Goal: Information Seeking & Learning: Check status

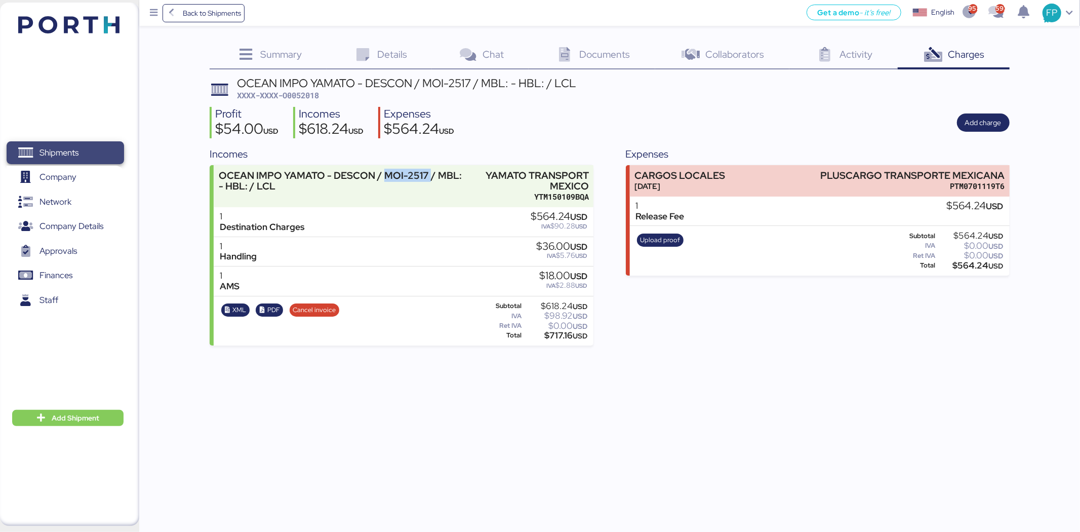
click at [102, 150] on span "Shipments" at bounding box center [65, 152] width 109 height 15
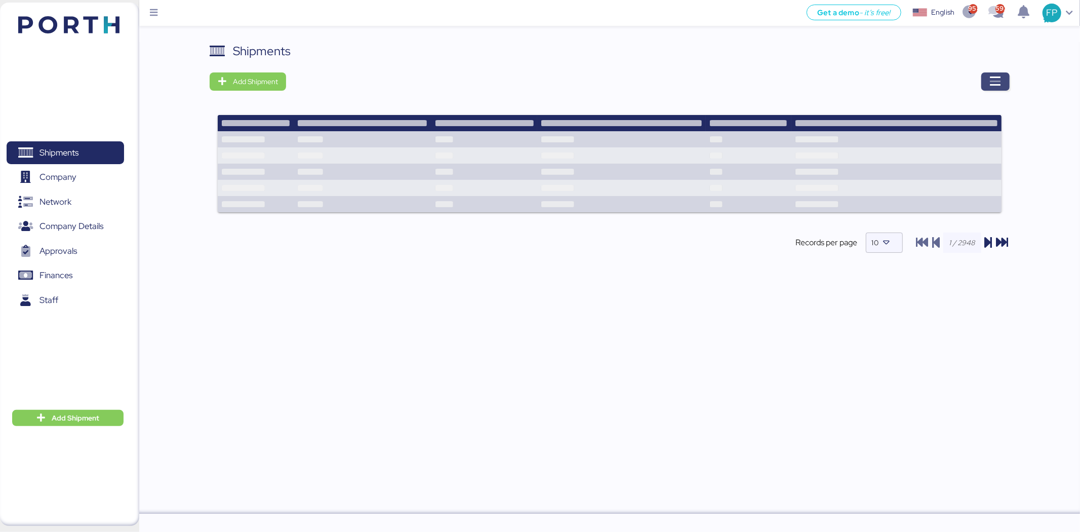
click at [1007, 82] on span "button" at bounding box center [995, 81] width 28 height 18
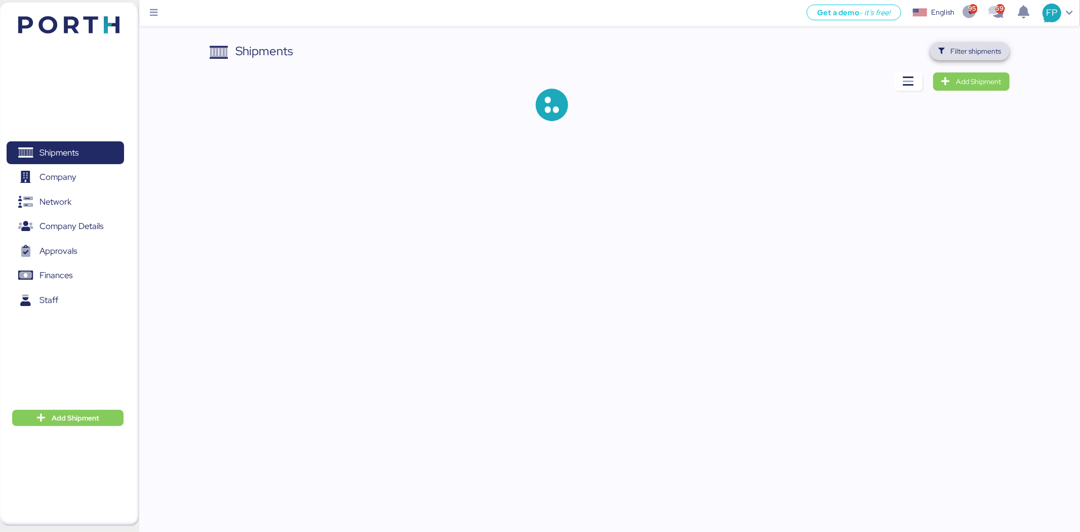
click at [947, 55] on span "Filter shipments" at bounding box center [969, 51] width 63 height 14
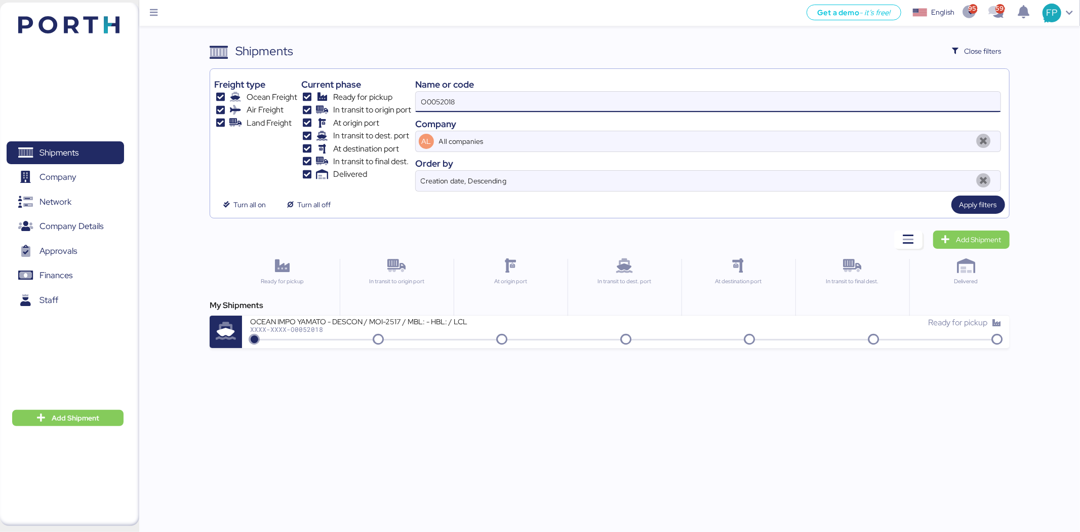
click at [428, 103] on input "O0052018" at bounding box center [708, 102] width 585 height 20
paste input "1729"
type input "O0051729"
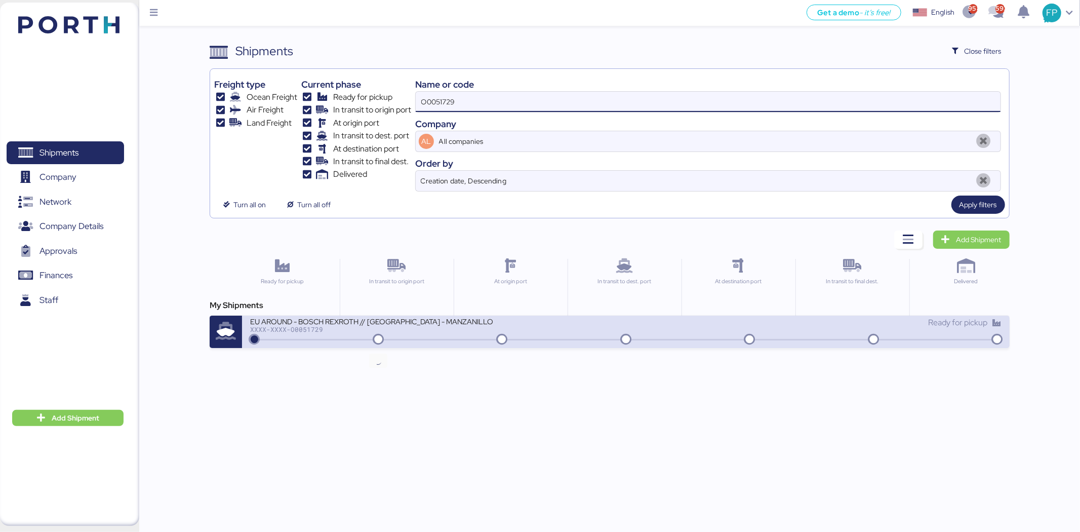
click at [410, 336] on div "EU AROUND - BOSCH REXROTH // SHANGHAI - MANZANILLO // MBL: SNKO020250609634 HBL…" at bounding box center [438, 328] width 376 height 22
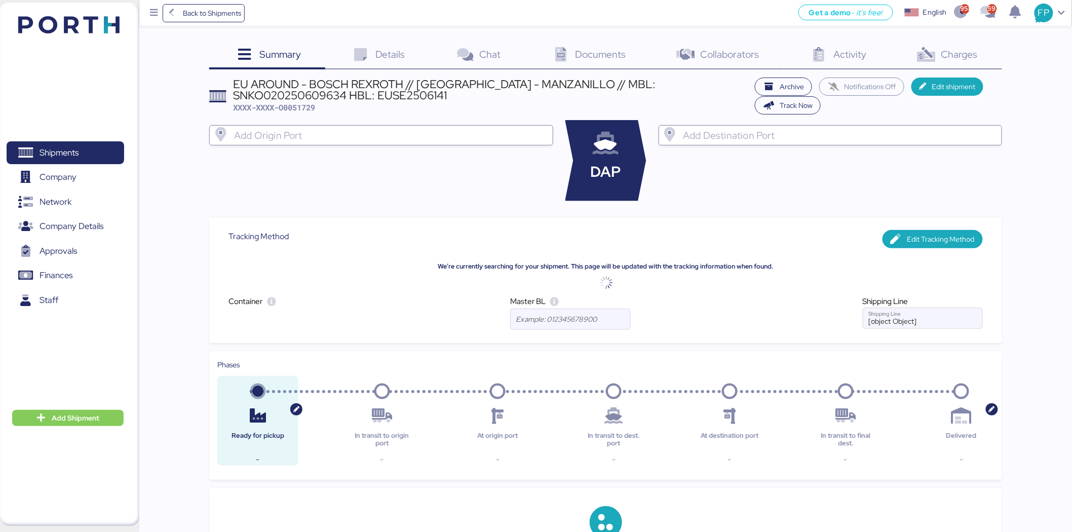
click at [964, 51] on span "Charges" at bounding box center [959, 54] width 36 height 13
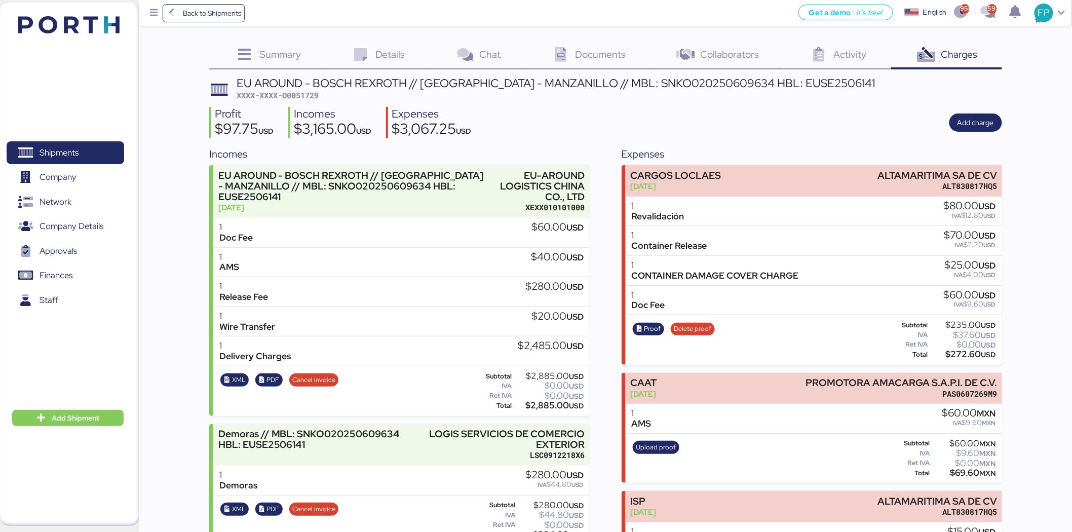
click at [611, 128] on div "Profit $97.75 USD Incomes $3,165.00 USD Expenses $3,067.25 USD Add charge" at bounding box center [605, 123] width 793 height 32
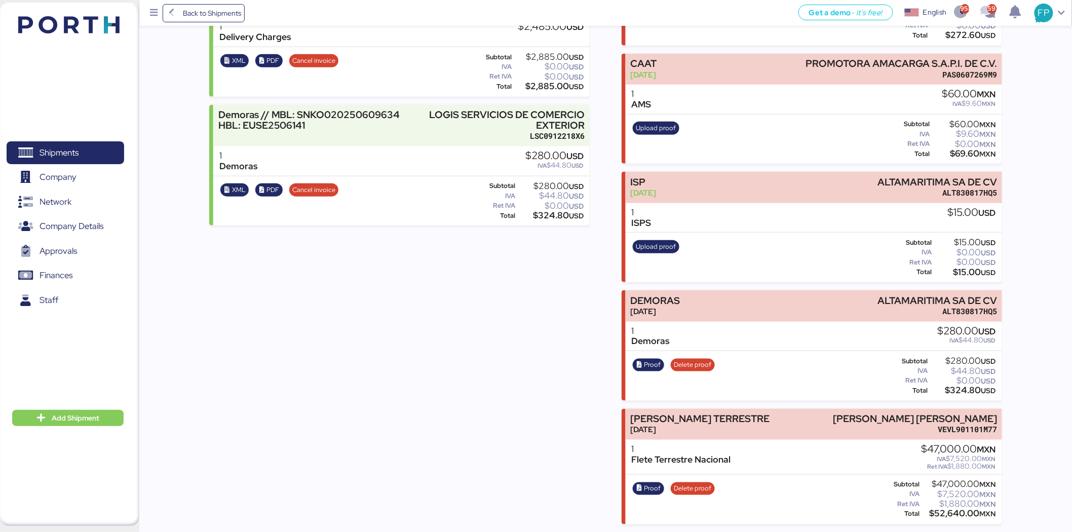
scroll to position [318, 0]
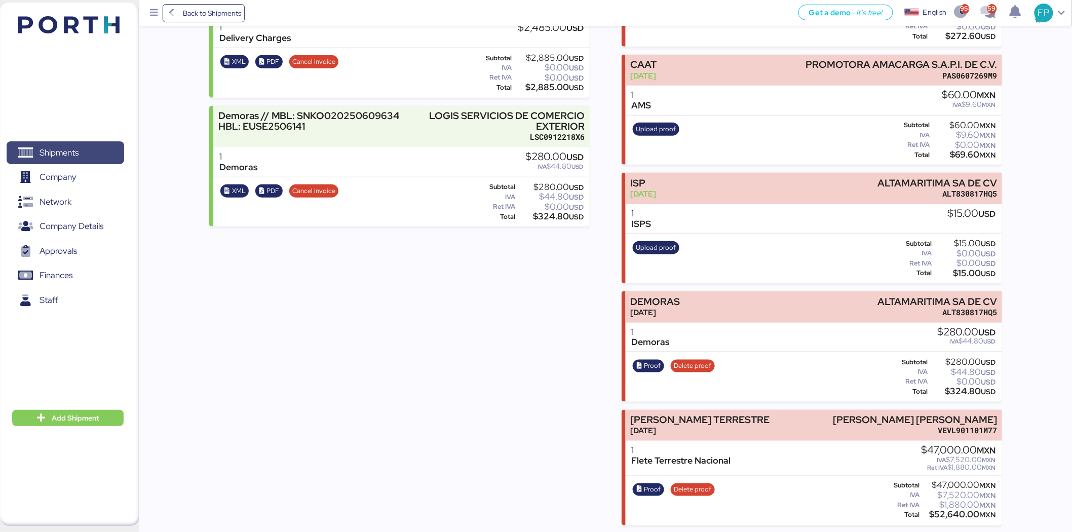
click at [34, 150] on span "Shipments" at bounding box center [65, 152] width 109 height 15
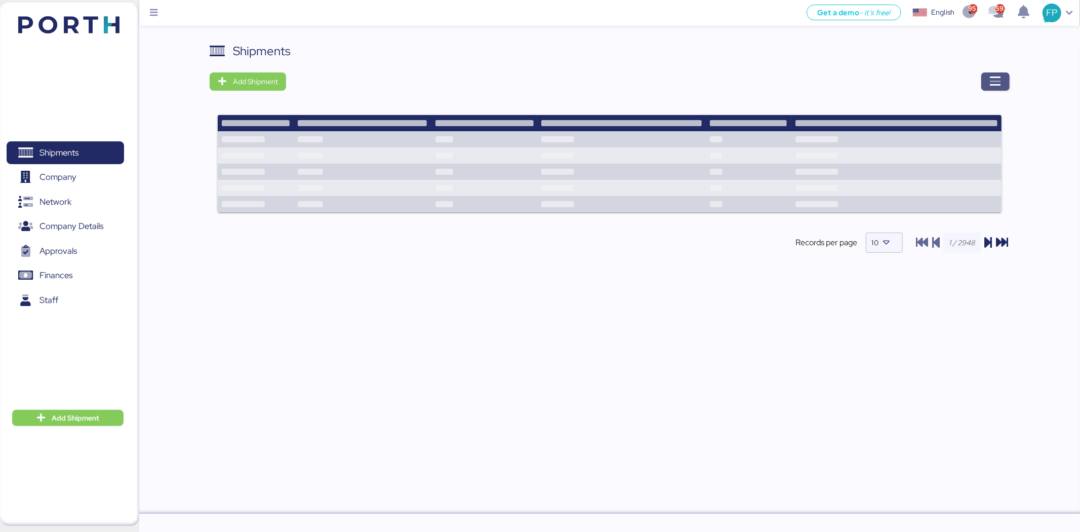
click at [999, 87] on icon "button" at bounding box center [996, 81] width 12 height 12
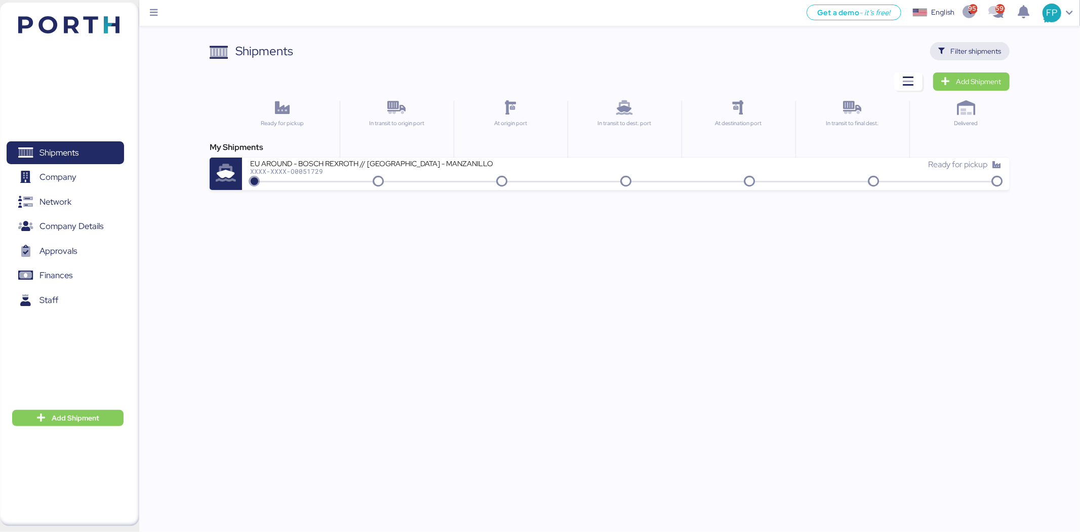
click at [955, 58] on span "Filter shipments" at bounding box center [970, 51] width 80 height 18
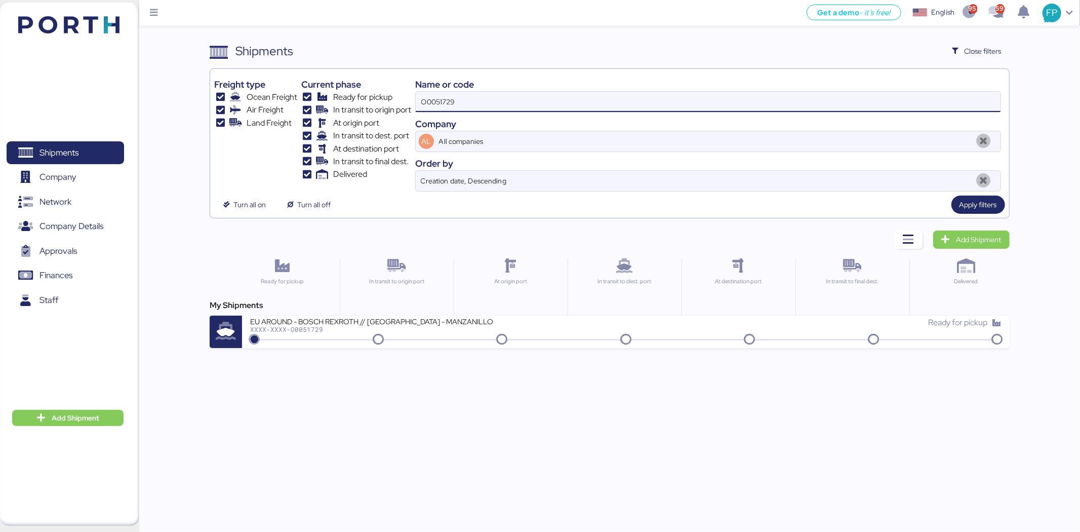
click at [448, 97] on input "O0051729" at bounding box center [708, 102] width 585 height 20
paste input "REF A0050768"
click at [437, 104] on input "REF A0050768" at bounding box center [708, 102] width 585 height 20
drag, startPoint x: 437, startPoint y: 104, endPoint x: 411, endPoint y: 105, distance: 25.8
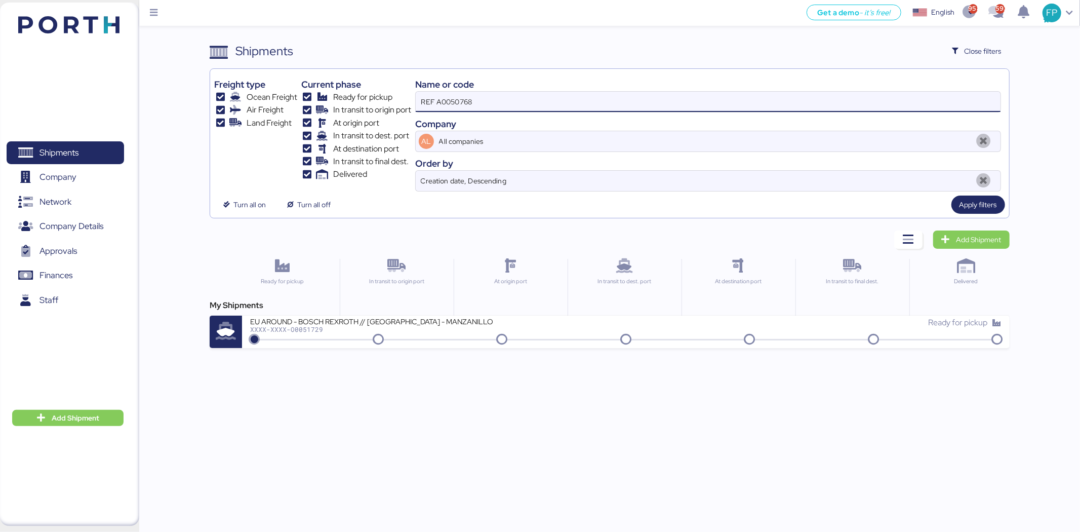
click at [411, 105] on div "Freight type Ocean Freight Air Freight Land Freight Current phase Ready for pic…" at bounding box center [609, 132] width 790 height 118
click at [455, 106] on input "REF A0050768" at bounding box center [708, 102] width 585 height 20
drag, startPoint x: 439, startPoint y: 103, endPoint x: 399, endPoint y: 103, distance: 40.0
click at [399, 103] on div "Freight type Ocean Freight Air Freight Land Freight Current phase Ready for pic…" at bounding box center [609, 132] width 790 height 118
type input "A0050768"
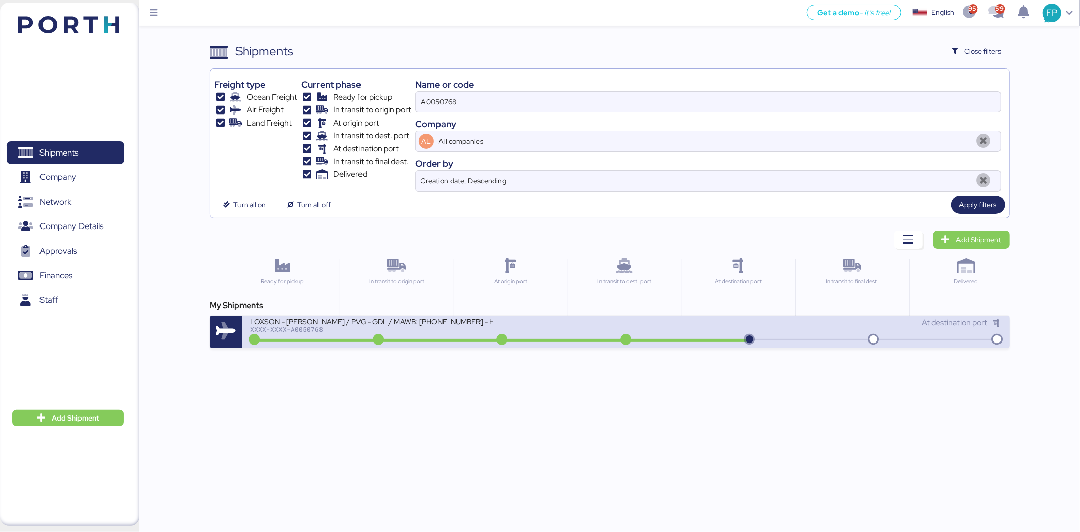
click at [455, 325] on div "LOXSON - HUANG YU / PVG - GDL / MAWB: 160-9308 4924 - HAWB: LXN25040249" at bounding box center [371, 321] width 243 height 9
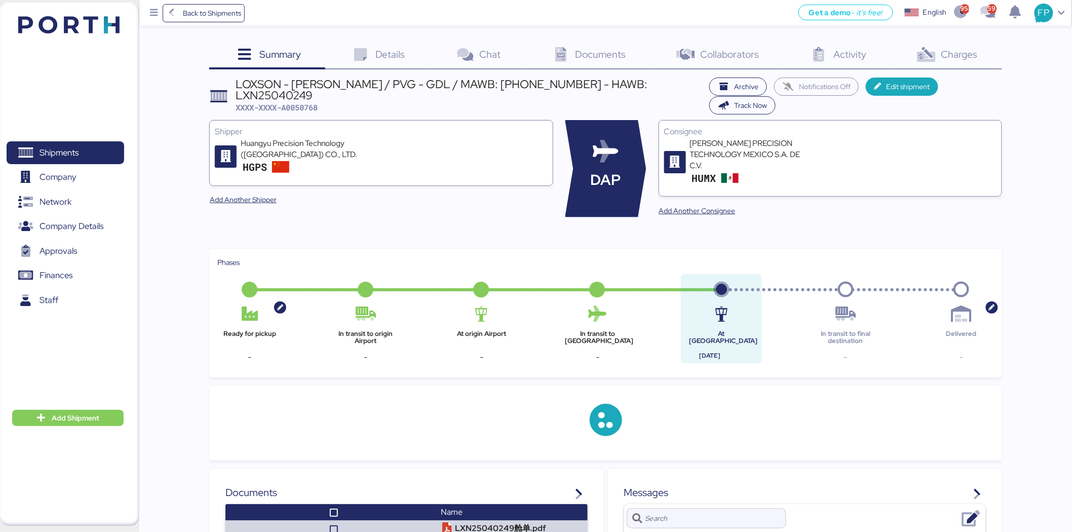
click at [966, 57] on span "Charges" at bounding box center [959, 54] width 36 height 13
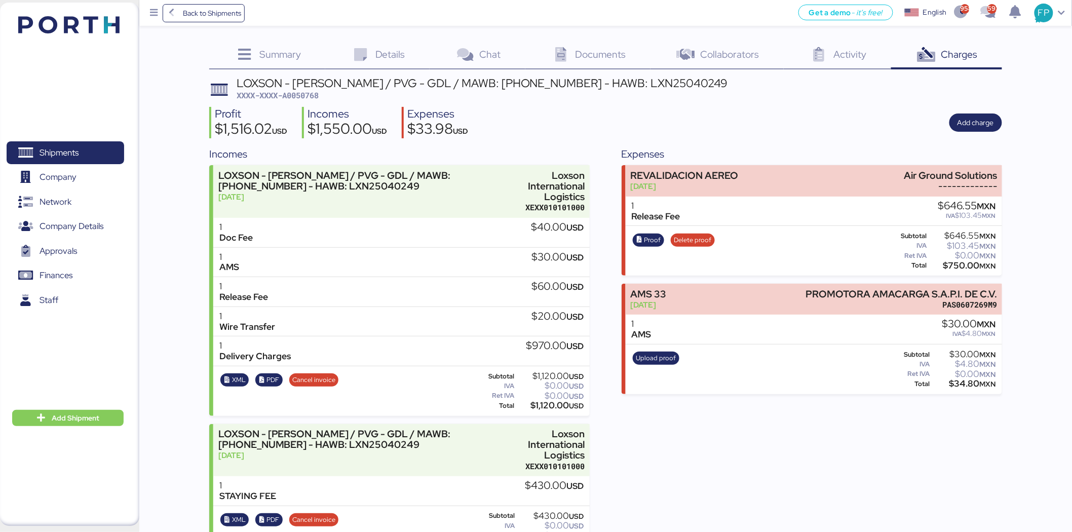
click at [321, 102] on div "LOXSON - HUANG YU / PVG - GDL / MAWB: 160-9308 4924 - HAWB: LXN25040249 XXXX-XX…" at bounding box center [605, 316] width 793 height 478
click at [311, 98] on span "XXXX-XXXX-A0050768" at bounding box center [277, 95] width 82 height 10
copy span "A0050768"
click at [386, 48] on span "Details" at bounding box center [390, 54] width 30 height 13
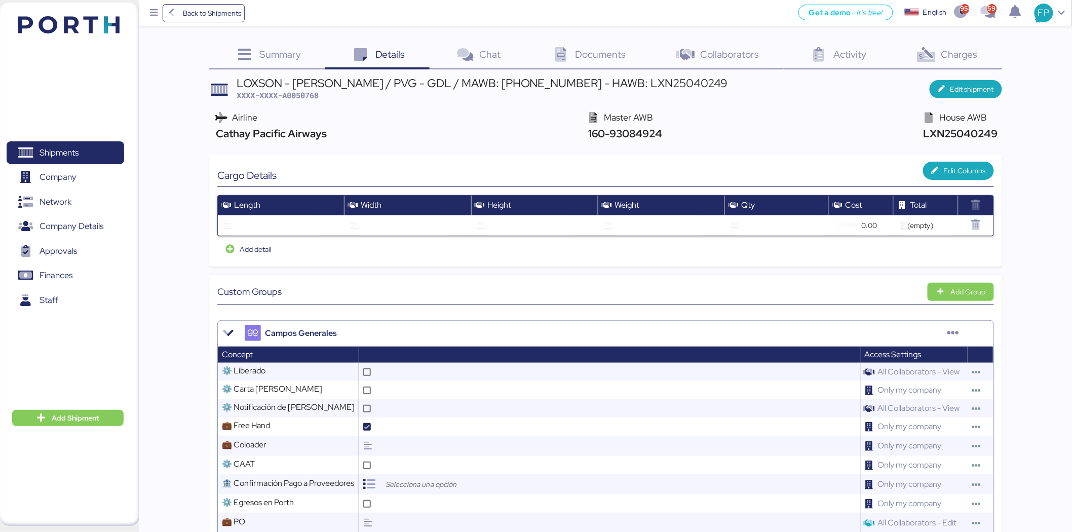
click at [980, 53] on div "Charges 0" at bounding box center [946, 55] width 111 height 27
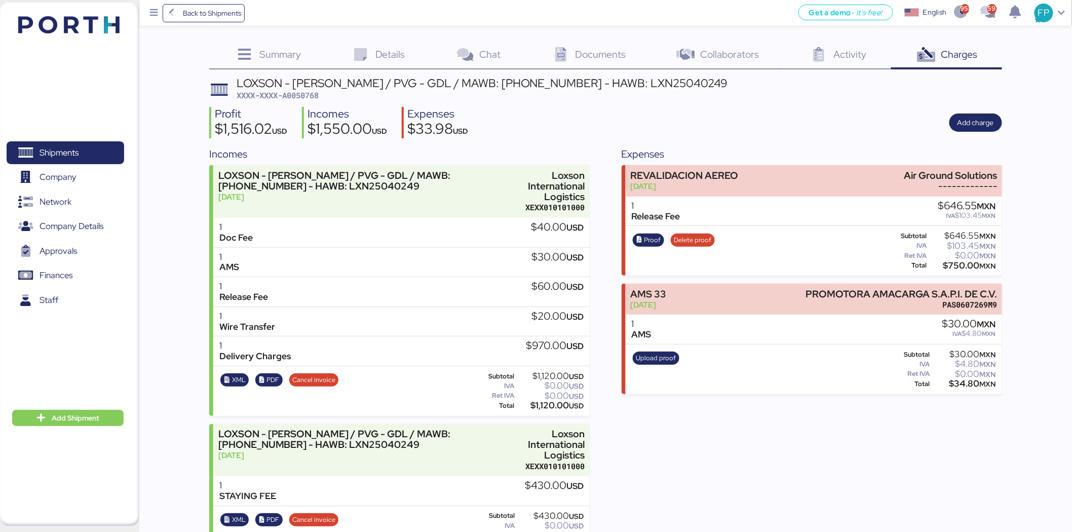
scroll to position [10, 0]
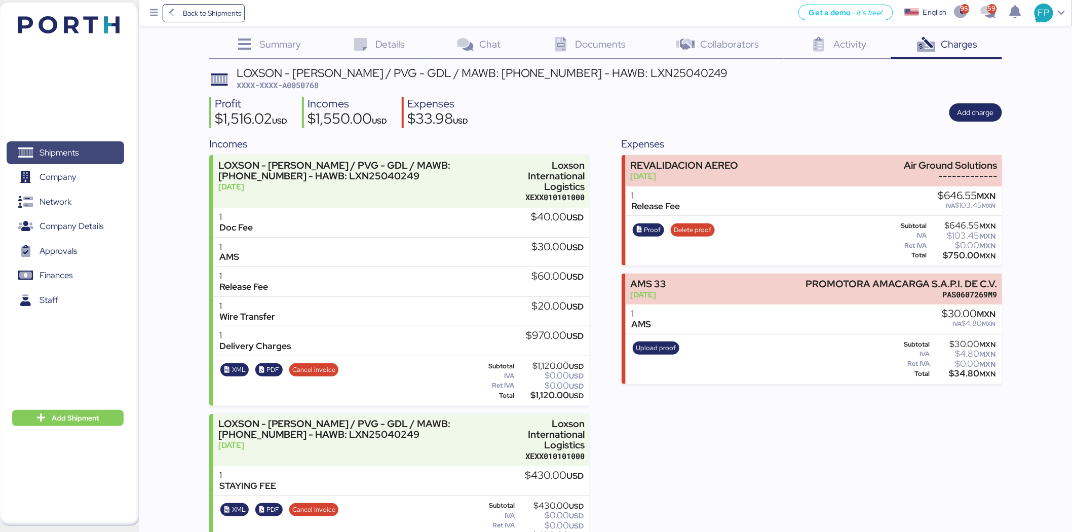
click at [38, 147] on span "Shipments" at bounding box center [65, 152] width 109 height 15
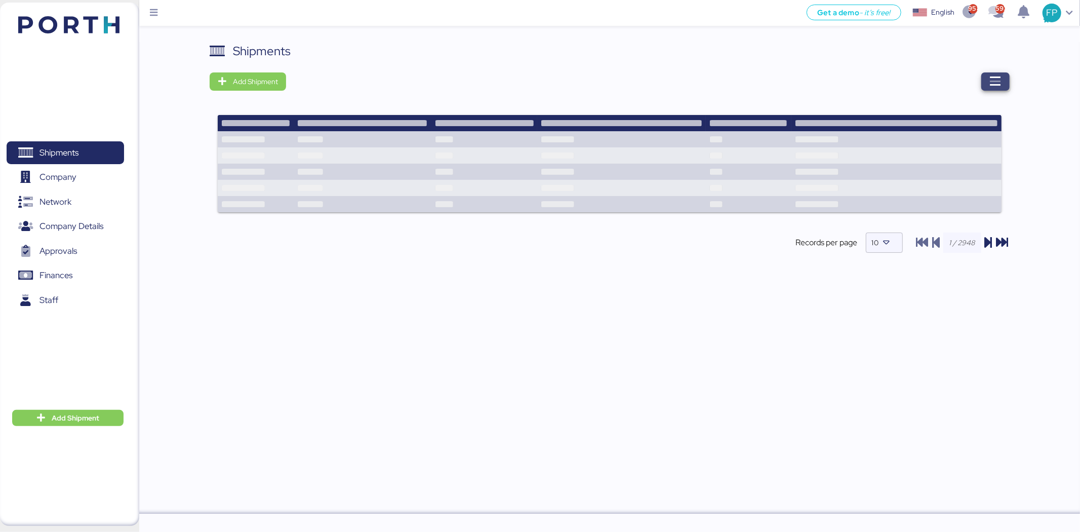
click at [994, 88] on span "button" at bounding box center [996, 81] width 12 height 14
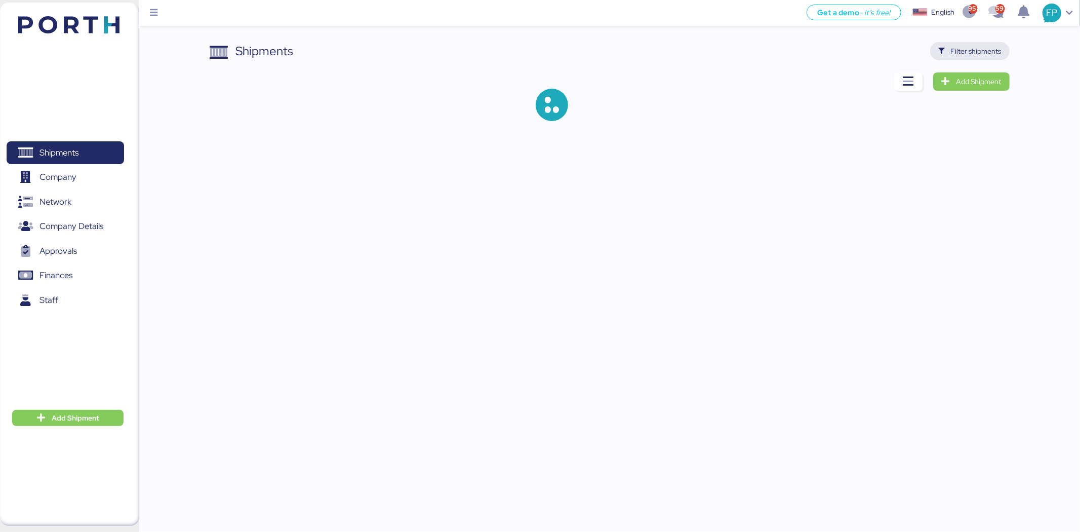
click at [959, 53] on span "Filter shipments" at bounding box center [976, 51] width 51 height 12
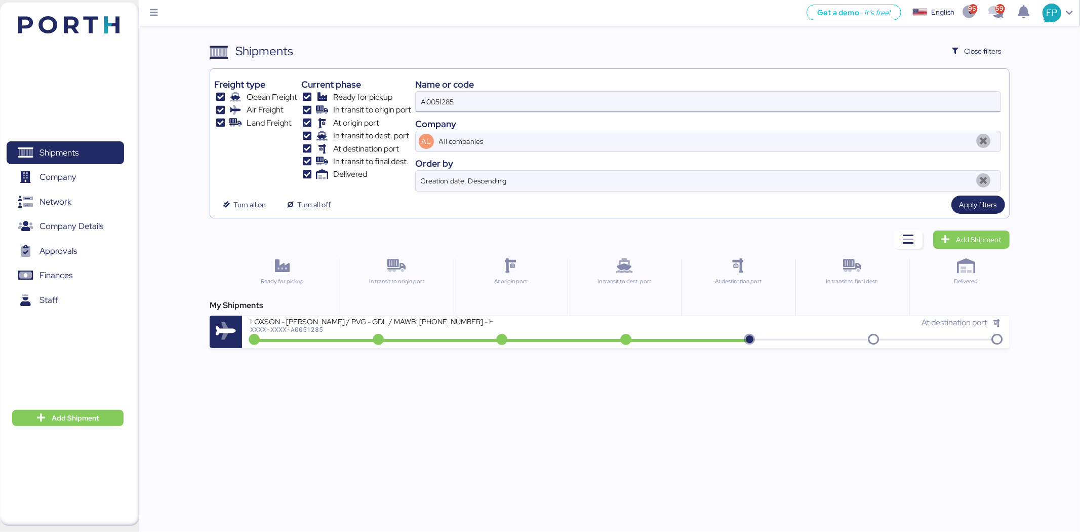
click at [442, 107] on input "A0051285" at bounding box center [708, 102] width 585 height 20
paste input "REF O0051636"
drag, startPoint x: 437, startPoint y: 102, endPoint x: 403, endPoint y: 113, distance: 35.7
click at [403, 113] on div "Freight type Ocean Freight Air Freight Land Freight Current phase Ready for pic…" at bounding box center [609, 132] width 790 height 118
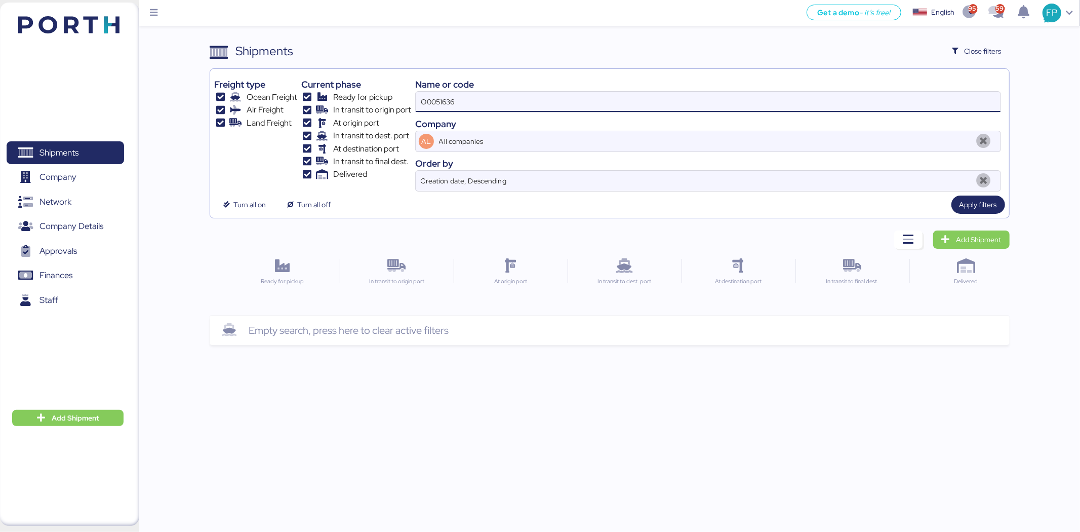
type input "O0051636"
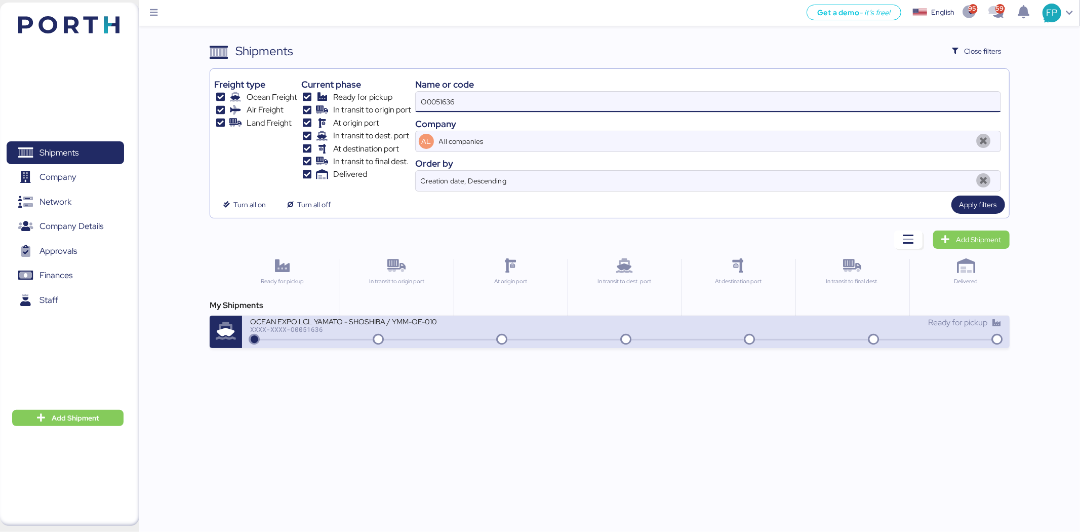
click at [457, 315] on div "OCEAN EXPO LCL YAMATO - SHOSHIBA / YMM-OE-010 XXXX-XXXX-O0051636 Ready for pick…" at bounding box center [625, 331] width 767 height 32
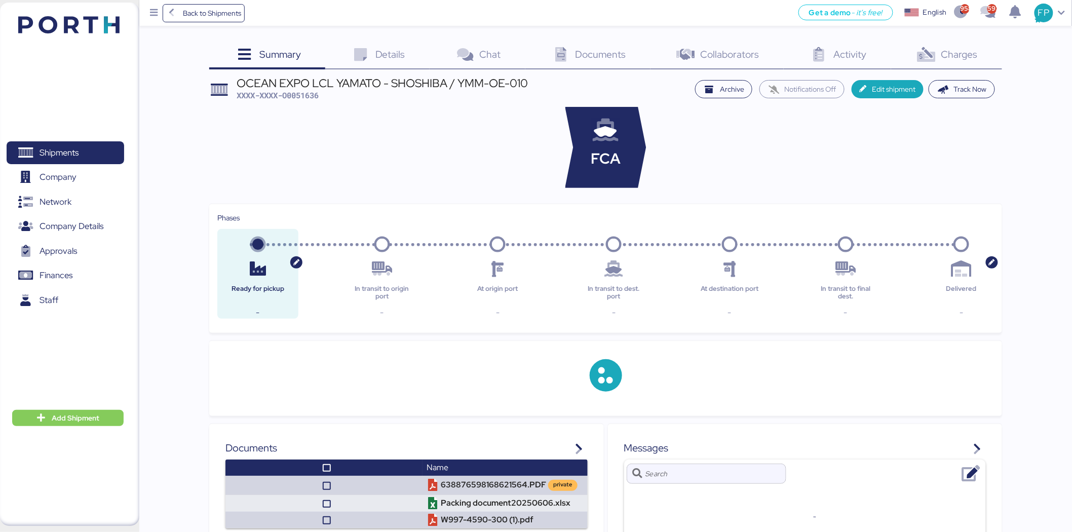
click at [974, 57] on span "Charges" at bounding box center [959, 54] width 36 height 13
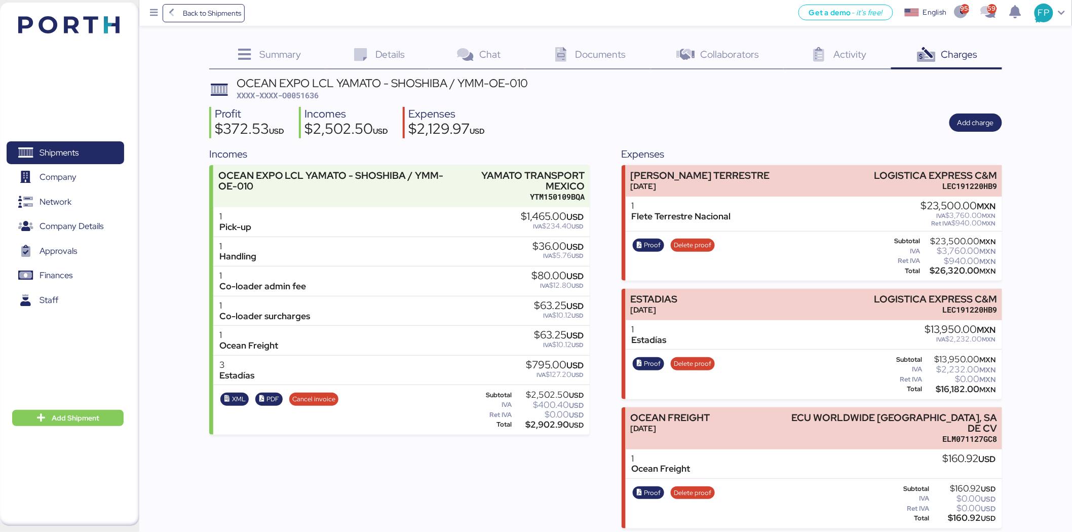
click at [299, 93] on span "XXXX-XXXX-O0051636" at bounding box center [277, 95] width 82 height 10
copy span "O0051636"
click at [939, 270] on div "$26,320.00 MXN" at bounding box center [959, 271] width 74 height 8
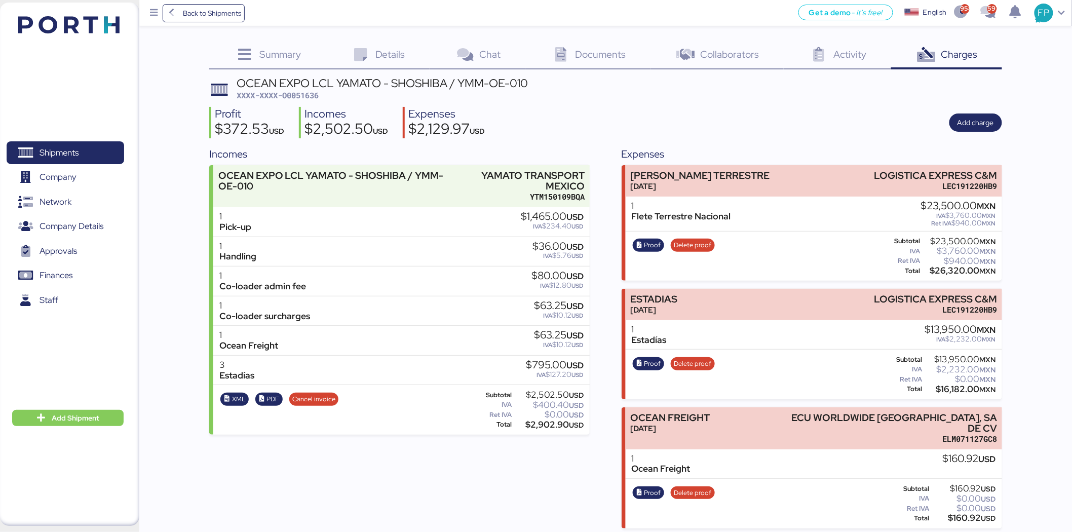
copy div "26,320.00"
click at [955, 394] on div "Proof Delete proof Subtotal $13,950.00 MXN IVA $2,232.00 MXN Ret IVA $0.00 MXN …" at bounding box center [813, 374] width 376 height 50
copy div "16,182.00"
click at [641, 362] on icon "button" at bounding box center [639, 363] width 7 height 7
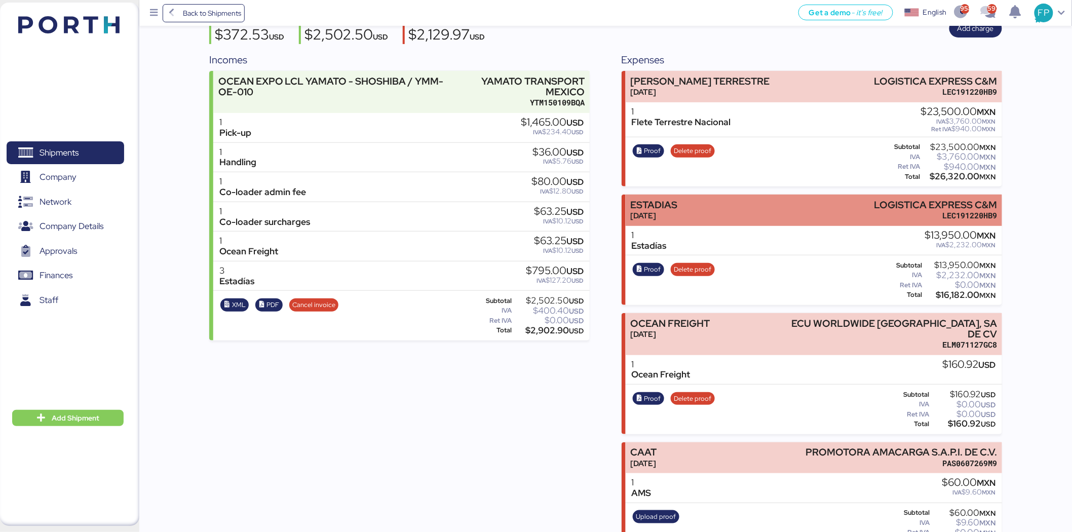
scroll to position [95, 0]
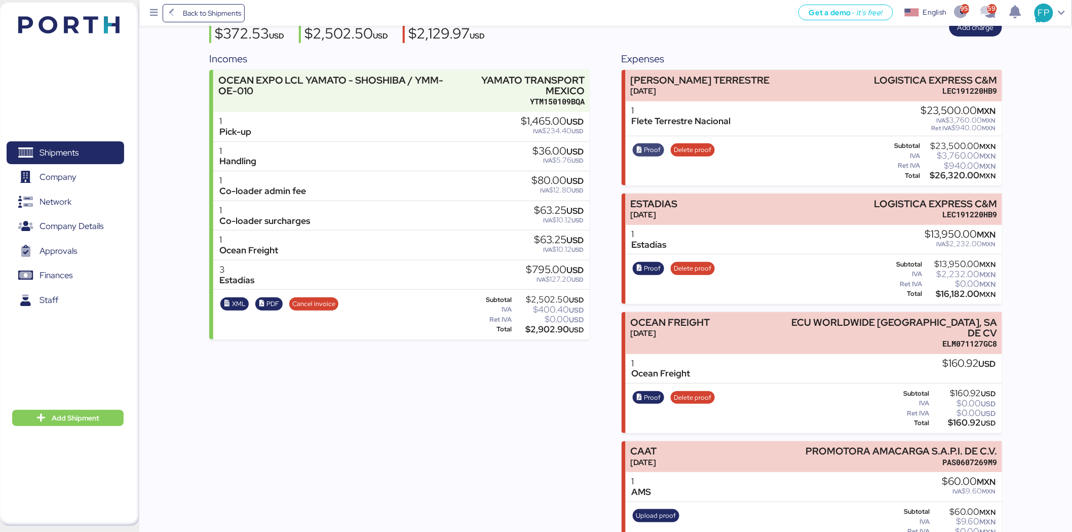
click at [656, 144] on span "Proof" at bounding box center [652, 149] width 17 height 11
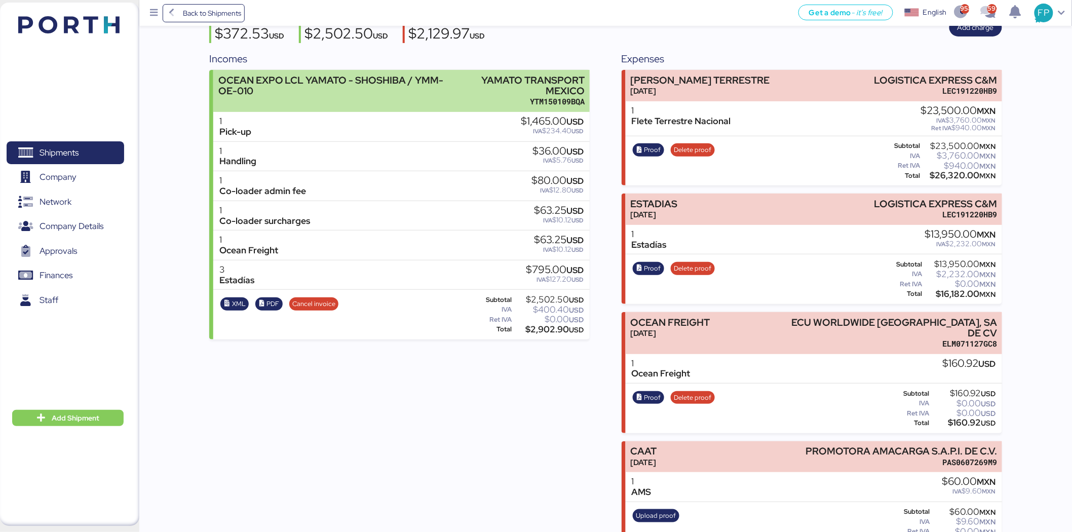
scroll to position [0, 0]
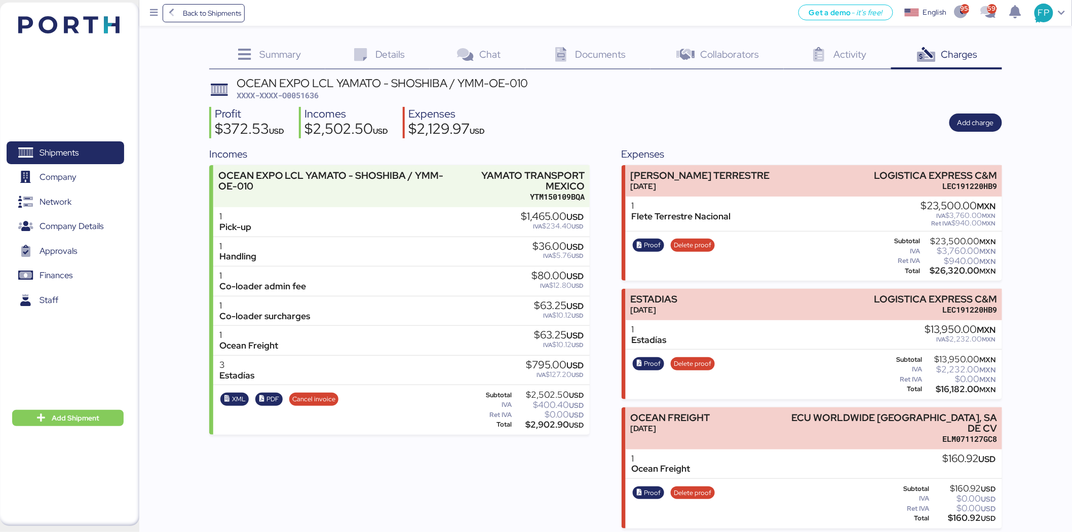
click at [317, 97] on span "XXXX-XXXX-O0051636" at bounding box center [277, 95] width 82 height 10
copy span "O0051636"
click at [87, 145] on span "Shipments" at bounding box center [65, 152] width 109 height 15
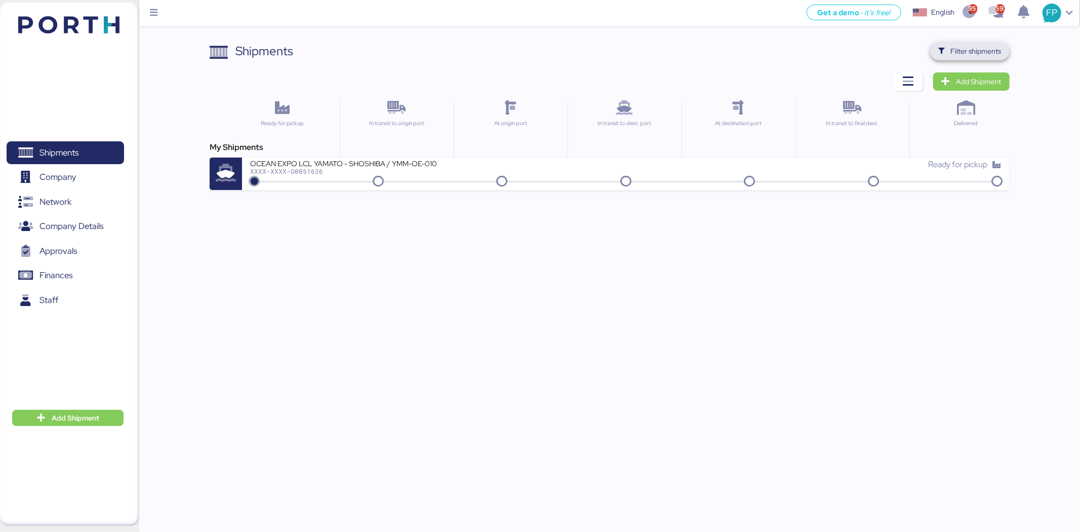
click at [987, 47] on span "Filter shipments" at bounding box center [976, 51] width 51 height 12
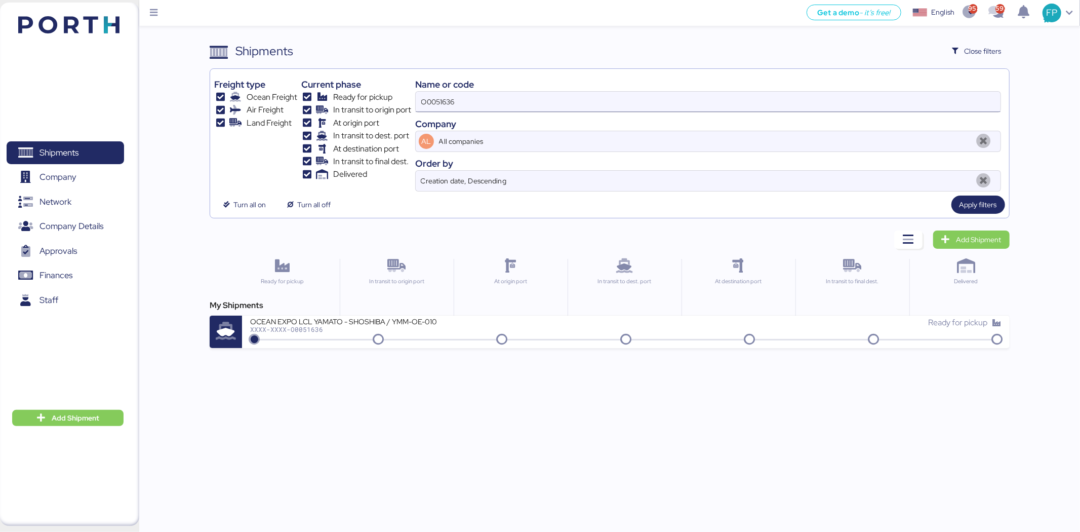
click at [456, 108] on input "O0051636" at bounding box center [708, 102] width 585 height 20
paste input "REF O0051428 O0051429"
drag, startPoint x: 439, startPoint y: 101, endPoint x: 402, endPoint y: 100, distance: 37.0
click at [402, 100] on div "Freight type Ocean Freight Air Freight Land Freight Current phase Ready for pic…" at bounding box center [609, 132] width 790 height 118
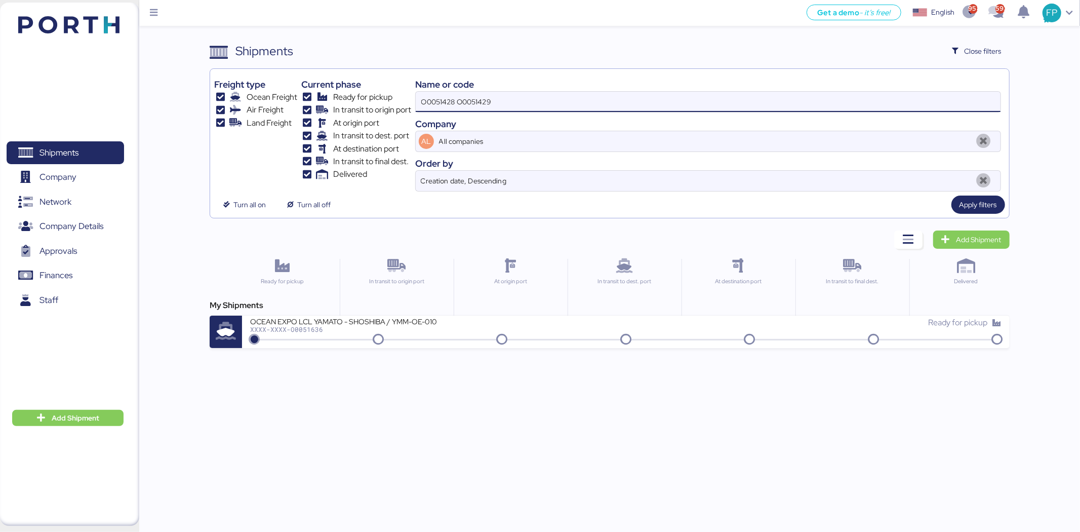
drag, startPoint x: 512, startPoint y: 99, endPoint x: 463, endPoint y: 99, distance: 49.6
click at [463, 99] on input "O0051428 O0051429" at bounding box center [708, 102] width 585 height 20
type input "O0051428"
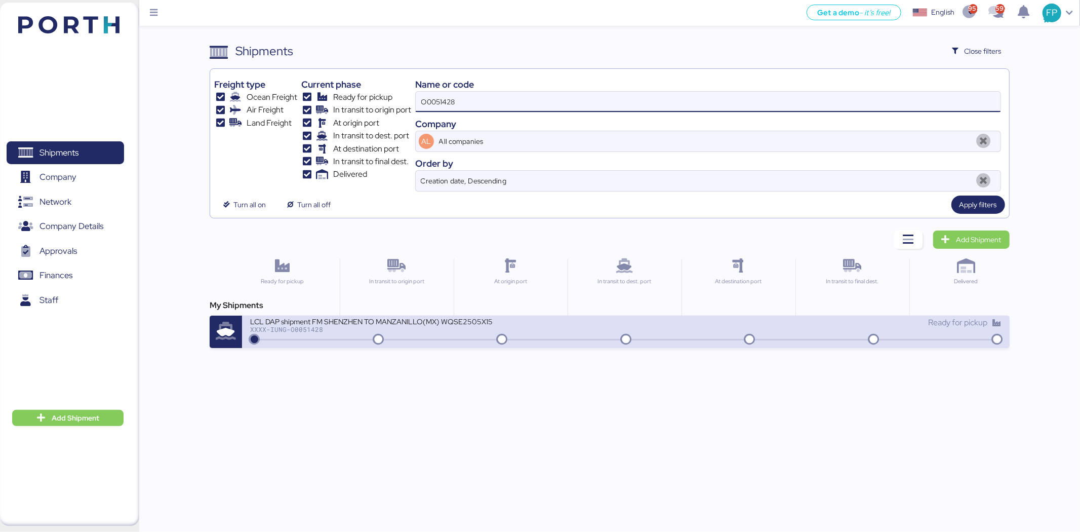
click at [408, 330] on div "XXXX-IUNG-O0051428" at bounding box center [371, 329] width 243 height 7
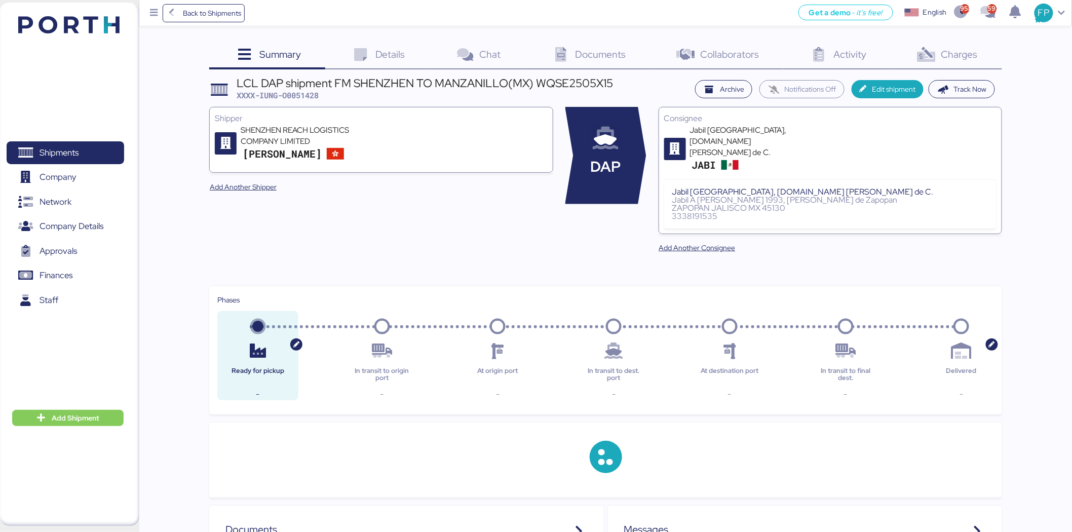
click at [947, 58] on span "Charges" at bounding box center [959, 54] width 36 height 13
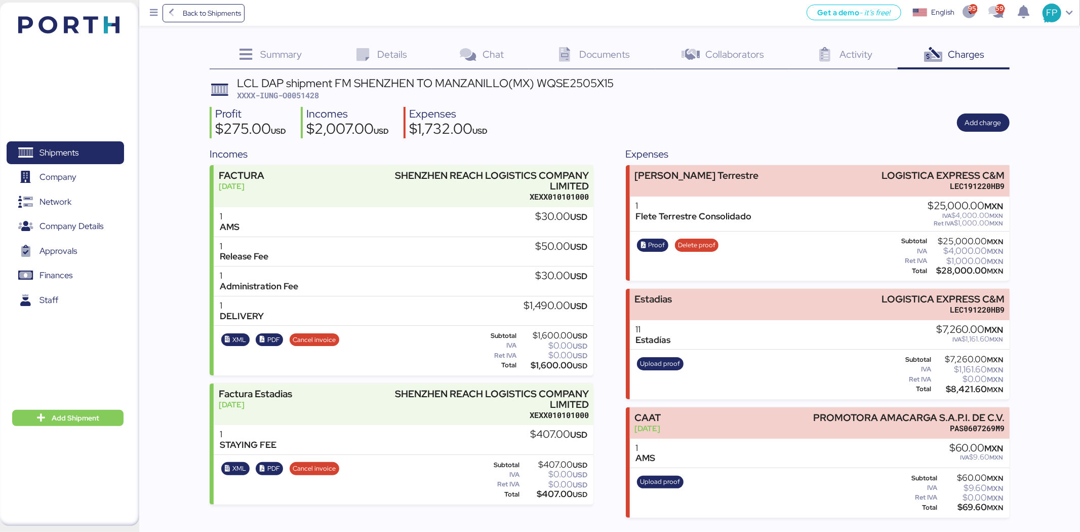
click at [301, 98] on span "XXXX-IUNG-O0051428" at bounding box center [278, 95] width 82 height 10
copy span "O0051428"
click at [959, 269] on div "$28,000.00 MXN" at bounding box center [966, 271] width 74 height 8
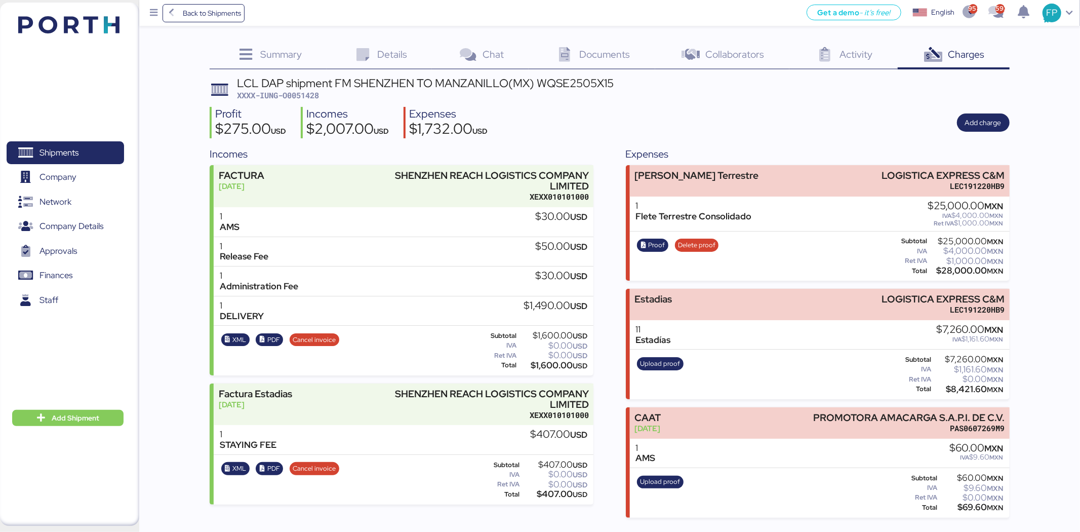
copy div "28,000.00"
click at [652, 246] on span "Proof" at bounding box center [656, 245] width 17 height 11
click at [313, 100] on span "XXXX-IUNG-O0051428" at bounding box center [278, 95] width 82 height 10
copy span "O0051428"
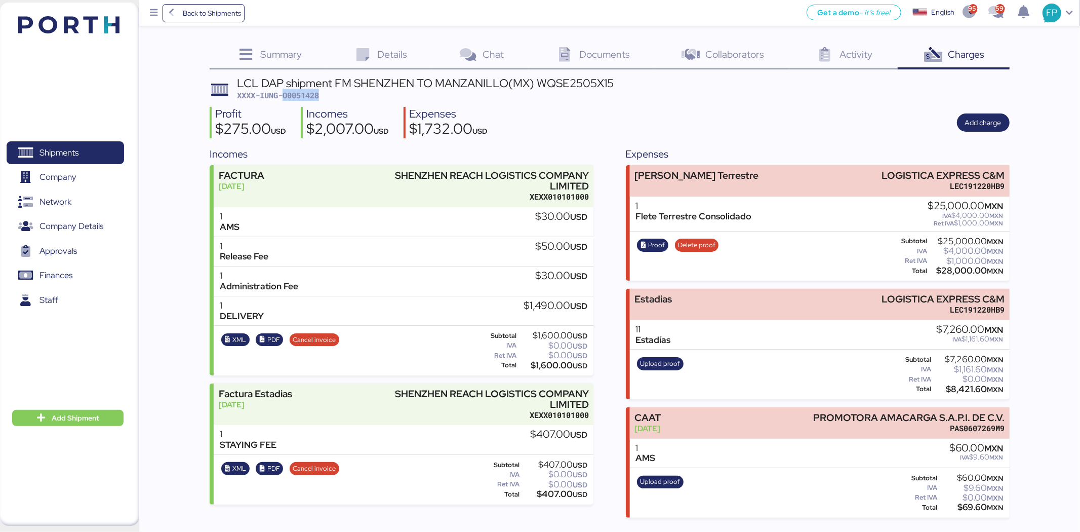
copy span "O0051428"
click at [97, 145] on span "Shipments" at bounding box center [65, 152] width 109 height 15
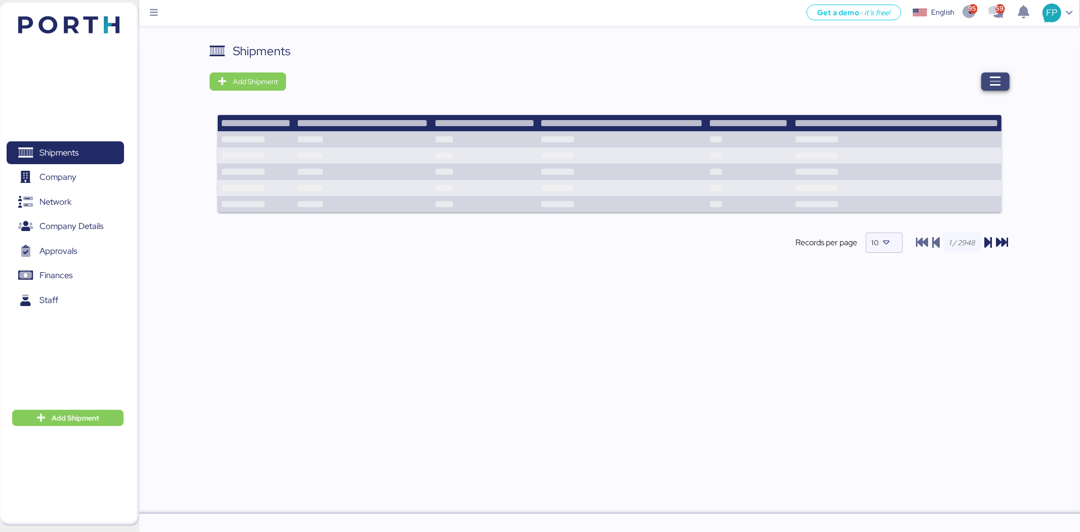
click at [992, 87] on icon "button" at bounding box center [996, 81] width 12 height 12
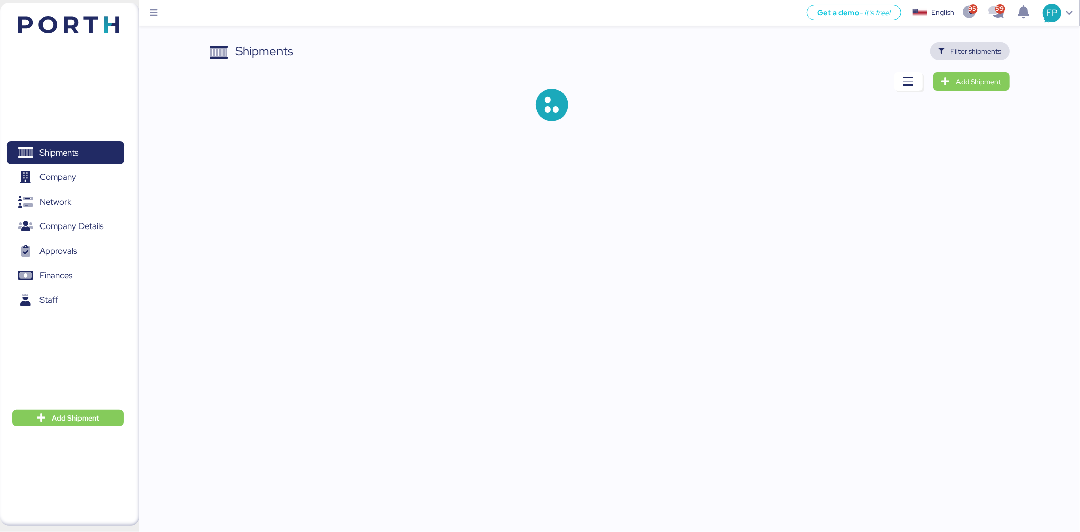
click at [974, 52] on span "Filter shipments" at bounding box center [976, 51] width 51 height 12
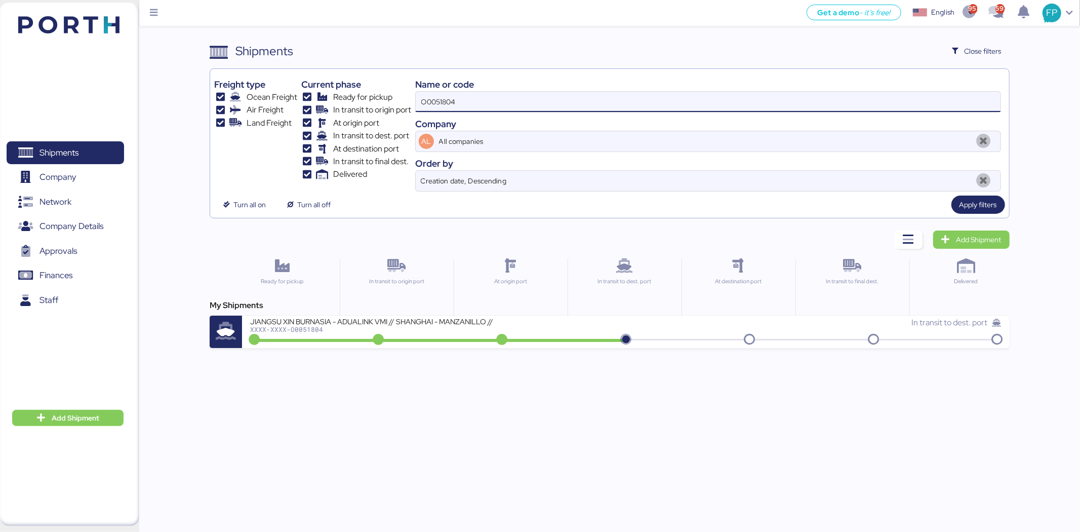
click at [434, 106] on input "O0051804" at bounding box center [708, 102] width 585 height 20
paste input "900"
type input "O0051900"
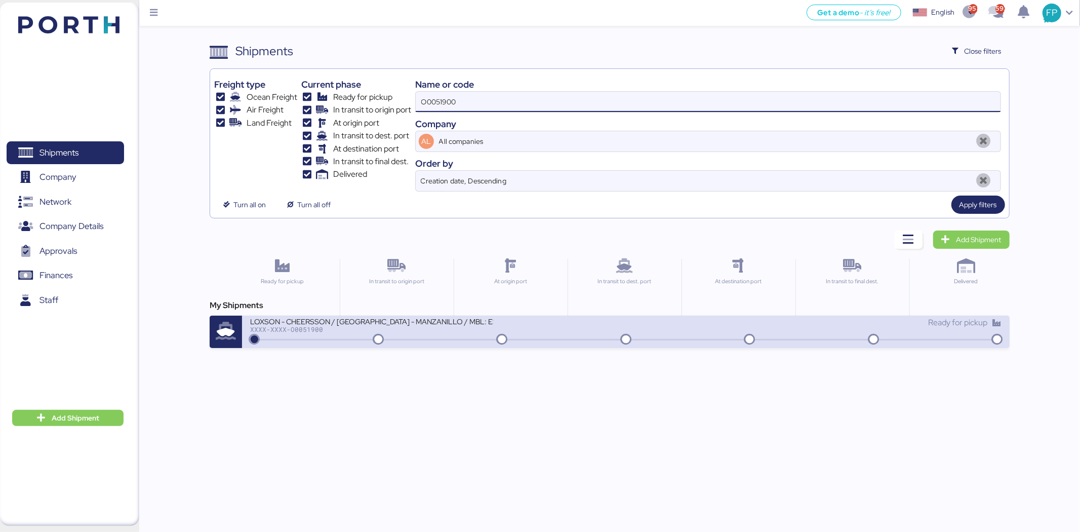
click at [413, 337] on div "LOXSON - CHEERSSON / SHANGHAI - MANZANILLO / MBL: ESLCHNSHG038926 - HBL: YQSE25…" at bounding box center [438, 328] width 376 height 22
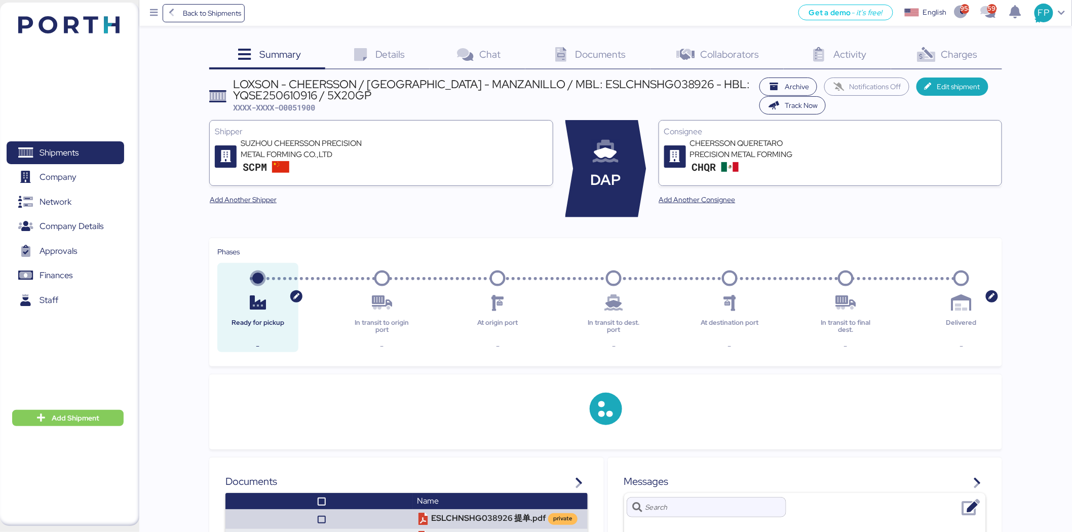
click at [917, 48] on icon at bounding box center [926, 55] width 22 height 15
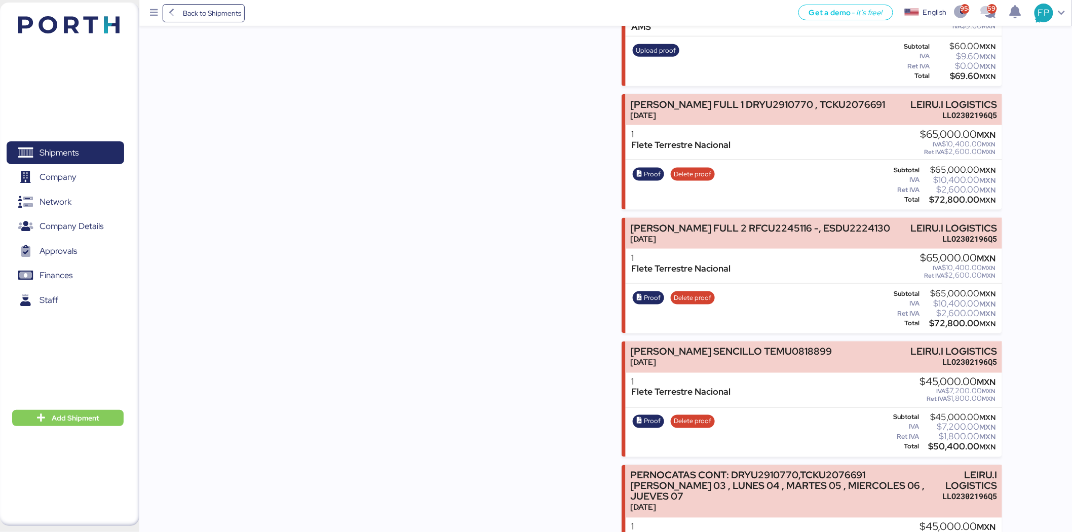
scroll to position [456, 0]
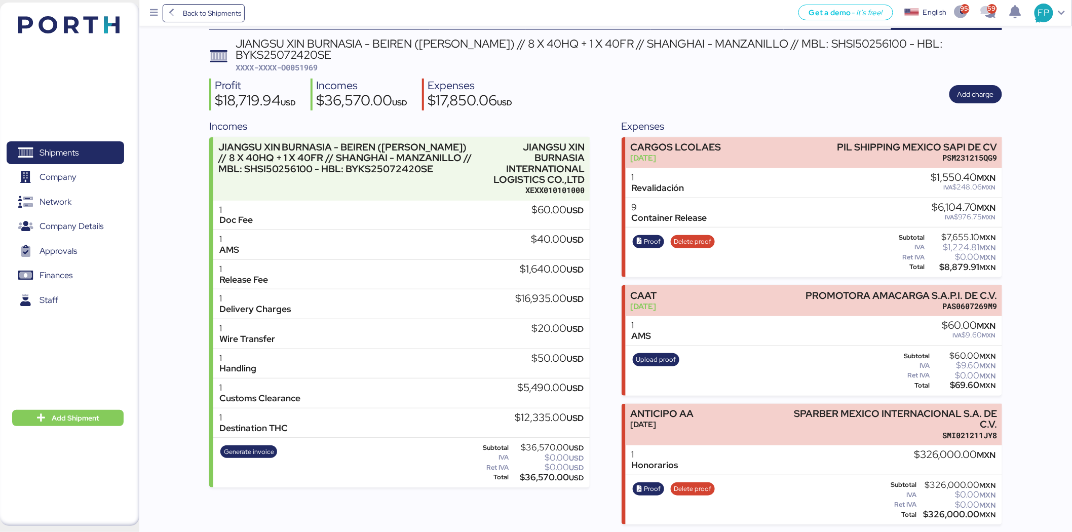
scroll to position [41, 0]
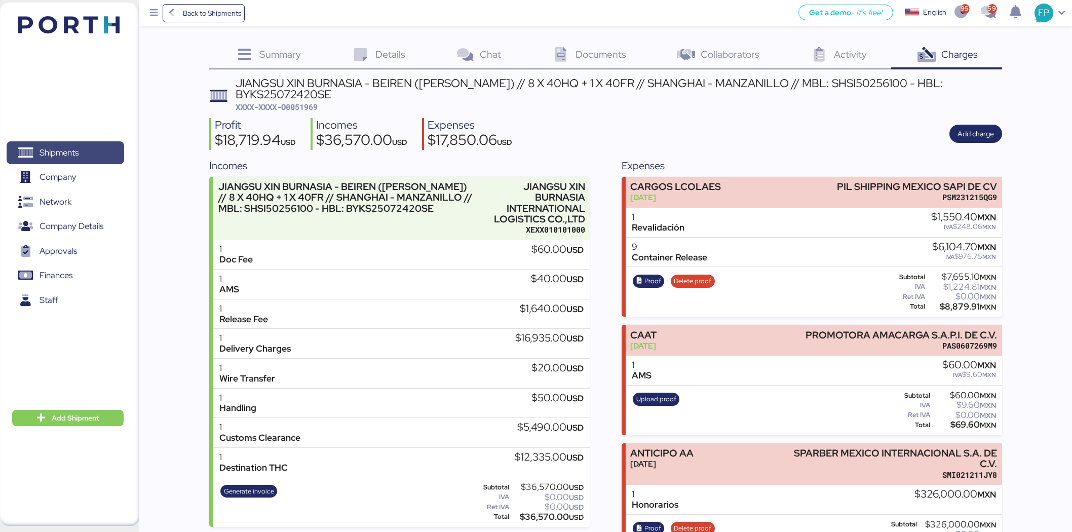
scroll to position [41, 0]
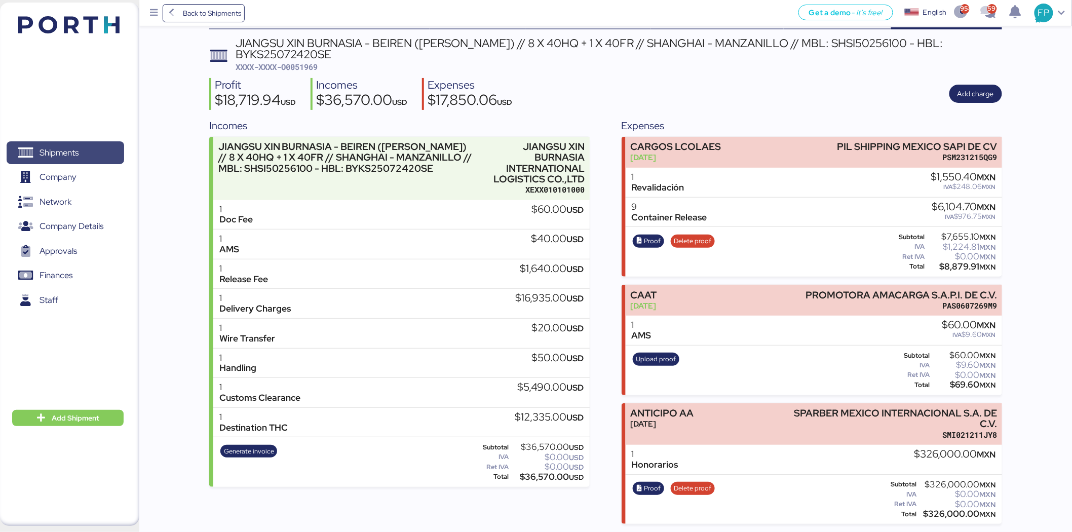
click at [83, 148] on span "Shipments" at bounding box center [65, 152] width 109 height 15
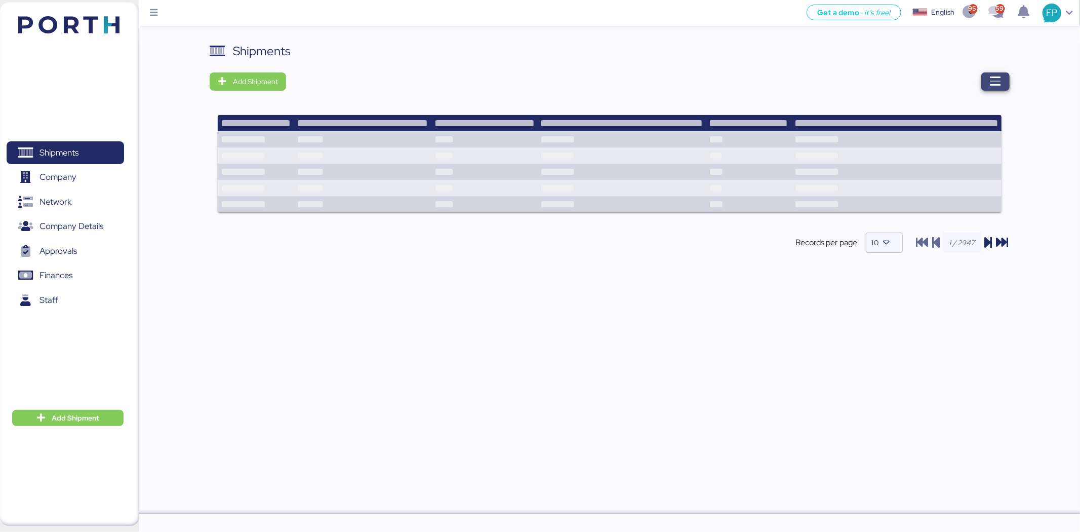
click at [998, 83] on icon "button" at bounding box center [996, 81] width 12 height 12
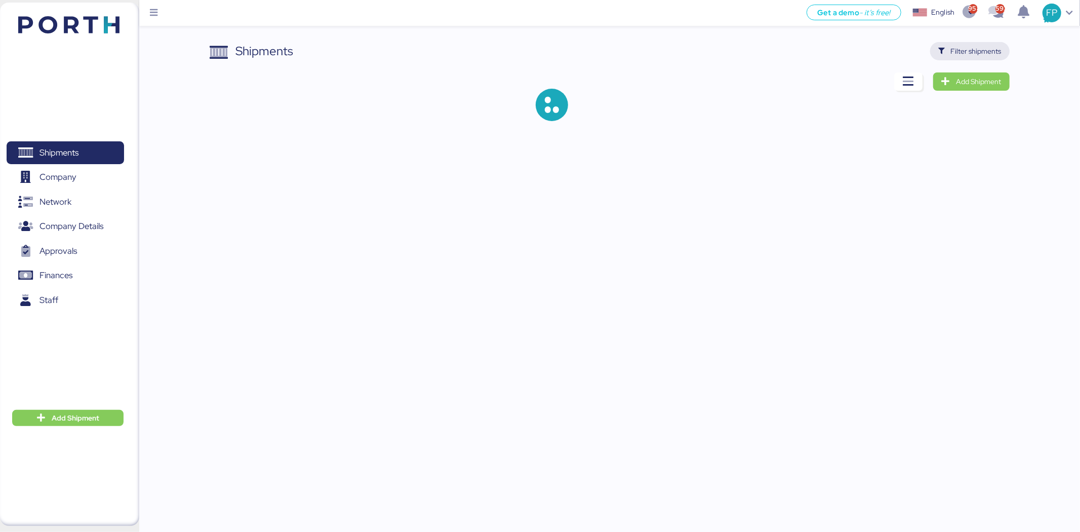
click at [956, 56] on span "Filter shipments" at bounding box center [976, 51] width 51 height 12
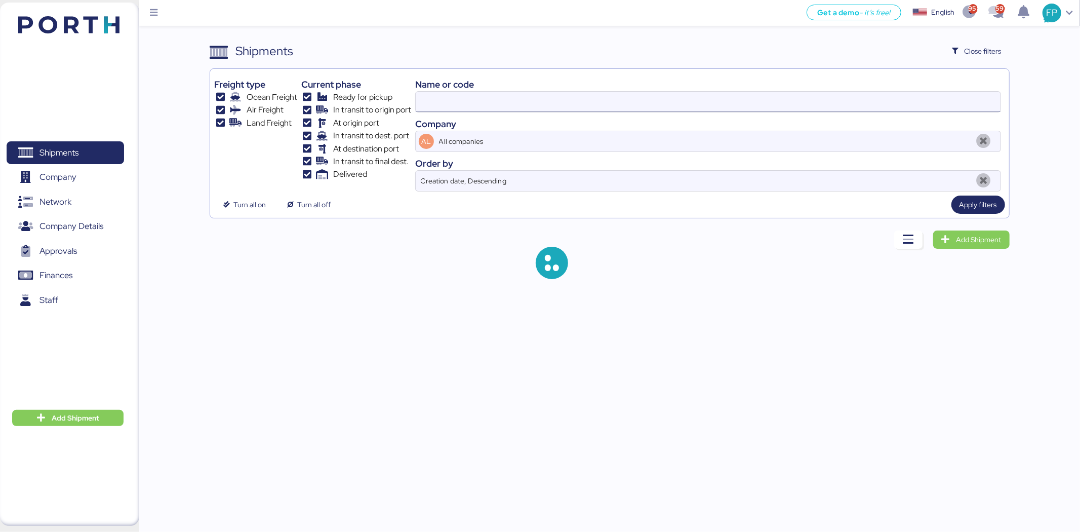
click at [468, 109] on input at bounding box center [708, 102] width 585 height 20
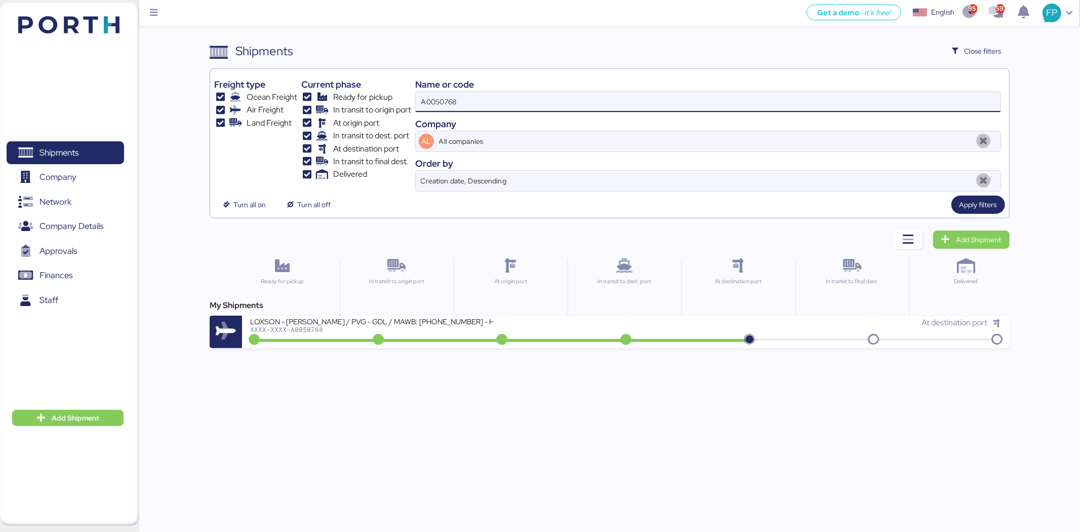
click at [468, 109] on input "A0050768" at bounding box center [708, 102] width 585 height 20
paste input "REF A0051285"
drag, startPoint x: 438, startPoint y: 99, endPoint x: 418, endPoint y: 98, distance: 19.8
click at [418, 98] on input "REF A0051285" at bounding box center [708, 102] width 585 height 20
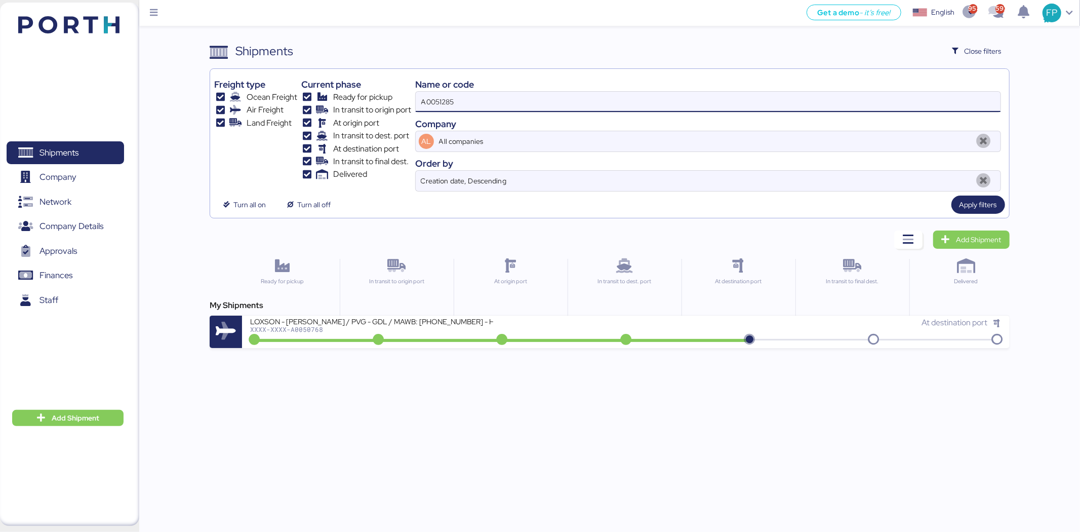
type input "A0051285"
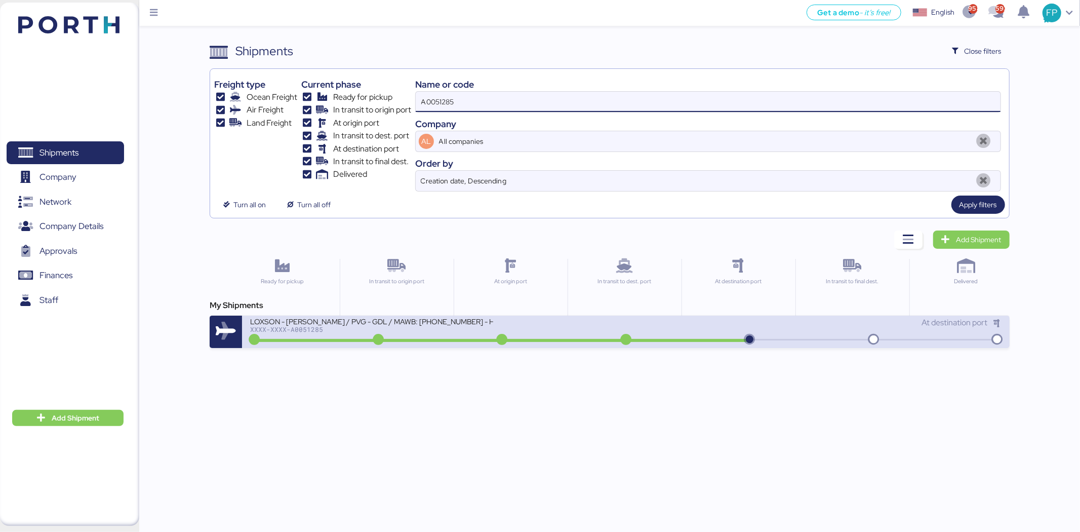
click at [454, 321] on div "LOXSON - HUANG YU / PVG - GDL / MAWB: 001-9825 8996 - HAWB: LXN25050401" at bounding box center [371, 321] width 243 height 9
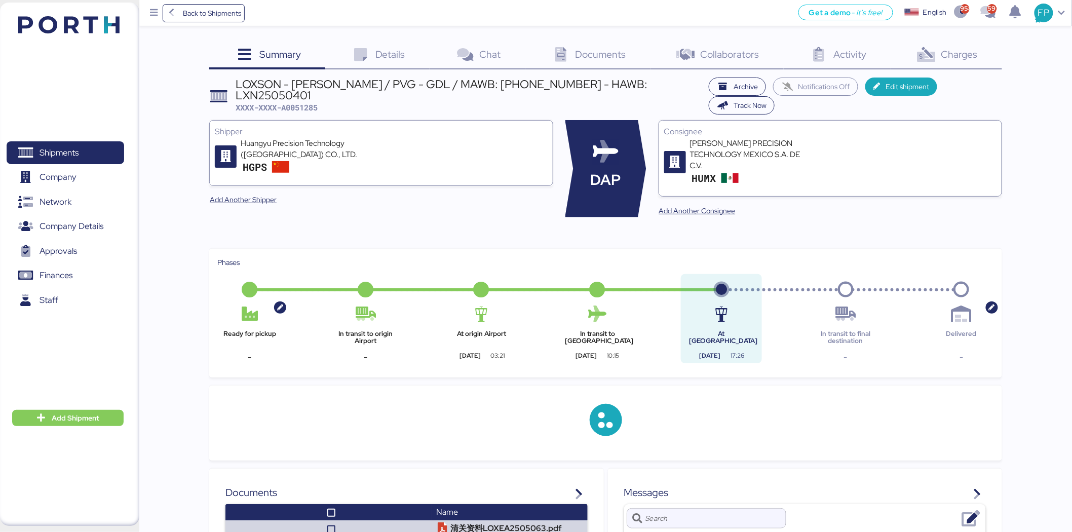
click at [943, 58] on span "Charges" at bounding box center [959, 54] width 36 height 13
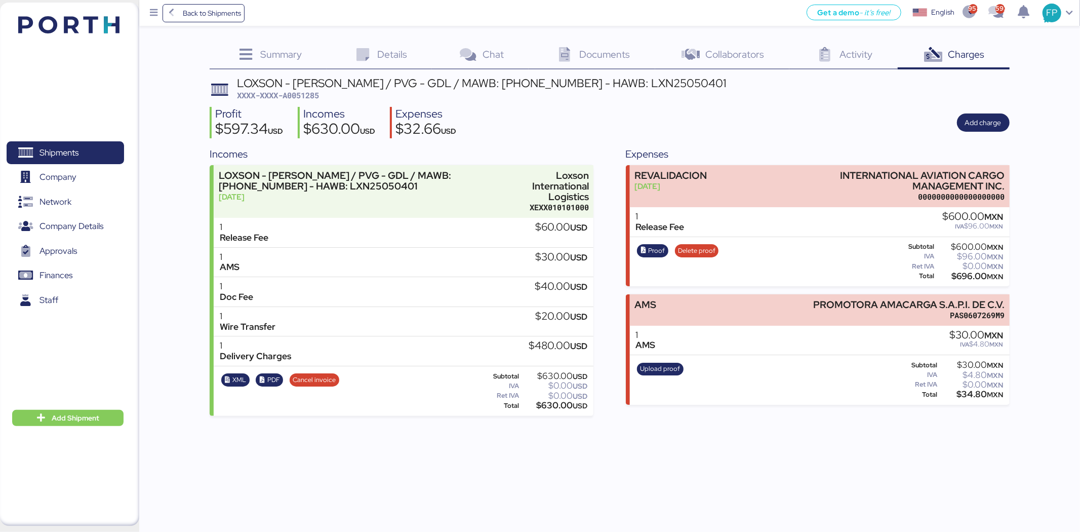
click at [305, 94] on span "XXXX-XXXX-A0051285" at bounding box center [278, 95] width 82 height 10
copy span "A0051285"
click at [386, 51] on span "Details" at bounding box center [392, 54] width 30 height 13
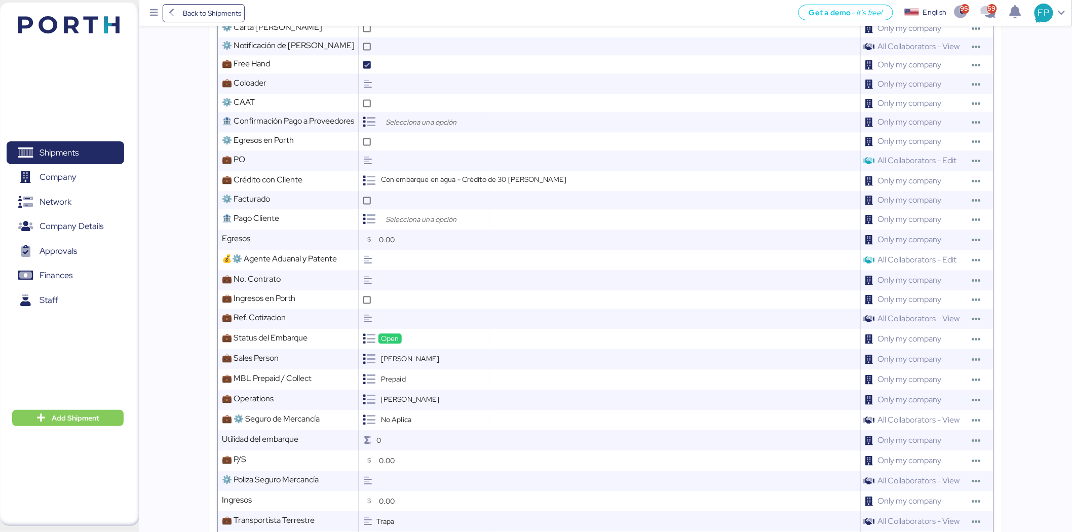
scroll to position [697, 0]
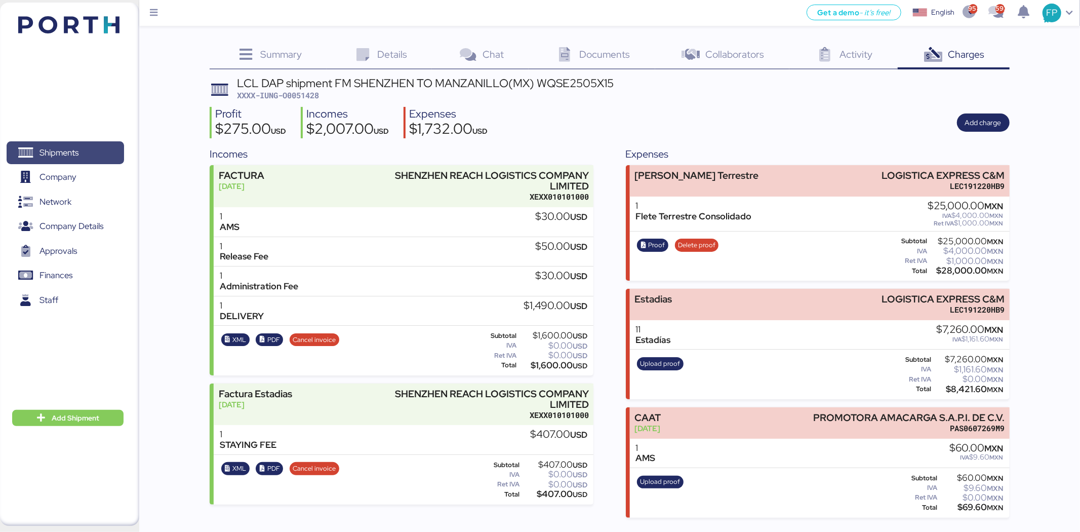
click at [82, 157] on span "Shipments" at bounding box center [65, 152] width 109 height 15
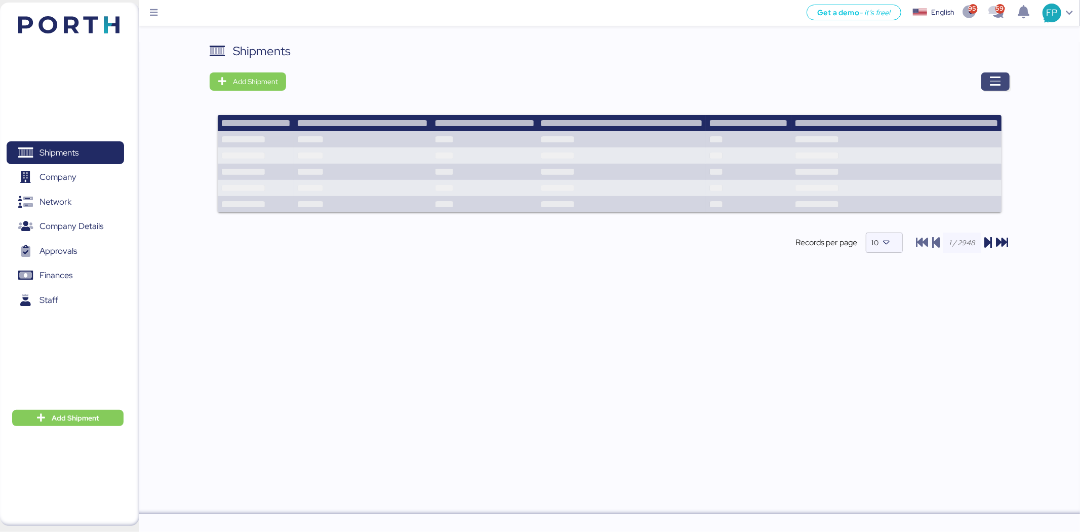
click at [998, 73] on span "button" at bounding box center [995, 81] width 28 height 18
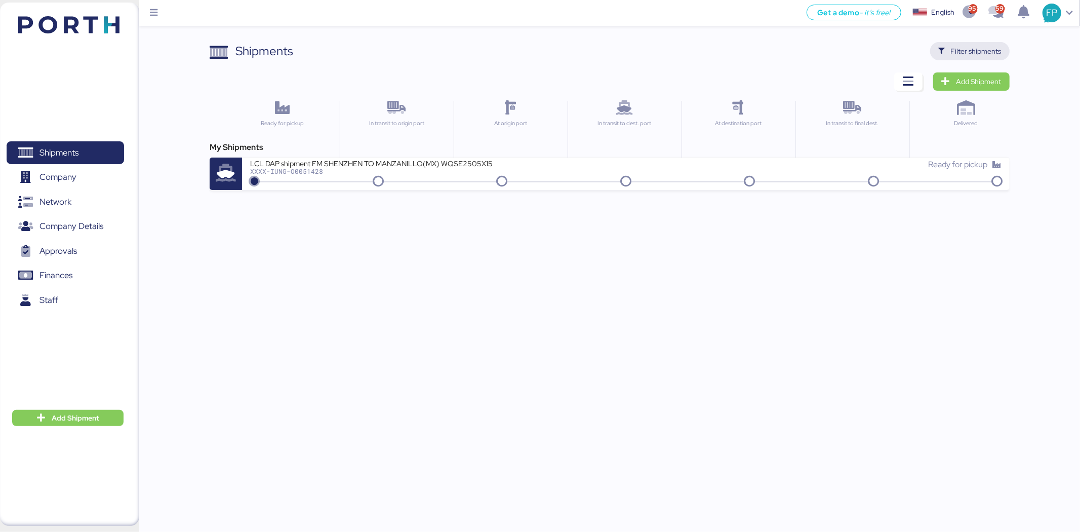
click at [976, 42] on span "Filter shipments" at bounding box center [970, 51] width 80 height 18
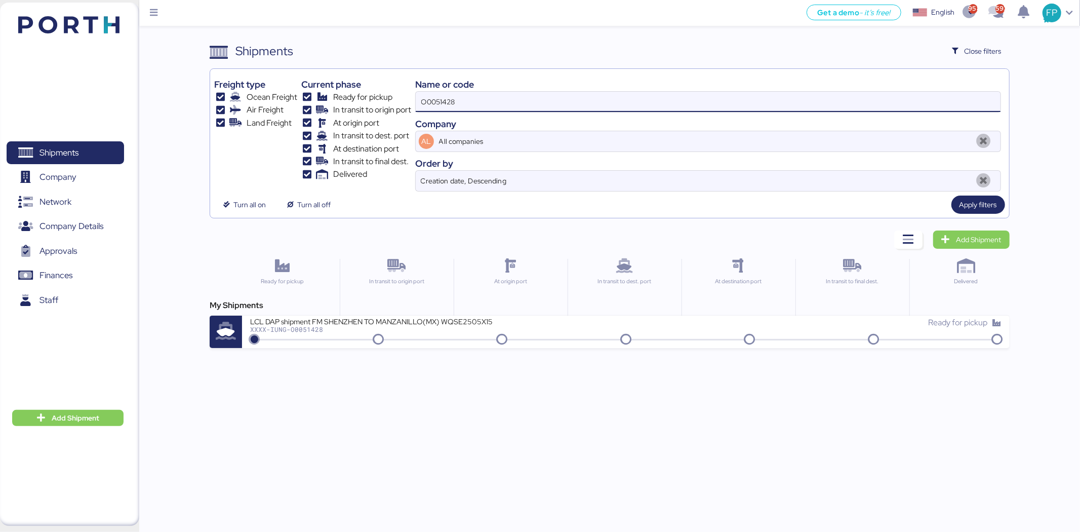
click at [458, 103] on input "O0051428" at bounding box center [708, 102] width 585 height 20
type input "O0051429"
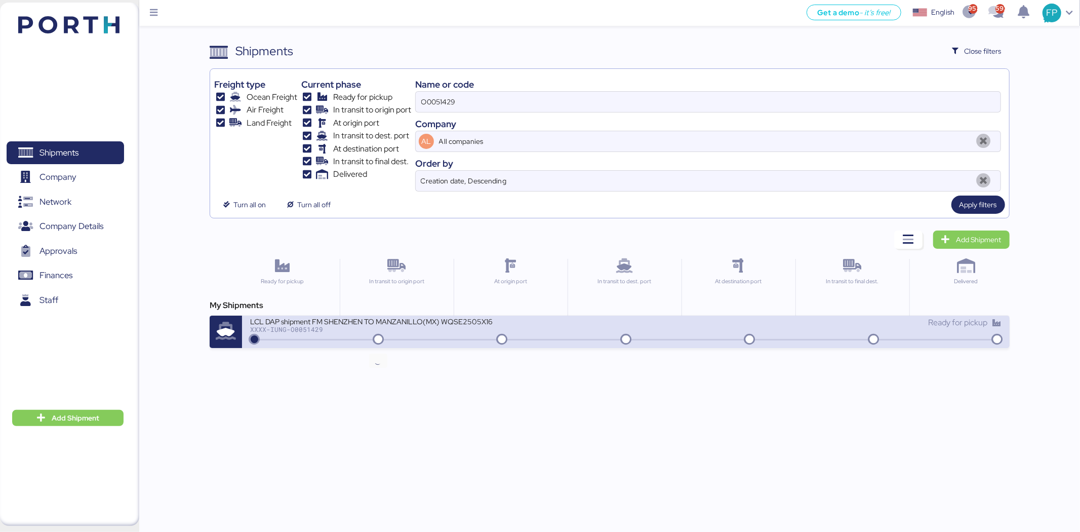
click at [385, 337] on icon at bounding box center [378, 339] width 49 height 11
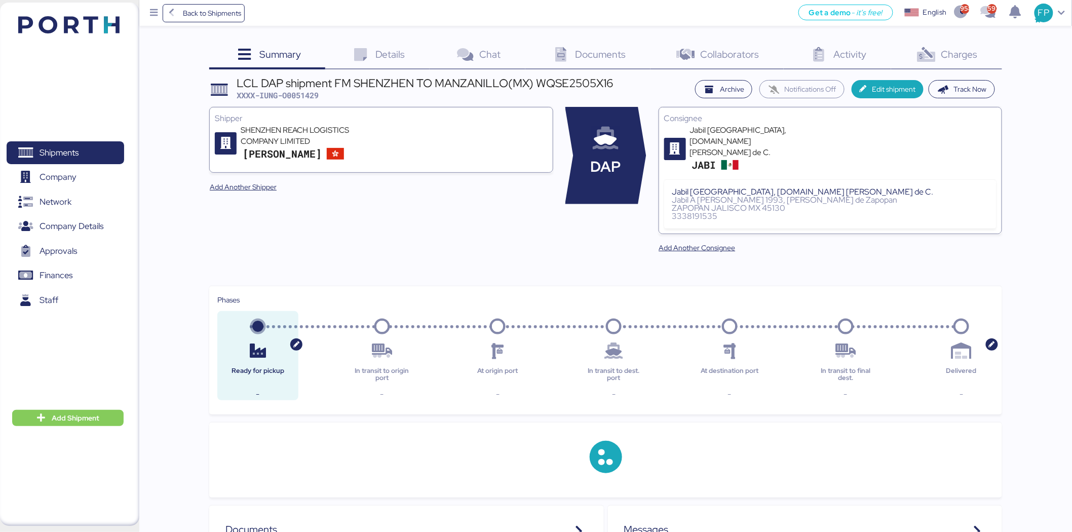
click at [960, 55] on span "Charges" at bounding box center [959, 54] width 36 height 13
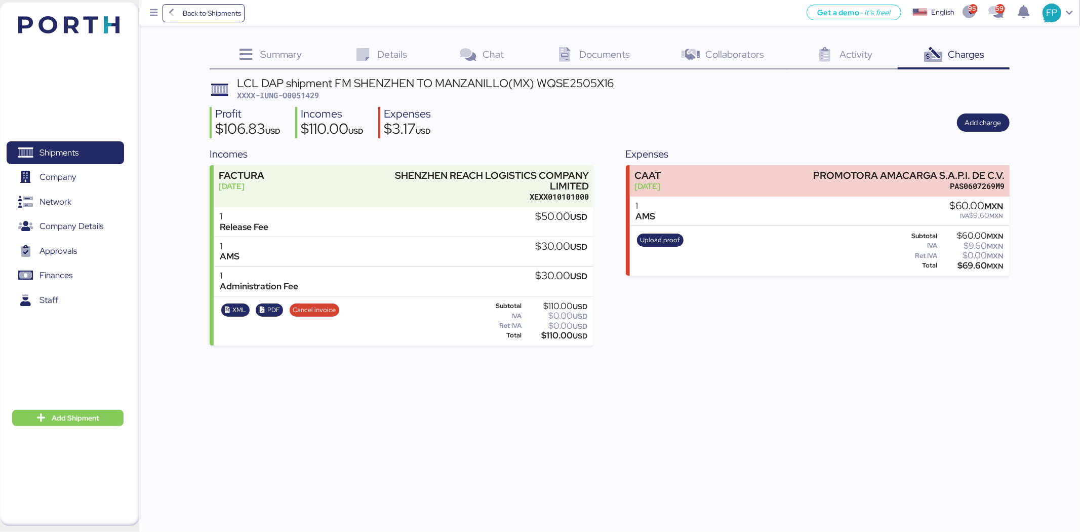
click at [303, 94] on span "XXXX-IUNG-O0051429" at bounding box center [278, 95] width 82 height 10
copy span "O0051429"
click at [104, 158] on span "Shipments" at bounding box center [65, 152] width 109 height 15
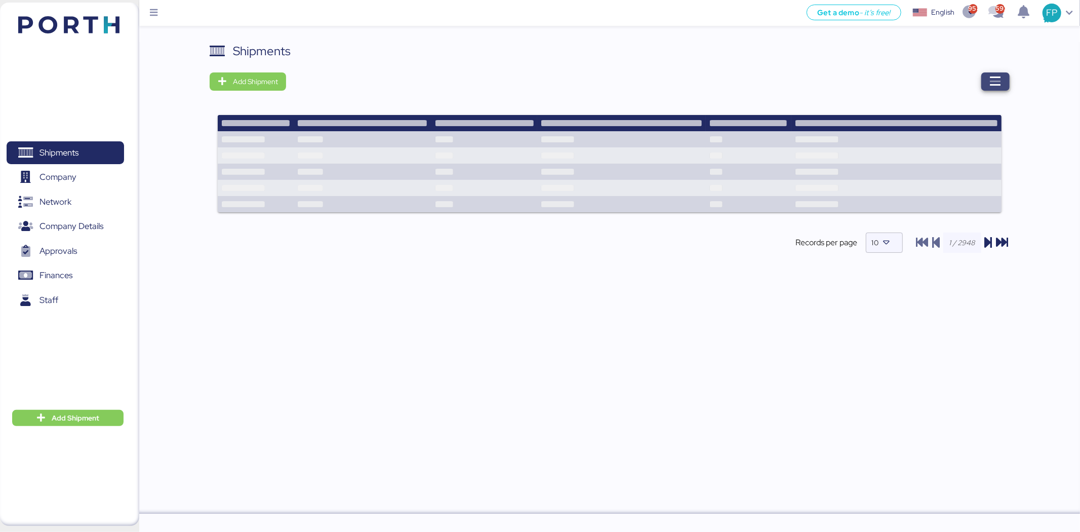
click at [998, 75] on icon "button" at bounding box center [996, 81] width 12 height 12
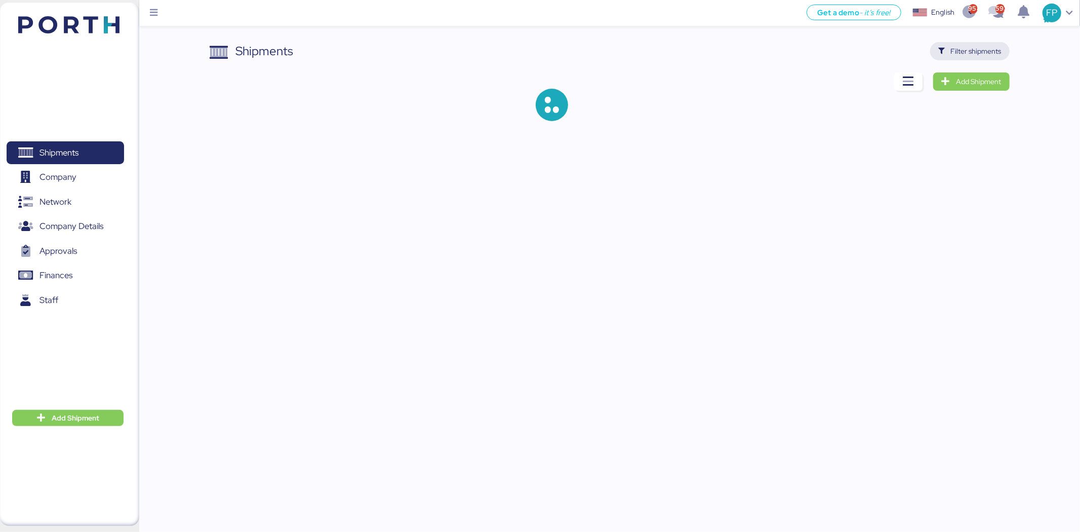
click at [938, 54] on span "Filter shipments" at bounding box center [970, 51] width 80 height 18
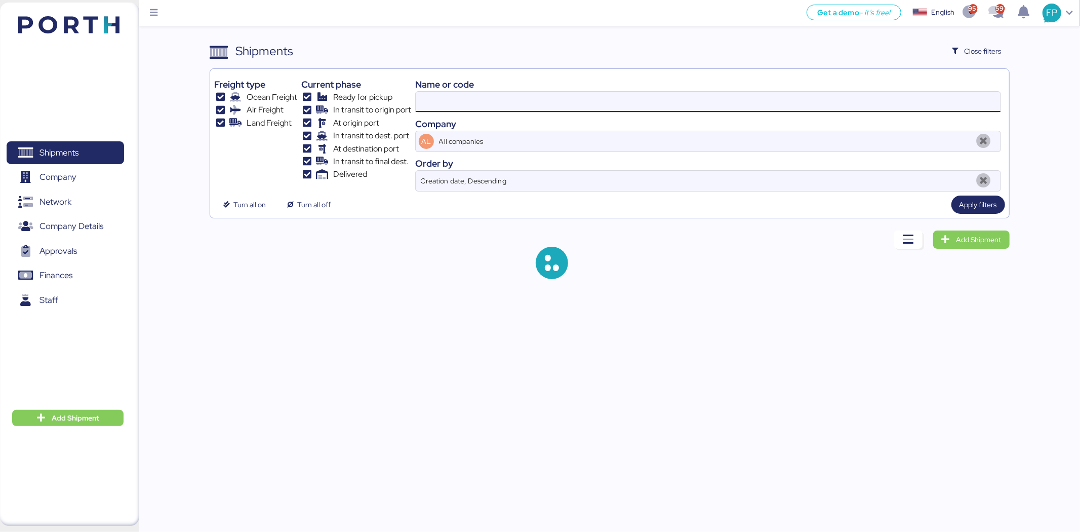
click at [482, 94] on input at bounding box center [708, 102] width 585 height 20
paste input "REF O0051601 O0051599"
drag, startPoint x: 438, startPoint y: 105, endPoint x: 406, endPoint y: 102, distance: 32.1
click at [406, 102] on div "Freight type Ocean Freight Air Freight Land Freight Current phase Ready for pic…" at bounding box center [609, 132] width 790 height 118
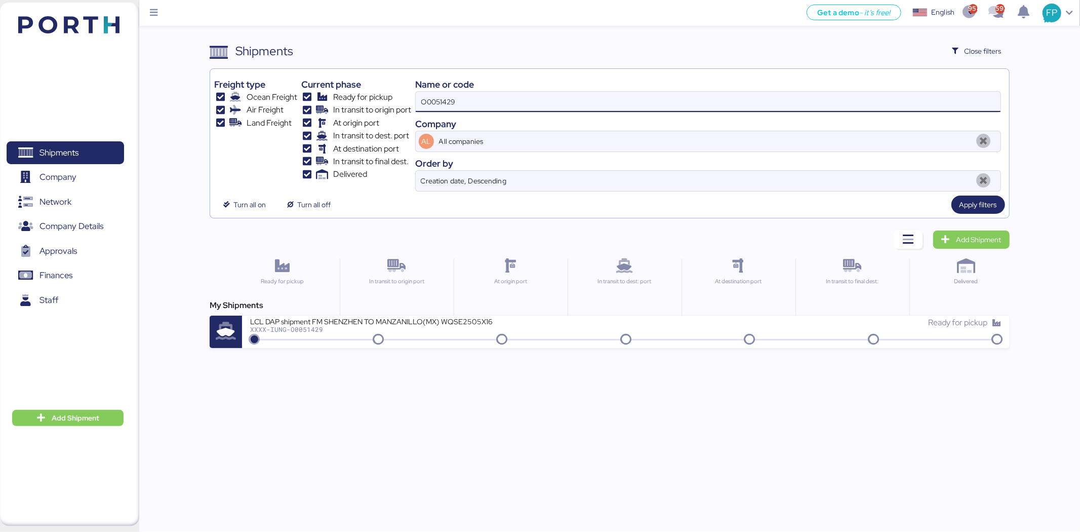
drag, startPoint x: 533, startPoint y: 99, endPoint x: 457, endPoint y: 94, distance: 76.1
click at [456, 94] on input "O0051429" at bounding box center [708, 102] width 585 height 20
drag, startPoint x: 468, startPoint y: 103, endPoint x: 402, endPoint y: 105, distance: 66.9
click at [402, 105] on div "Freight type Ocean Freight Air Freight Land Freight Current phase Ready for pic…" at bounding box center [609, 132] width 790 height 118
paste input "REF O0051601 O005159"
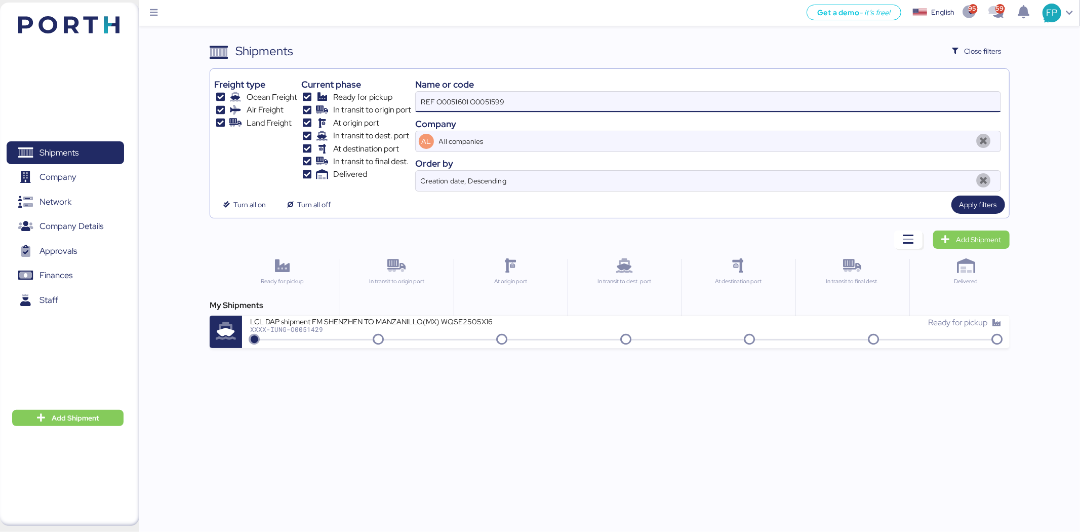
drag, startPoint x: 440, startPoint y: 103, endPoint x: 395, endPoint y: 103, distance: 44.6
click at [395, 103] on div "Freight type Ocean Freight Air Freight Land Freight Current phase Ready for pic…" at bounding box center [609, 132] width 790 height 118
drag, startPoint x: 508, startPoint y: 99, endPoint x: 458, endPoint y: 101, distance: 50.2
click at [458, 101] on input "O0051601 O0051599" at bounding box center [708, 102] width 585 height 20
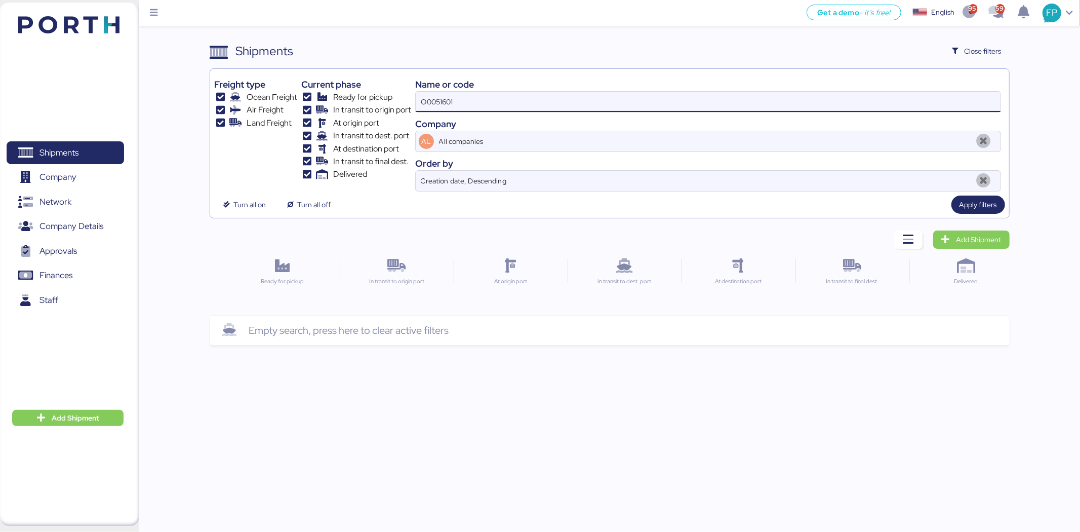
type input "O0051601"
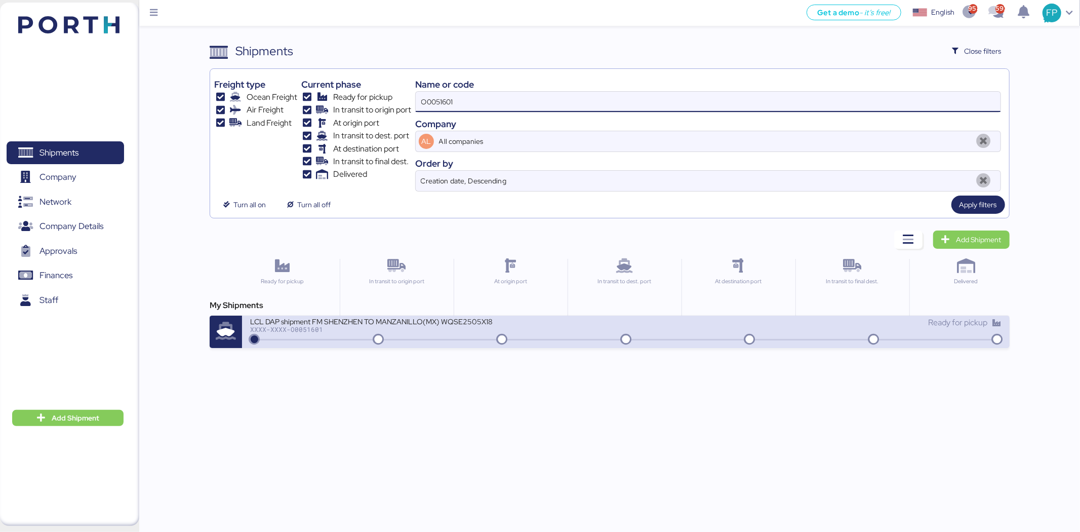
click at [437, 345] on div "LCL DAP shipment FM SHENZHEN TO MANZANILLO(MX) WQSE2505X18 XXXX-XXXX-O0051601 R…" at bounding box center [625, 331] width 767 height 32
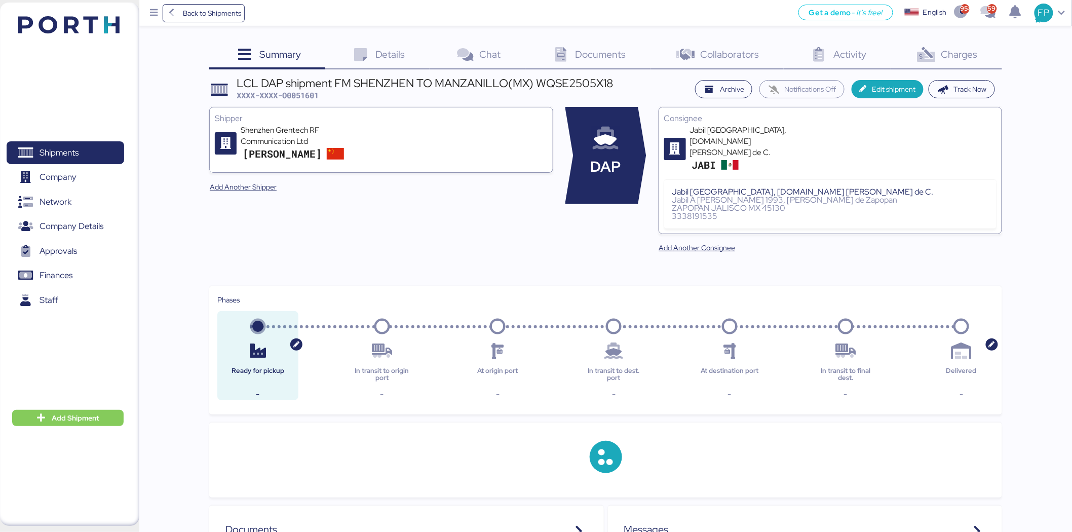
click at [969, 54] on span "Charges" at bounding box center [959, 54] width 36 height 13
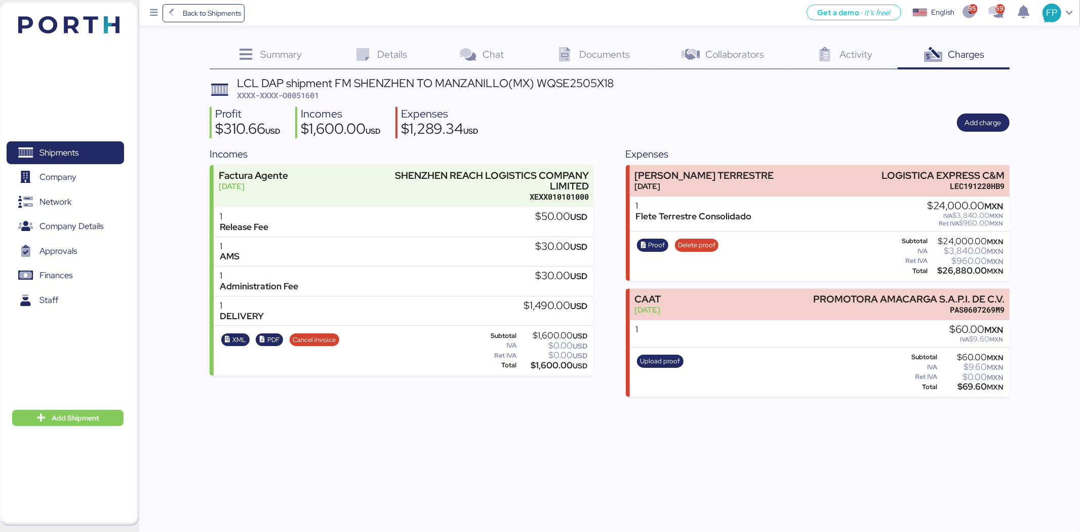
click at [301, 96] on span "XXXX-XXXX-O0051601" at bounding box center [278, 95] width 82 height 10
copy span "O0051601"
click at [659, 242] on span "Proof" at bounding box center [656, 245] width 17 height 11
copy span "O0051601"
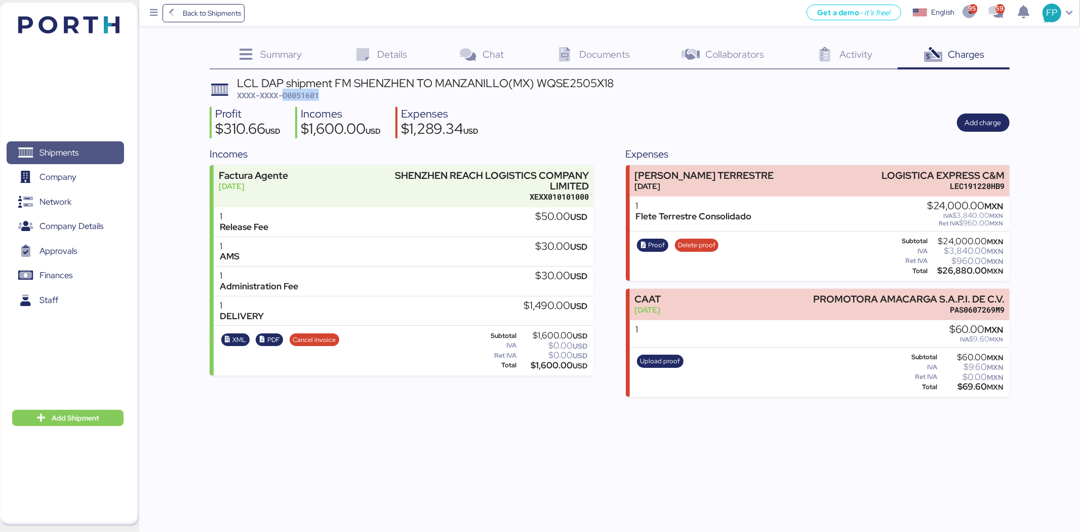
click at [80, 145] on span "Shipments" at bounding box center [65, 152] width 109 height 15
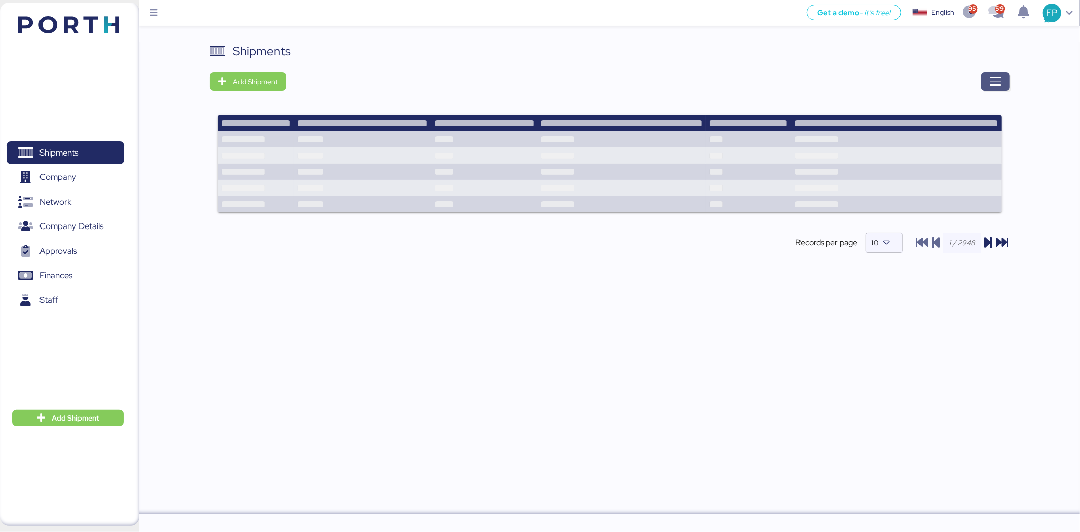
click at [1003, 87] on span "button" at bounding box center [995, 81] width 28 height 18
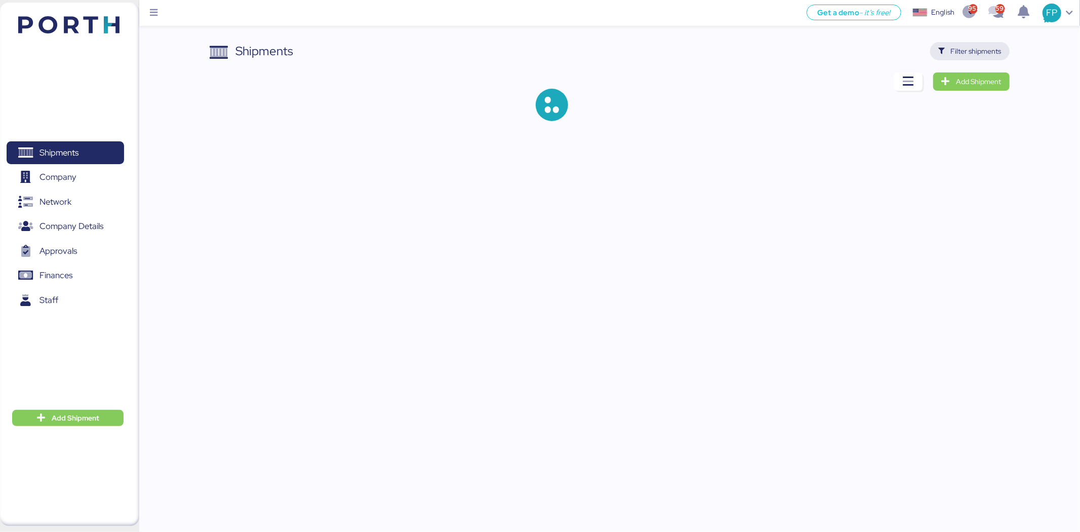
click at [968, 55] on span "Filter shipments" at bounding box center [976, 51] width 51 height 12
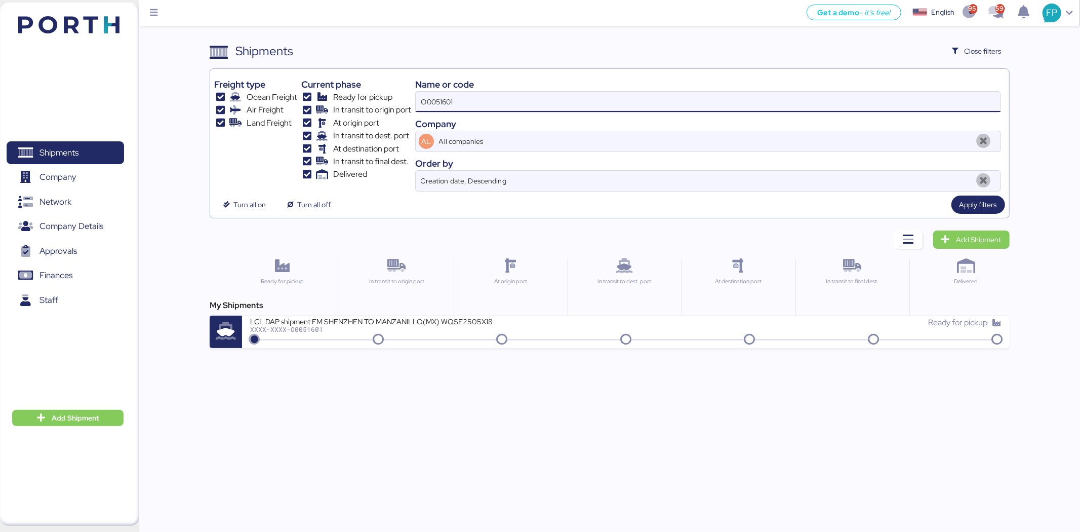
click at [420, 98] on input "O0051601" at bounding box center [708, 102] width 585 height 20
paste input "REF O0051598"
drag, startPoint x: 438, startPoint y: 103, endPoint x: 419, endPoint y: 103, distance: 19.2
click at [420, 103] on input "REF O0051598" at bounding box center [708, 102] width 585 height 20
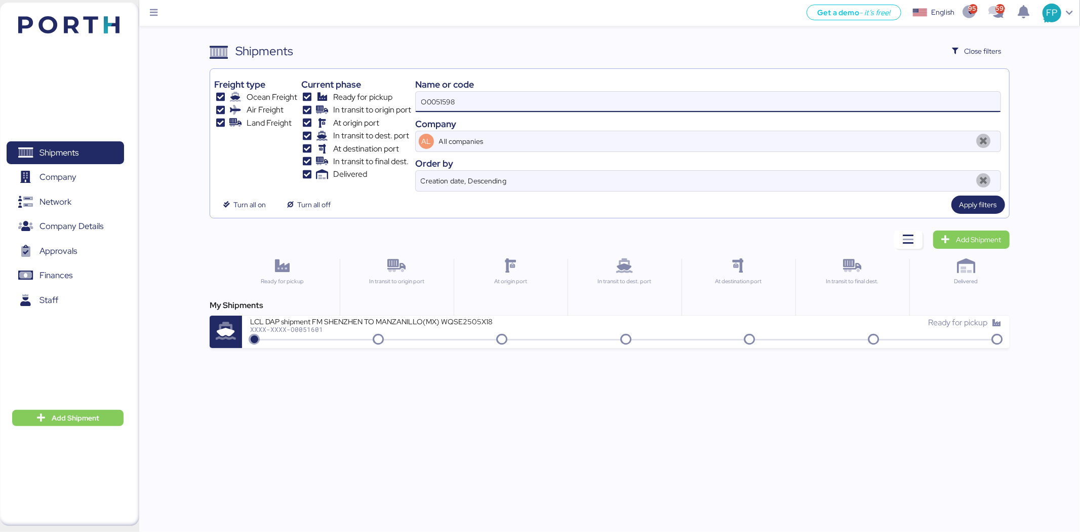
type input "O0051598"
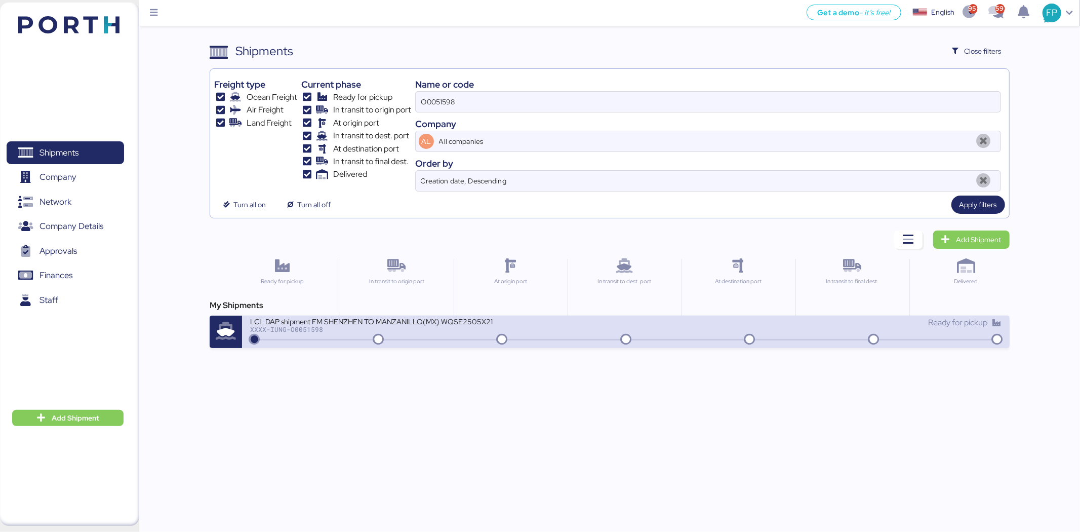
click at [451, 327] on div "XXXX-IUNG-O0051598" at bounding box center [371, 329] width 243 height 7
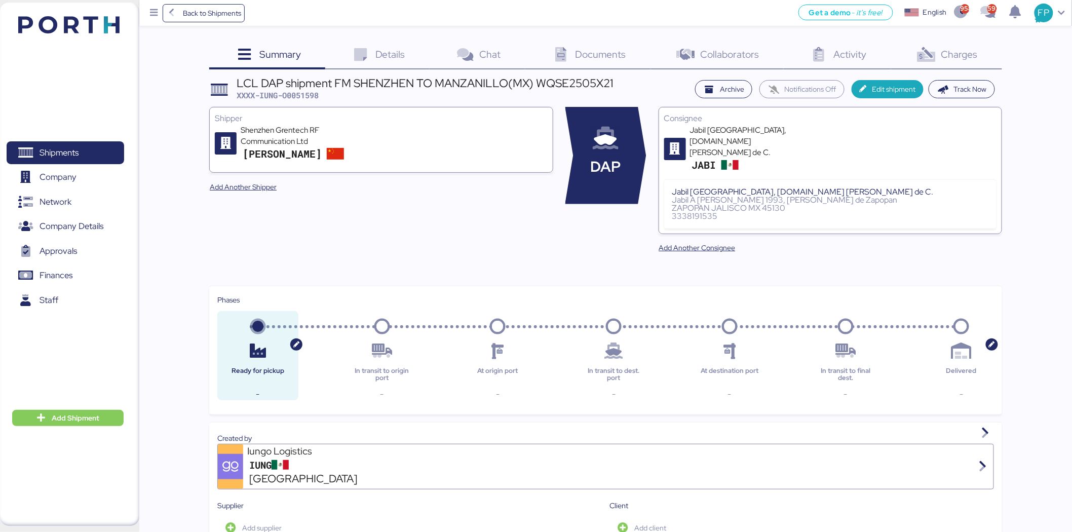
click at [296, 98] on span "XXXX-IUNG-O0051598" at bounding box center [277, 95] width 82 height 10
copy span "O0051598"
click at [937, 60] on icon at bounding box center [926, 55] width 22 height 15
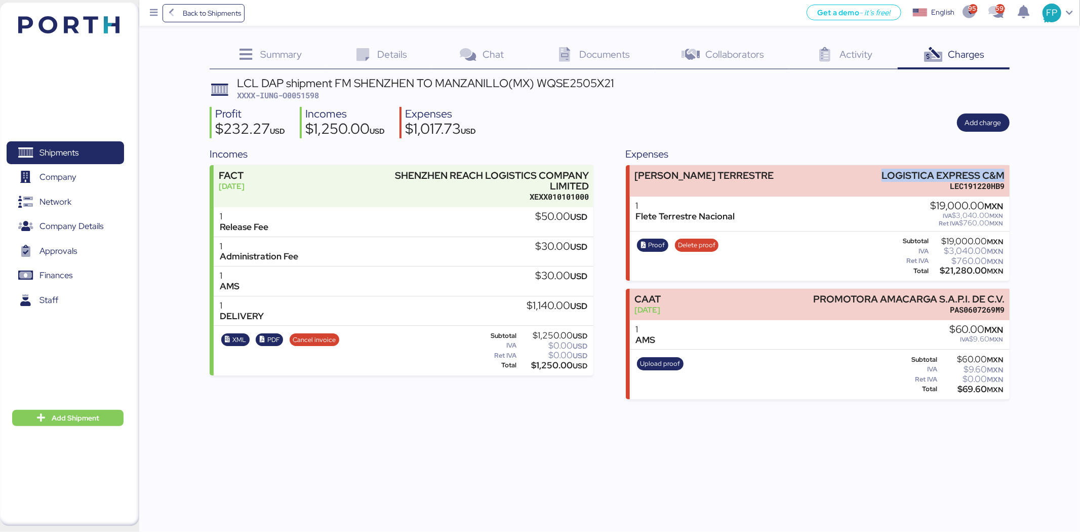
drag, startPoint x: 879, startPoint y: 176, endPoint x: 1034, endPoint y: 172, distance: 155.0
click at [1034, 172] on div "Summary 0 Details 0 Chat 0 Documents 0 Collaborators 0 Activity 0 Charges 0 LCL…" at bounding box center [540, 199] width 1080 height 399
copy div "LOGISTICA EXPRESS C&M"
click at [964, 271] on div "$21,280.00 MXN" at bounding box center [967, 271] width 72 height 8
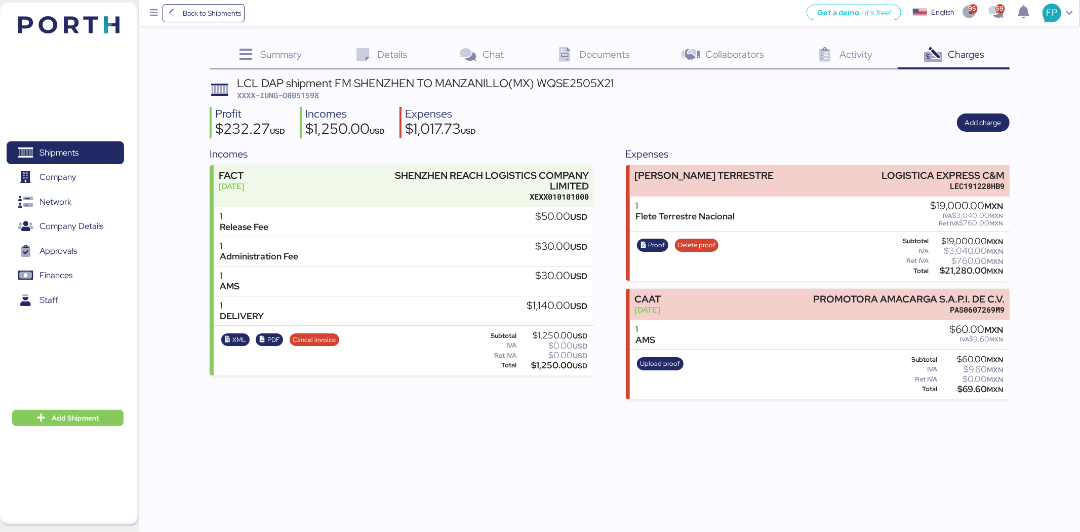
copy div "21,280.00"
click at [647, 244] on span "Proof" at bounding box center [652, 245] width 25 height 11
click at [104, 153] on span "Shipments" at bounding box center [65, 152] width 109 height 15
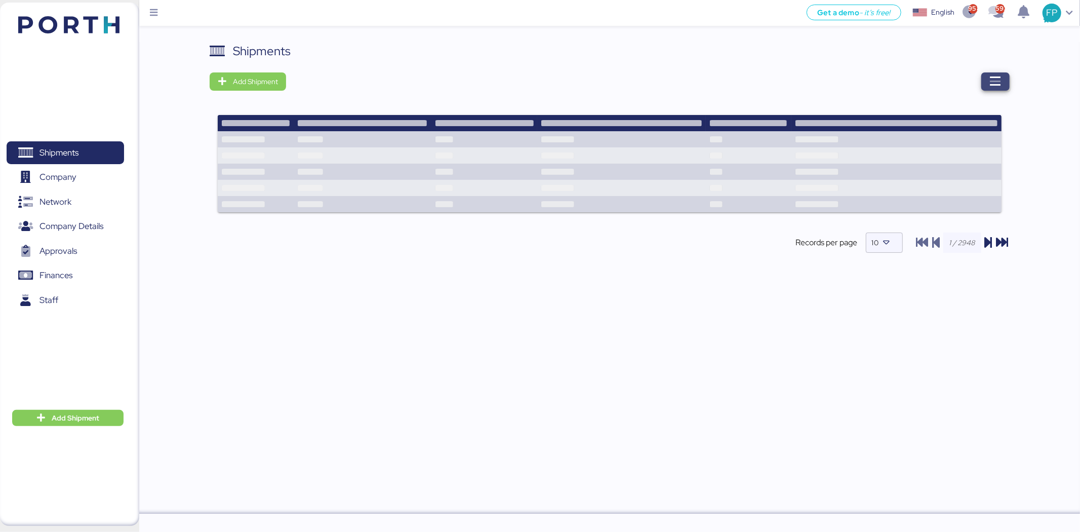
click at [990, 84] on icon "button" at bounding box center [996, 81] width 12 height 12
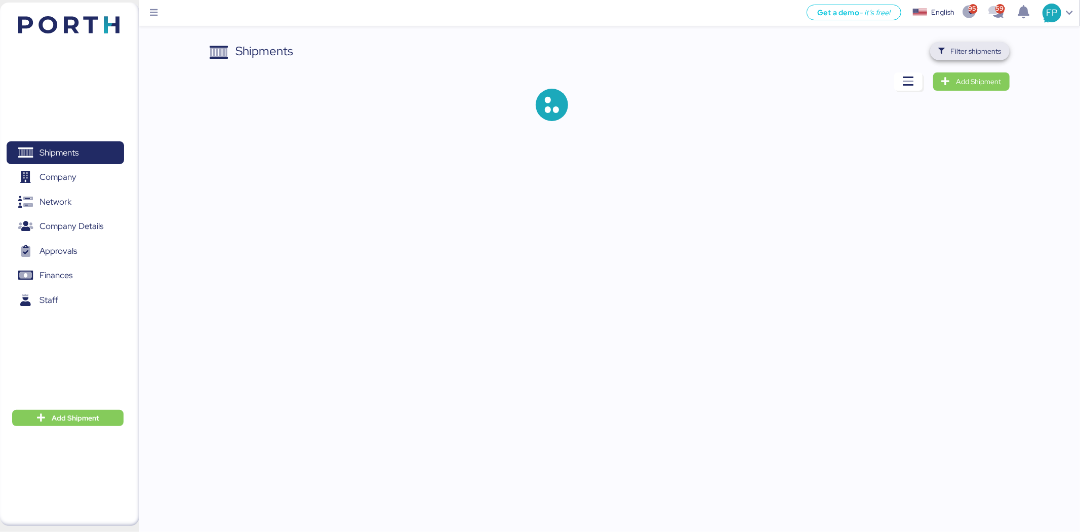
click at [968, 51] on span "Filter shipments" at bounding box center [976, 51] width 51 height 12
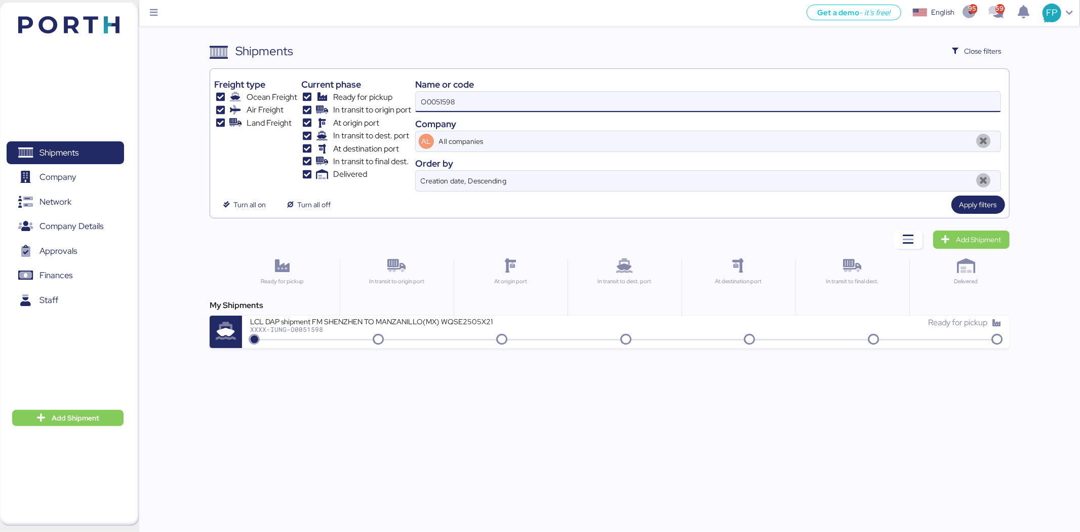
click at [442, 97] on input "O0051598" at bounding box center [708, 102] width 585 height 20
paste input "427"
type input "O0051427"
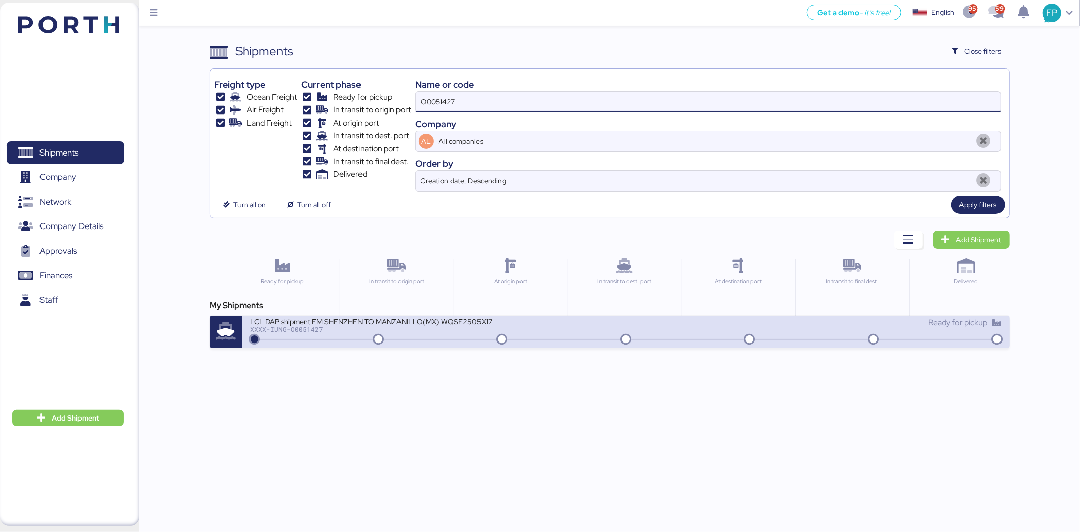
click at [380, 346] on div "LCL DAP shipment FM SHENZHEN TO MANZANILLO(MX) WQSE2505X17 XXXX-IUNG-O0051427 R…" at bounding box center [625, 331] width 767 height 32
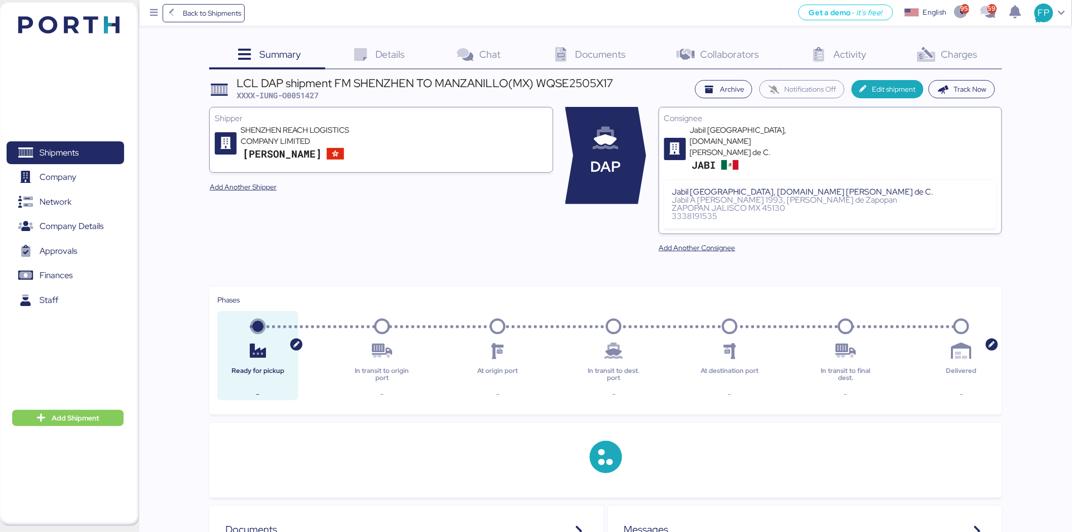
click at [958, 45] on div "Charges 0" at bounding box center [946, 55] width 111 height 27
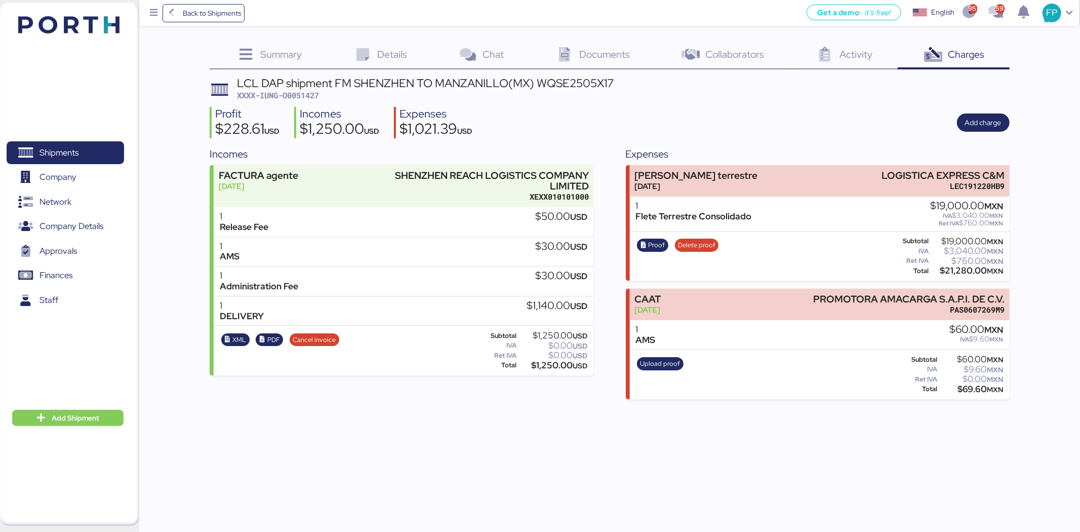
click at [315, 100] on span "XXXX-IUNG-O0051427" at bounding box center [278, 95] width 82 height 10
copy span "O0051427"
click at [657, 240] on span "Proof" at bounding box center [656, 245] width 17 height 11
click at [555, 114] on div "Profit $228.61 USD Incomes $1,250.00 USD Expenses $1,021.39 USD Add charge" at bounding box center [610, 123] width 800 height 32
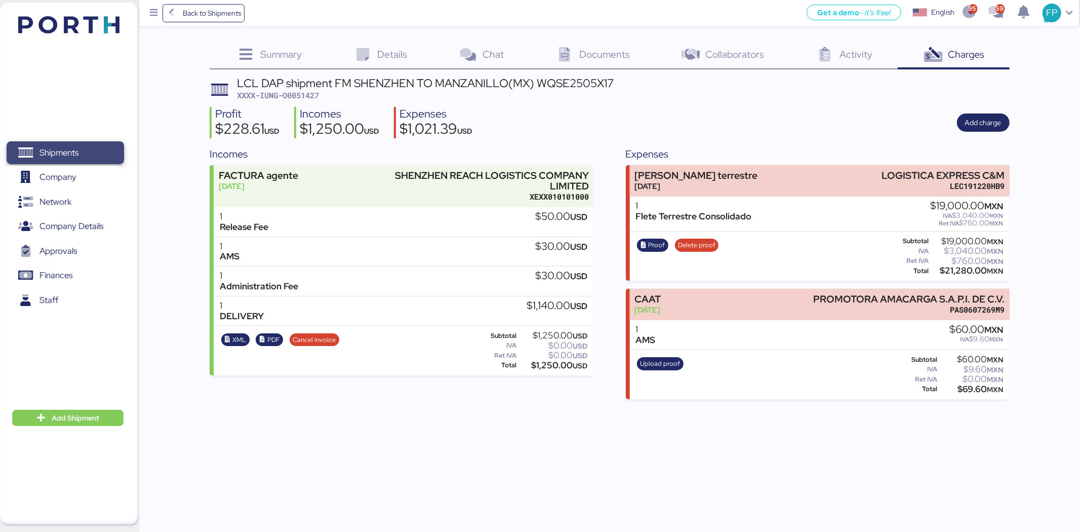
click at [57, 145] on span "Shipments" at bounding box center [65, 152] width 109 height 15
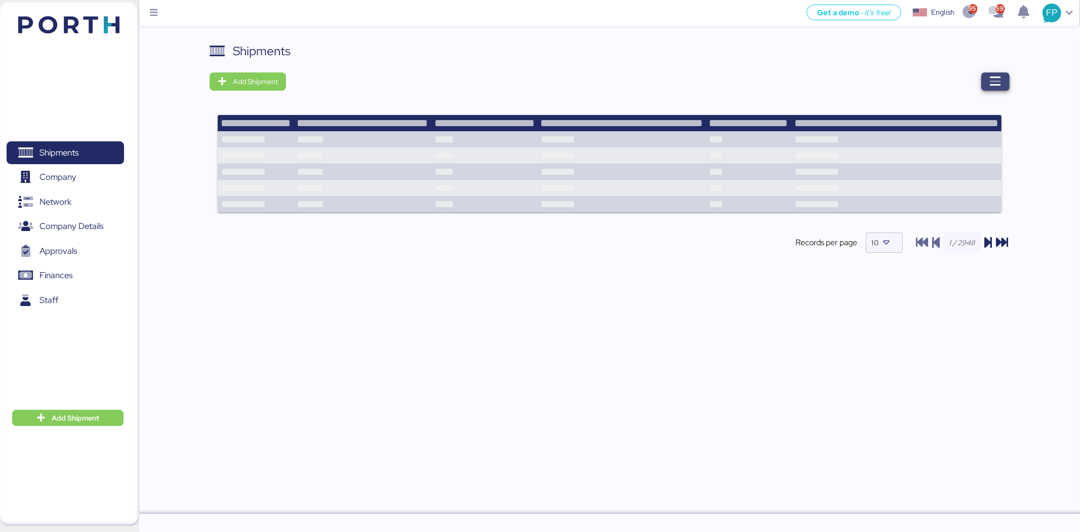
click at [999, 80] on icon "button" at bounding box center [996, 81] width 12 height 12
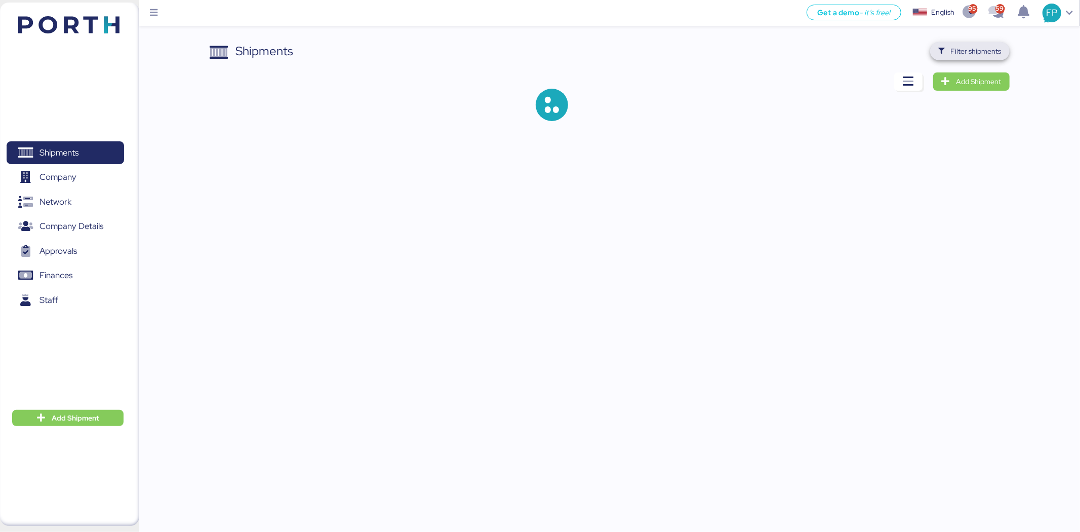
click at [992, 55] on span "Filter shipments" at bounding box center [976, 51] width 51 height 12
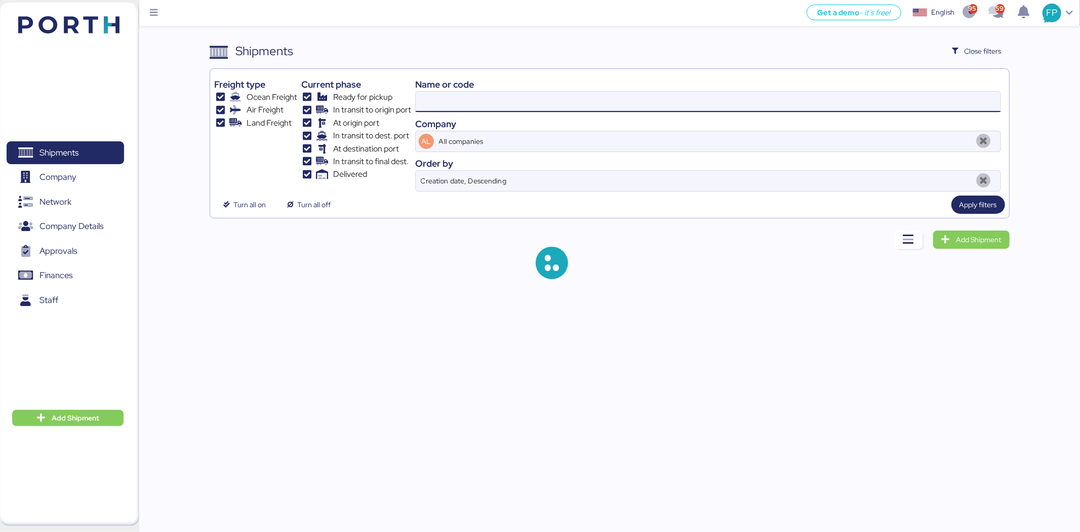
click at [427, 94] on input at bounding box center [708, 102] width 585 height 20
click at [430, 96] on input at bounding box center [708, 102] width 585 height 20
type input "O0051427"
click at [430, 96] on input "O0051427" at bounding box center [708, 102] width 585 height 20
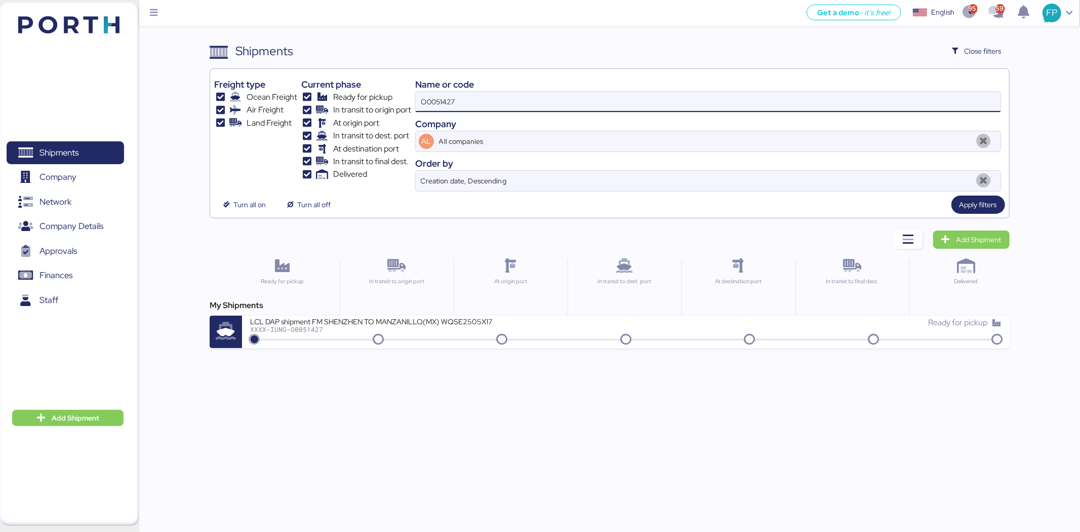
click at [430, 96] on input "O0051427" at bounding box center [708, 102] width 585 height 20
paste input "REF O0051724 O0051723"
drag, startPoint x: 437, startPoint y: 98, endPoint x: 408, endPoint y: 104, distance: 29.4
click at [408, 104] on div "Freight type Ocean Freight Air Freight Land Freight Current phase Ready for pic…" at bounding box center [609, 132] width 790 height 118
type input "O0051724"
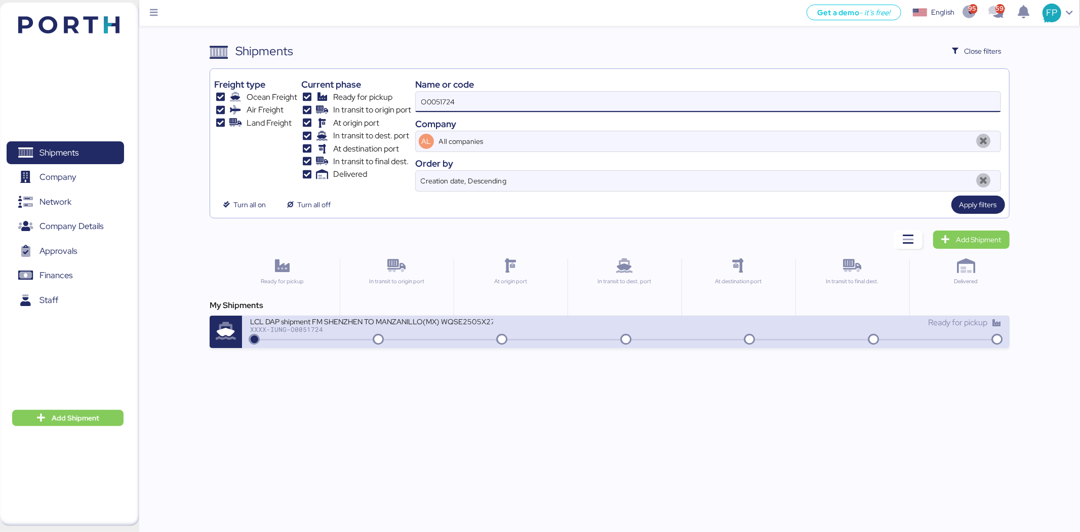
click at [445, 331] on div "XXXX-IUNG-O0051724" at bounding box center [371, 329] width 243 height 7
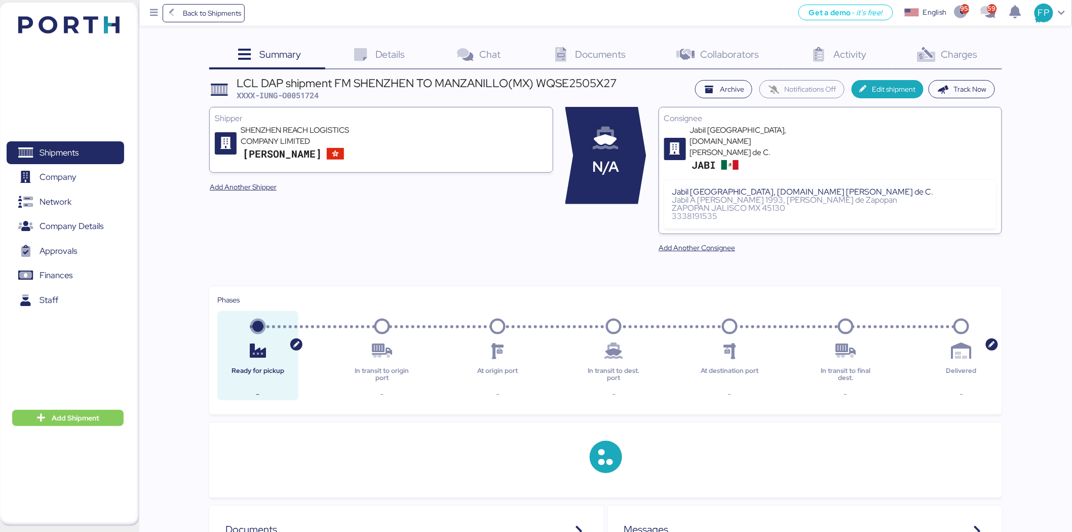
click at [964, 60] on span "Charges" at bounding box center [959, 54] width 36 height 13
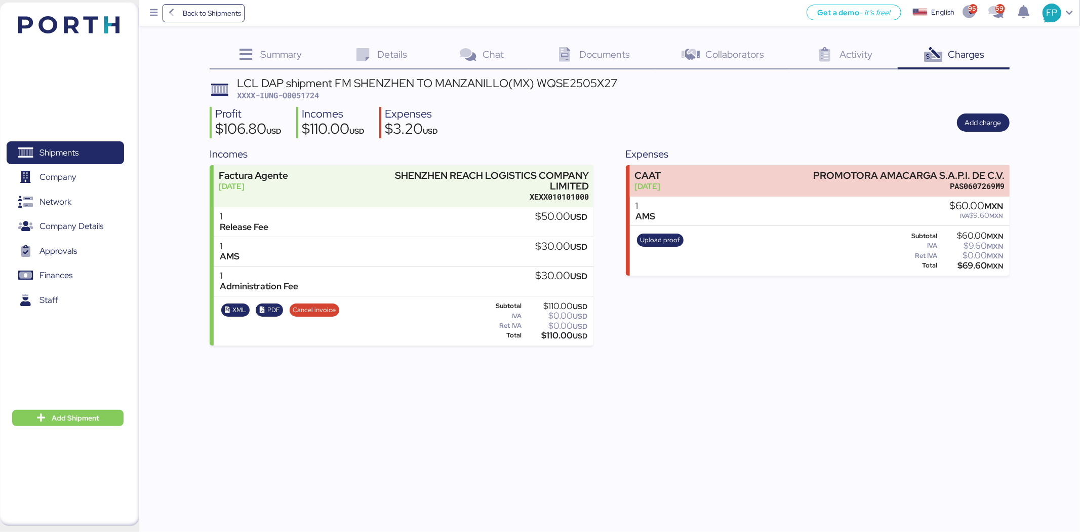
click at [291, 94] on span "XXXX-IUNG-O0051724" at bounding box center [278, 95] width 82 height 10
copy span "O0051724"
click at [47, 145] on span "Shipments" at bounding box center [65, 152] width 109 height 15
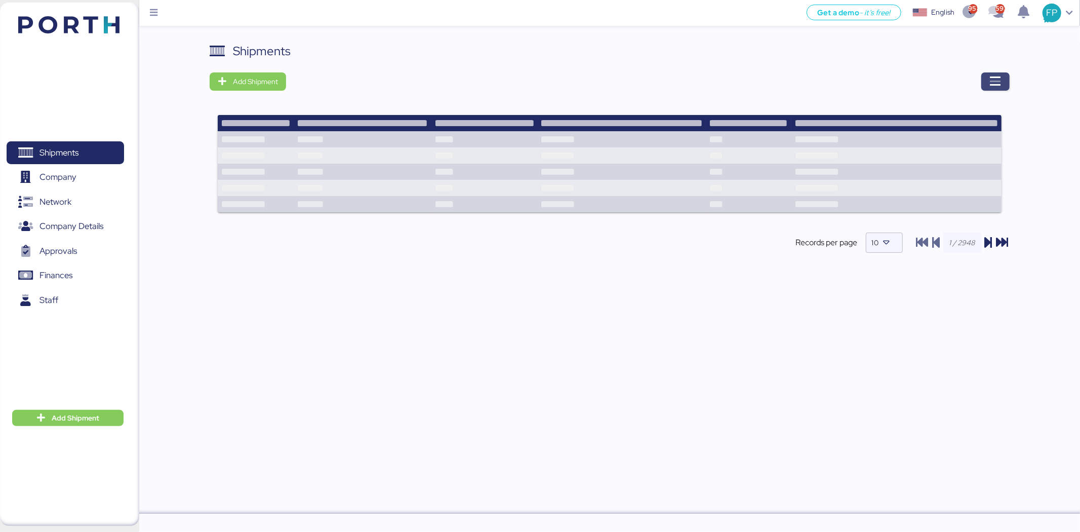
click at [994, 81] on icon "button" at bounding box center [996, 81] width 12 height 12
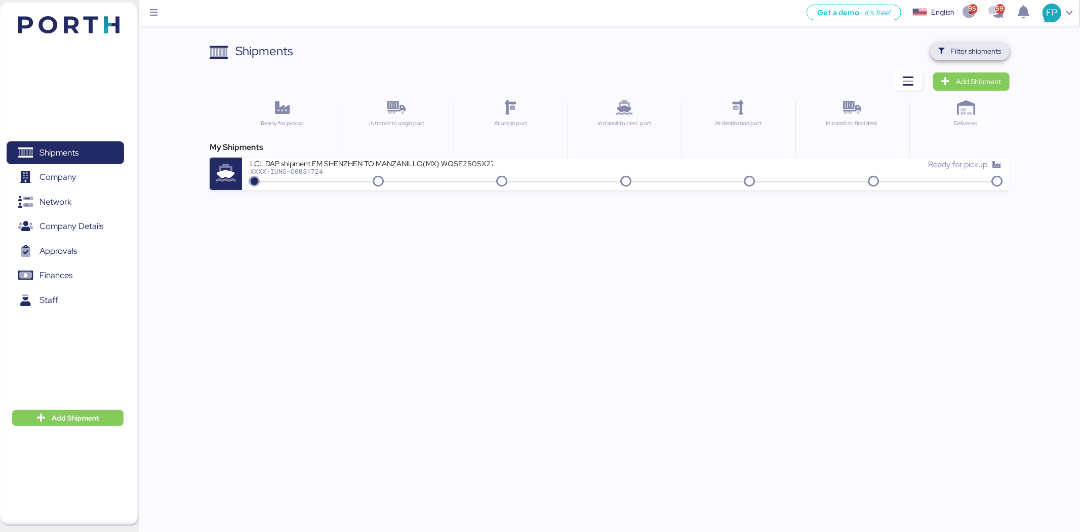
click at [969, 53] on span "Filter shipments" at bounding box center [976, 51] width 51 height 12
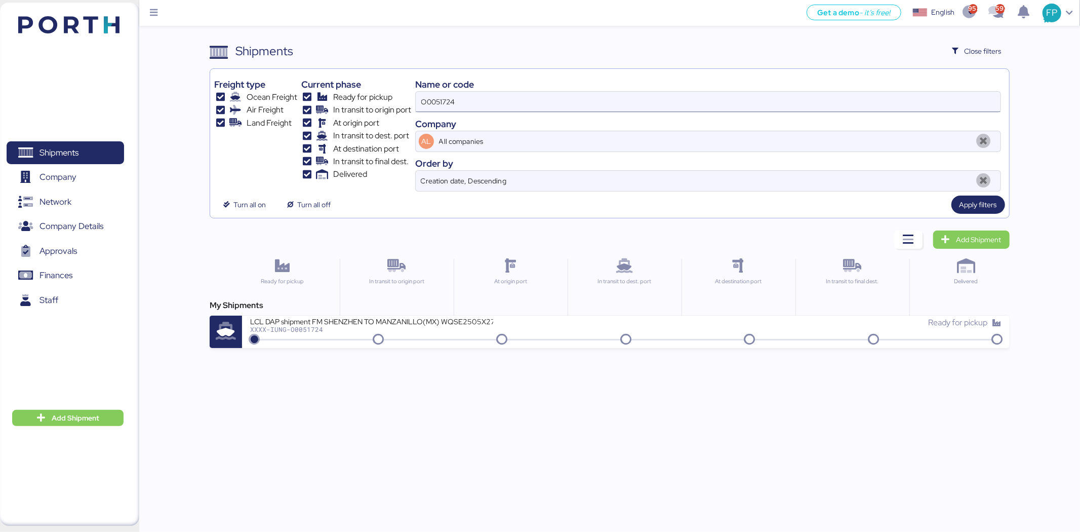
click at [489, 95] on input "O0051724" at bounding box center [708, 102] width 585 height 20
type input "O0051723"
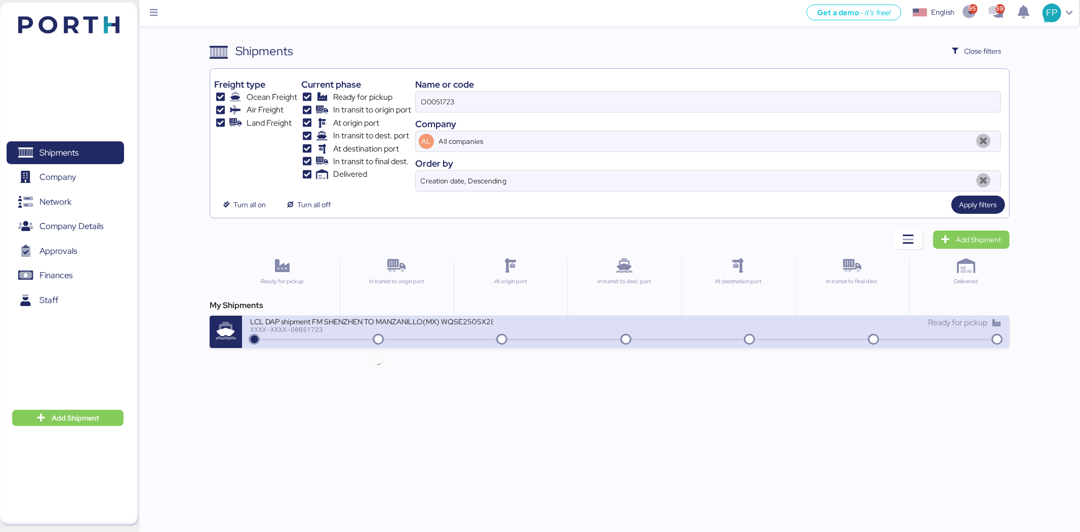
click at [397, 335] on icon at bounding box center [378, 339] width 49 height 11
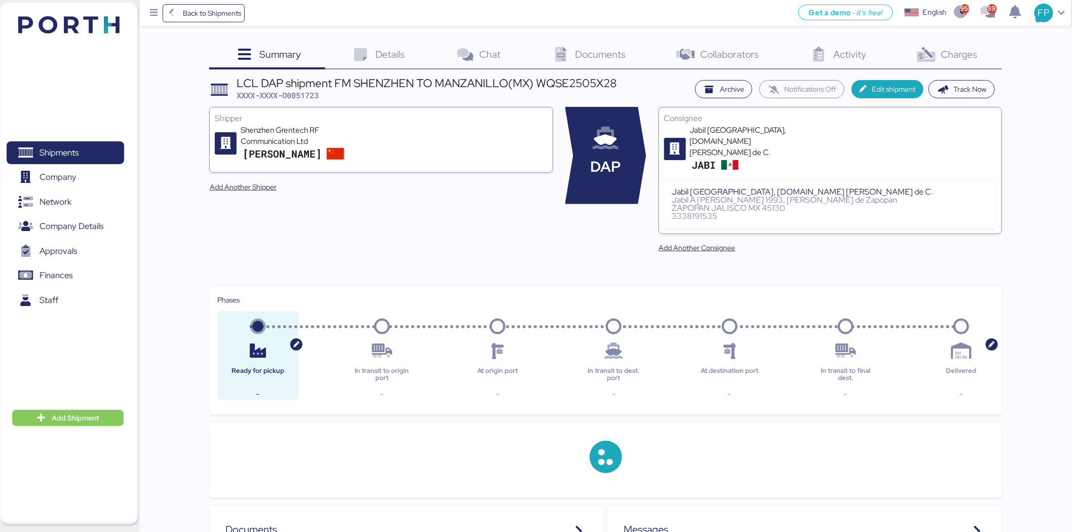
click at [963, 57] on span "Charges" at bounding box center [959, 54] width 36 height 13
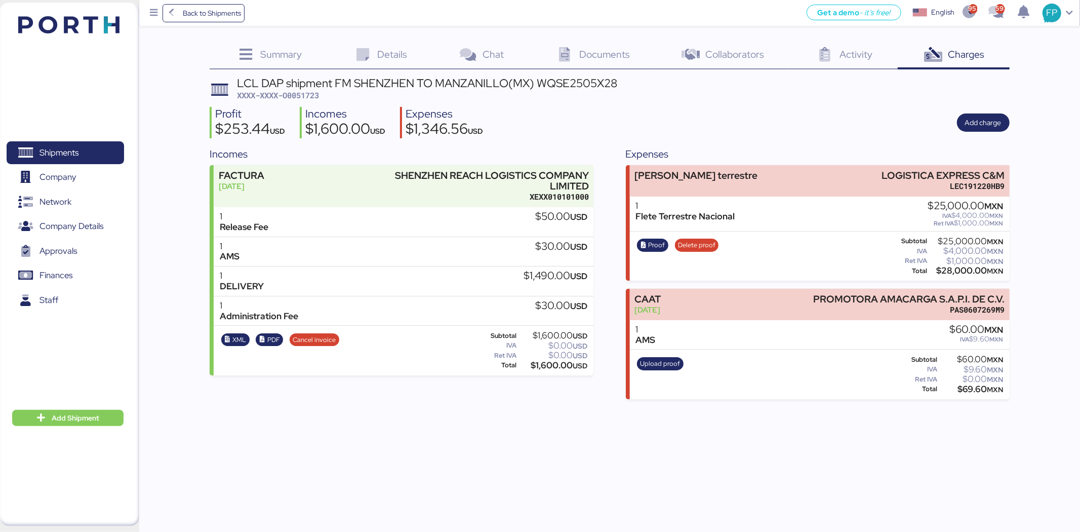
click at [311, 103] on div "LCL DAP shipment FM SHENZHEN TO MANZANILLO(MX) WQSE2505X28 XXXX-XXXX-O0051723 P…" at bounding box center [610, 238] width 800 height 322
click at [307, 95] on span "XXXX-XXXX-O0051723" at bounding box center [278, 95] width 82 height 10
copy span "O0051723"
click at [947, 267] on div "$28,000.00 MXN" at bounding box center [966, 271] width 74 height 8
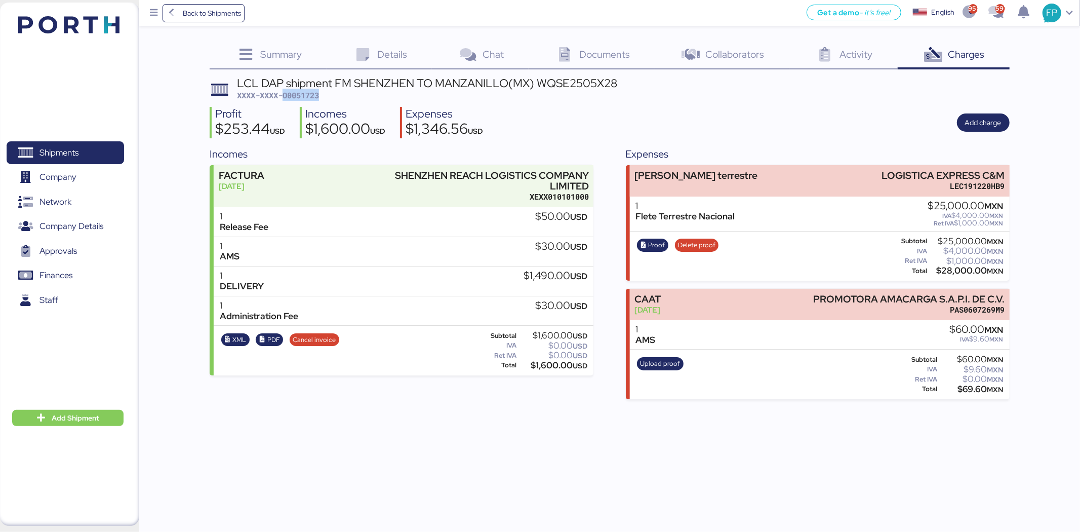
click at [947, 267] on div "$28,000.00 MXN" at bounding box center [966, 271] width 74 height 8
copy div "28,000.00"
click at [659, 246] on span "Proof" at bounding box center [656, 245] width 17 height 11
click at [99, 145] on span "Shipments" at bounding box center [65, 152] width 109 height 15
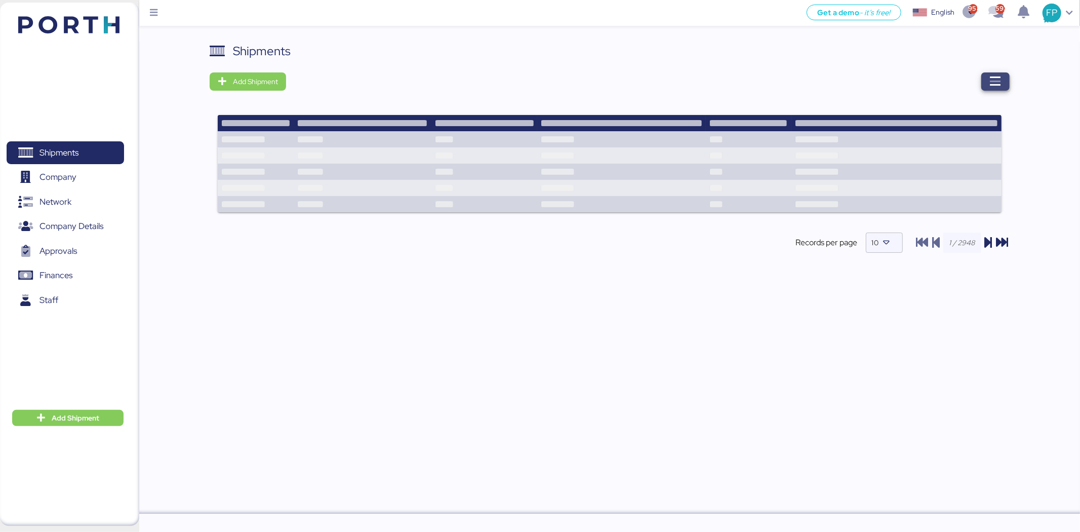
click at [996, 80] on icon "button" at bounding box center [996, 81] width 12 height 12
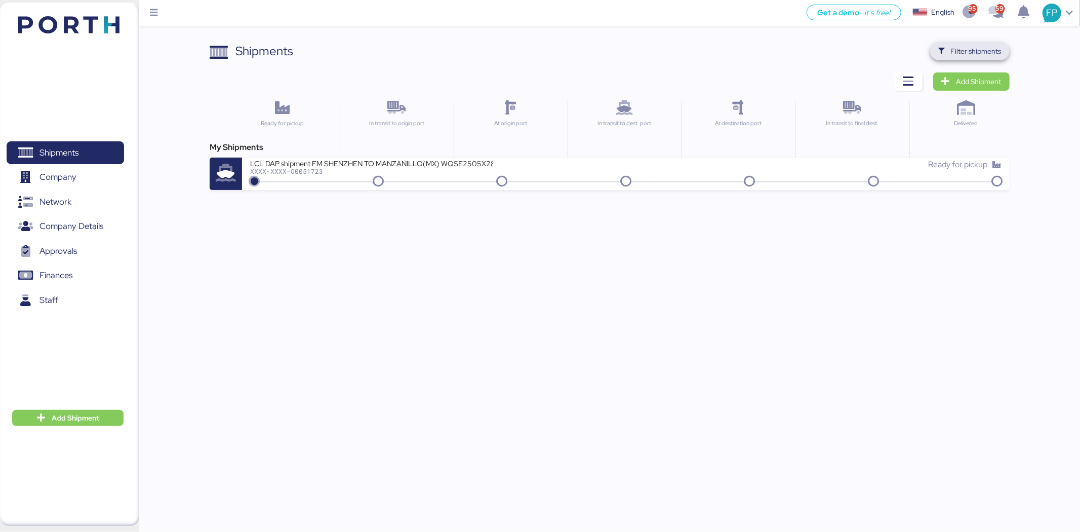
click at [967, 49] on span "Filter shipments" at bounding box center [976, 51] width 51 height 12
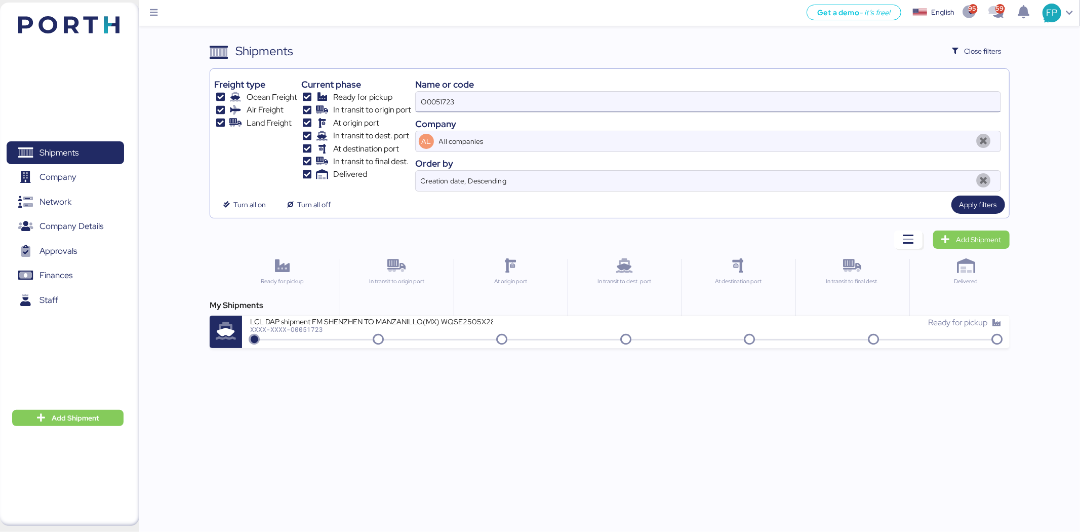
click at [439, 106] on input "O0051723" at bounding box center [708, 102] width 585 height 20
paste input "REF O0051600"
drag, startPoint x: 432, startPoint y: 104, endPoint x: 383, endPoint y: 106, distance: 49.2
click at [383, 106] on div "Freight type Ocean Freight Air Freight Land Freight Current phase Ready for pic…" at bounding box center [609, 132] width 790 height 118
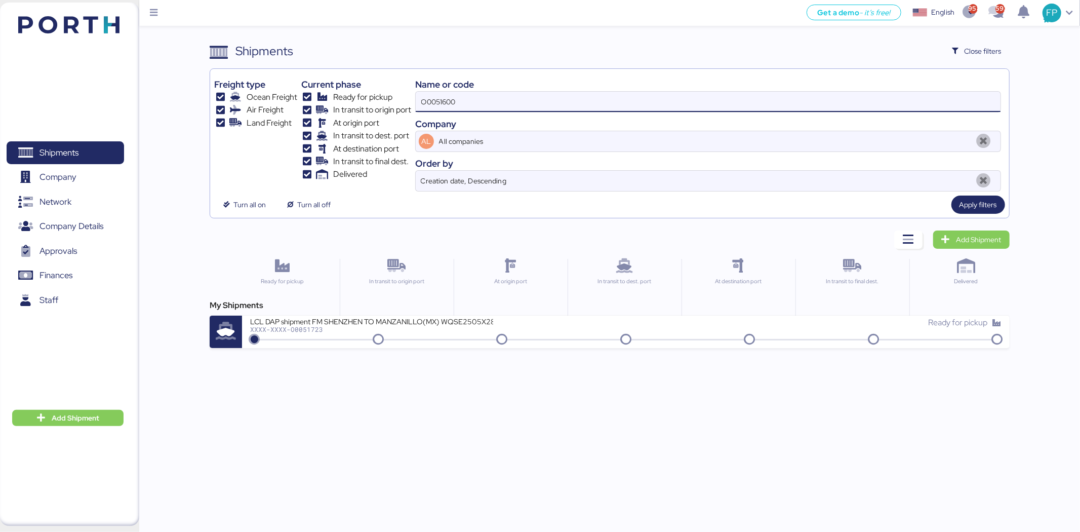
type input "O0051600"
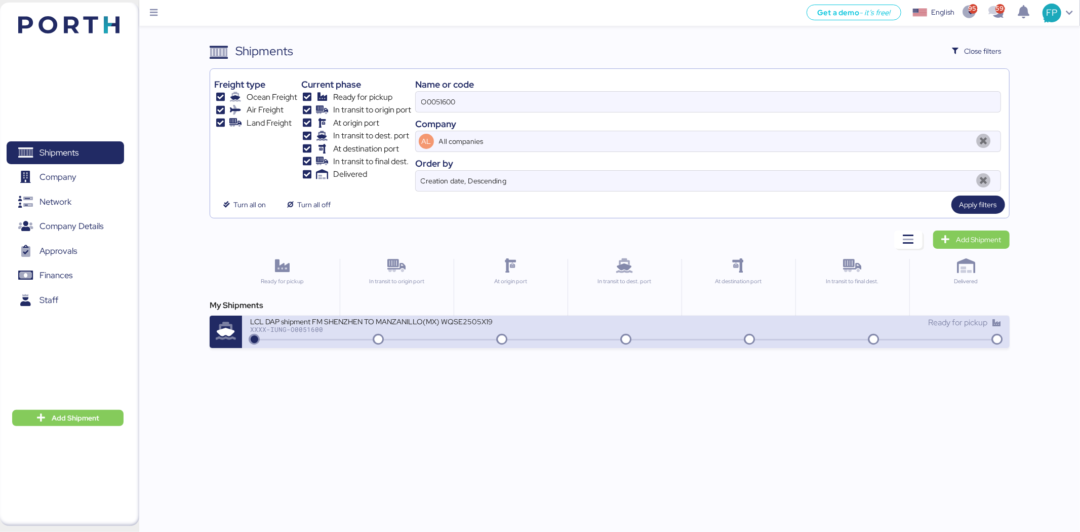
click at [410, 340] on div at bounding box center [625, 340] width 747 height 2
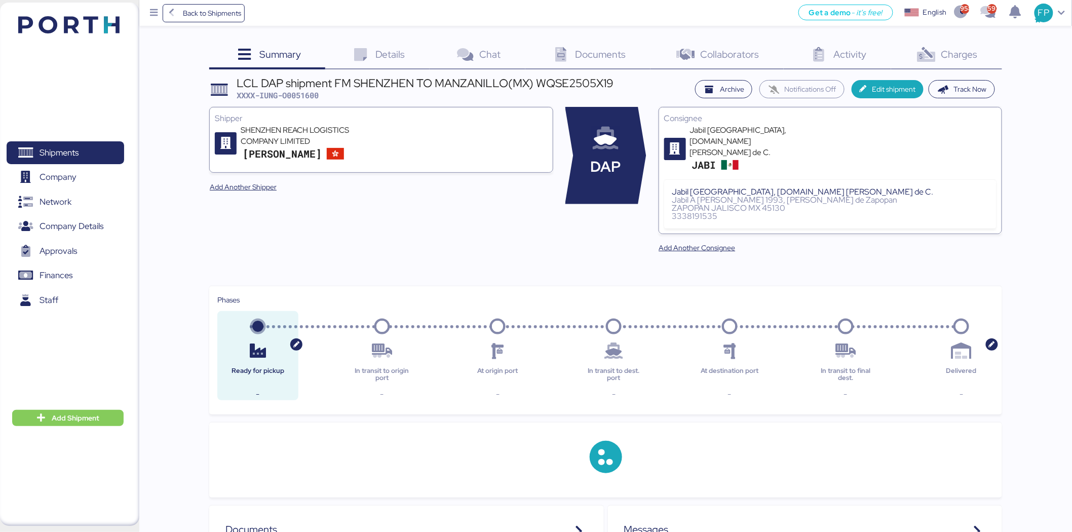
click at [931, 61] on icon at bounding box center [926, 55] width 22 height 15
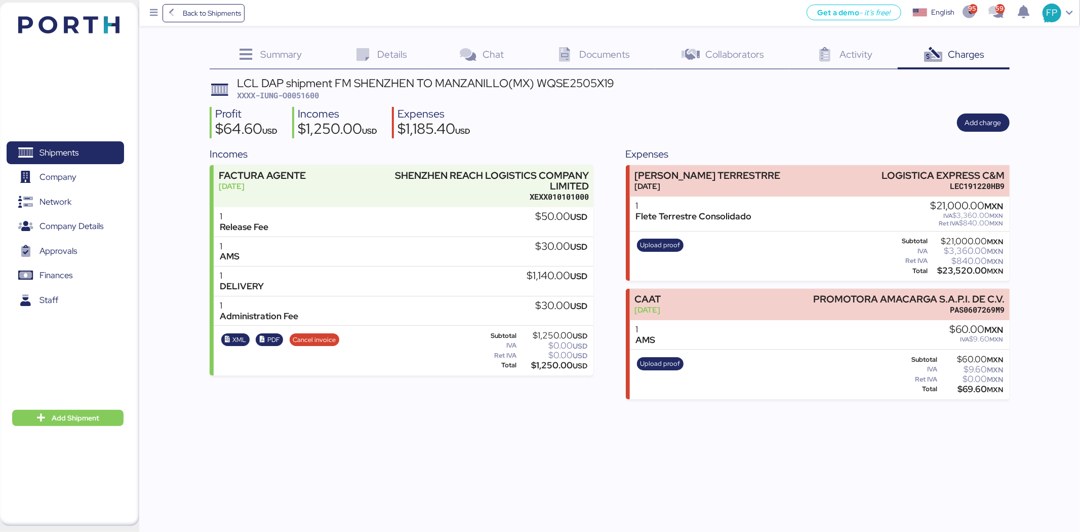
click at [304, 95] on span "XXXX-IUNG-O0051600" at bounding box center [278, 95] width 82 height 10
click at [782, 134] on div "Profit $64.60 USD Incomes $1,250.00 USD Expenses $1,185.40 USD Add charge" at bounding box center [610, 123] width 800 height 32
click at [49, 145] on span "Shipments" at bounding box center [65, 152] width 109 height 15
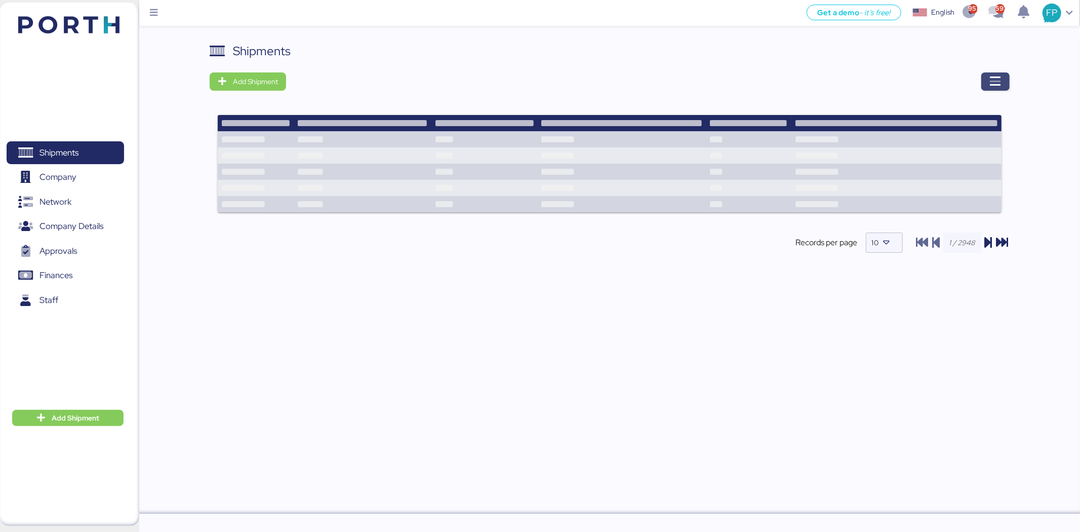
click at [992, 85] on icon "button" at bounding box center [996, 81] width 12 height 12
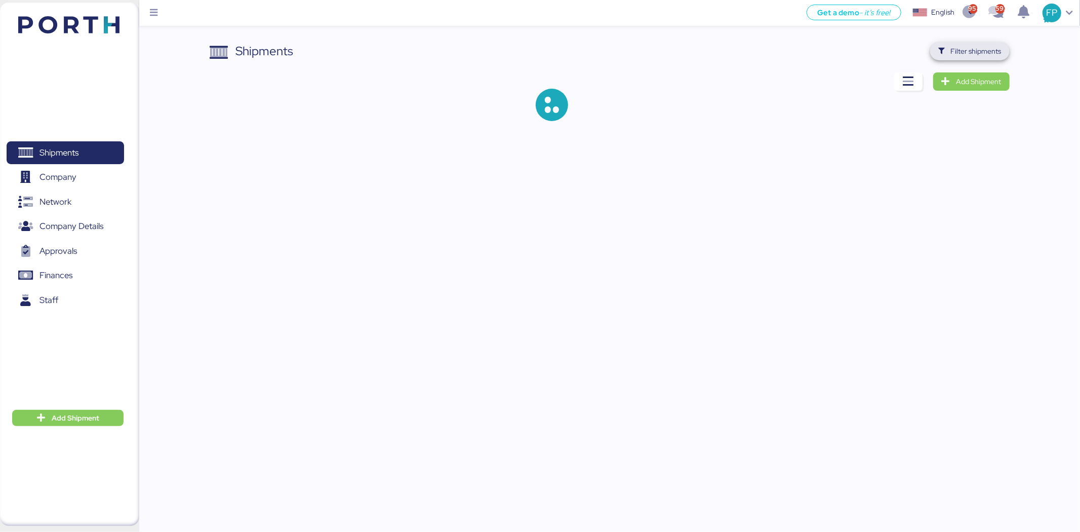
click at [948, 52] on span "Filter shipments" at bounding box center [969, 51] width 63 height 14
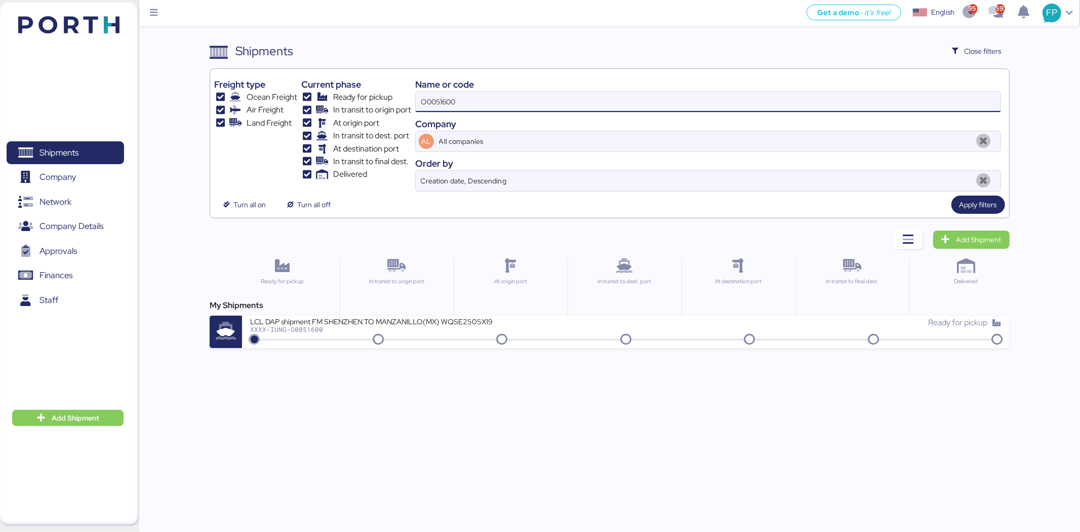
click at [451, 101] on input "O0051600" at bounding box center [708, 102] width 585 height 20
paste input "REF O005172"
drag, startPoint x: 438, startPoint y: 102, endPoint x: 377, endPoint y: 98, distance: 60.9
click at [377, 98] on div "Freight type Ocean Freight Air Freight Land Freight Current phase Ready for pic…" at bounding box center [609, 132] width 790 height 118
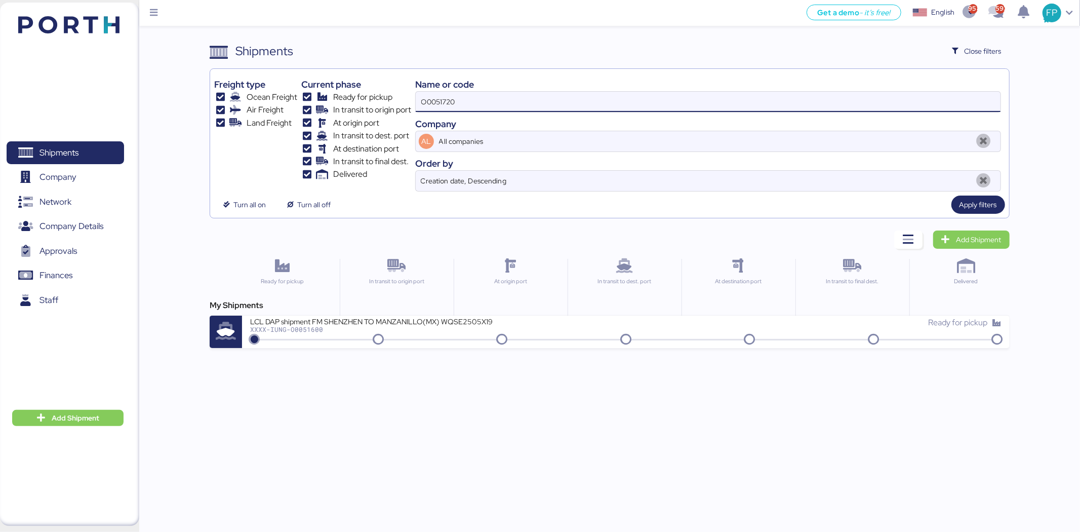
type input "O0051720"
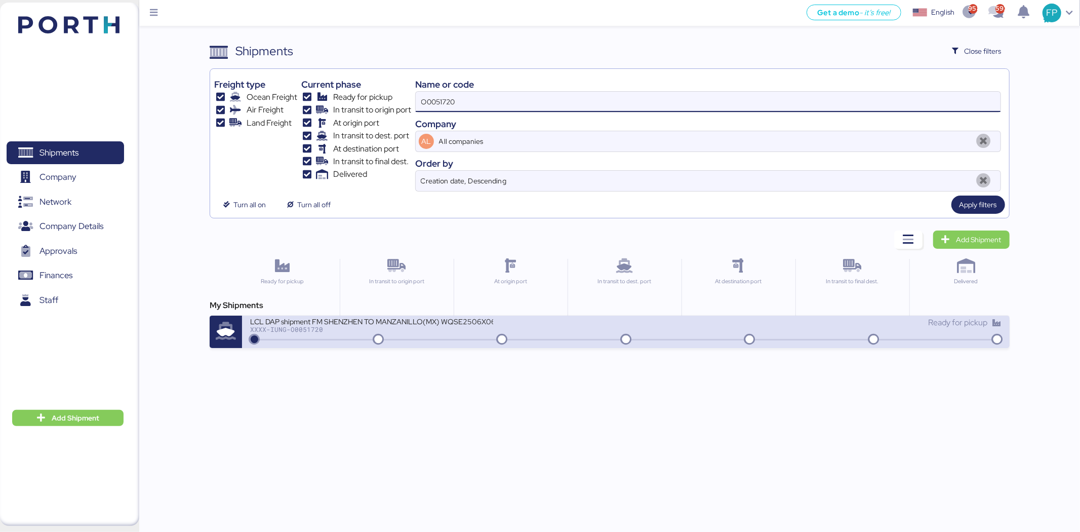
click at [466, 325] on div "LCL DAP shipment FM SHENZHEN TO MANZANILLO(MX) WQSE2506X06" at bounding box center [371, 321] width 243 height 9
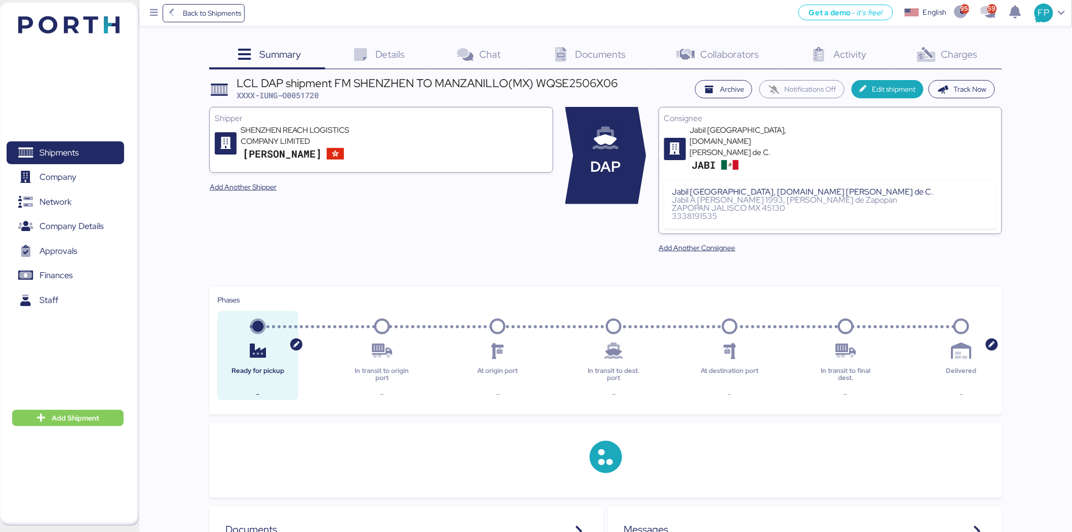
click at [961, 60] on span "Charges" at bounding box center [959, 54] width 36 height 13
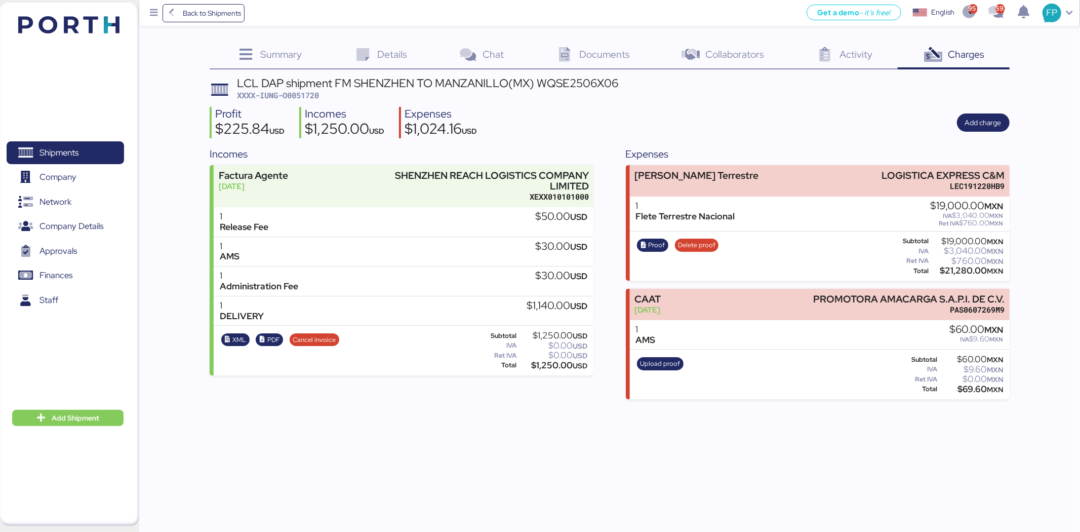
click at [303, 94] on span "XXXX-IUNG-O0051720" at bounding box center [278, 95] width 82 height 10
drag, startPoint x: 872, startPoint y: 173, endPoint x: 1035, endPoint y: 174, distance: 163.6
click at [1035, 174] on div "Summary 0 Details 0 Chat 0 Documents 0 Collaborators 0 Activity 0 Charges 0 LCL…" at bounding box center [540, 199] width 1080 height 399
click at [967, 274] on div "Subtotal $19,000.00 MXN IVA $3,040.00 MXN Ret IVA $760.00 MXN Total $21,280.00 …" at bounding box center [948, 256] width 113 height 42
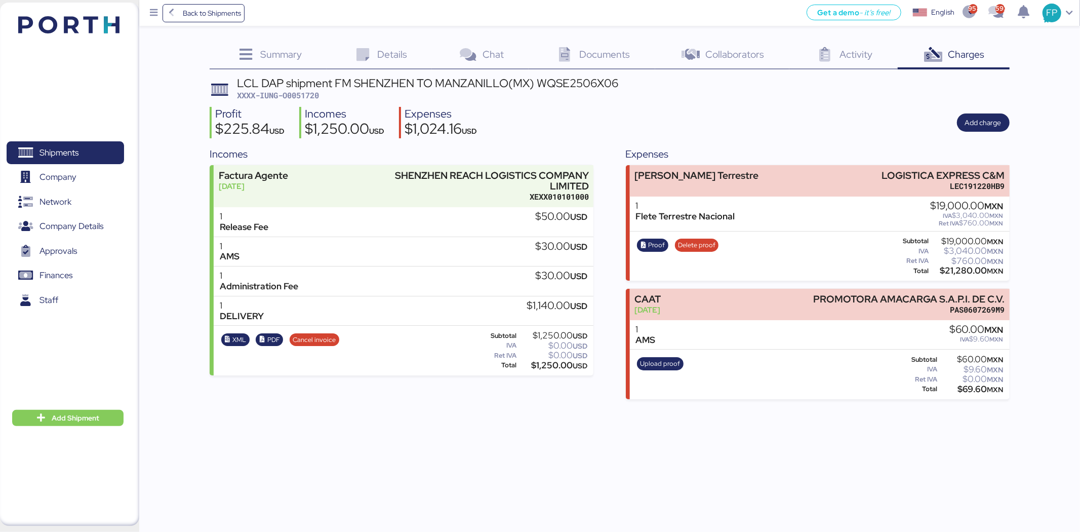
click at [967, 274] on div "Subtotal $19,000.00 MXN IVA $3,040.00 MXN Ret IVA $760.00 MXN Total $21,280.00 …" at bounding box center [948, 256] width 113 height 42
click at [650, 241] on span "Proof" at bounding box center [656, 245] width 17 height 11
click at [54, 146] on span "Shipments" at bounding box center [58, 152] width 39 height 15
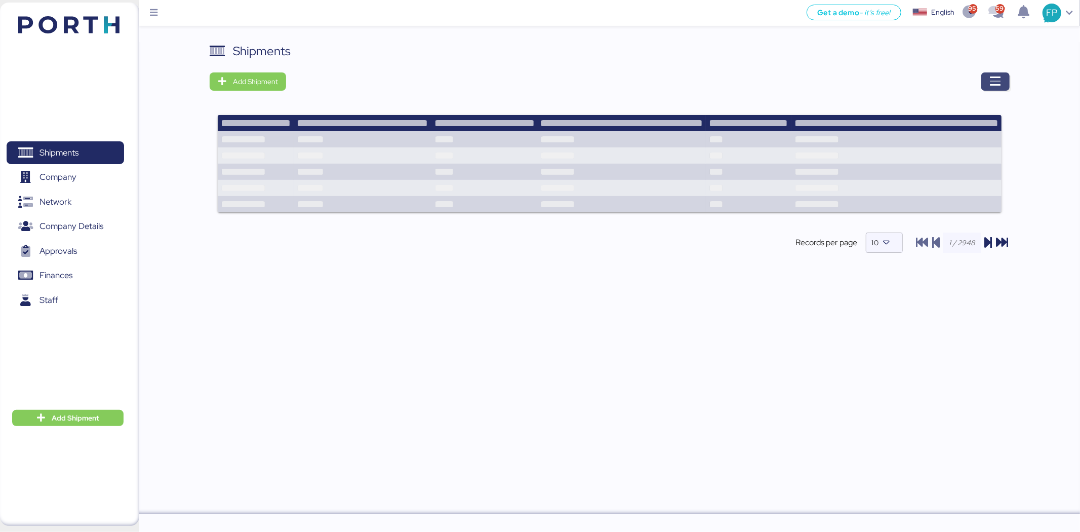
click at [987, 89] on span "button" at bounding box center [995, 81] width 28 height 18
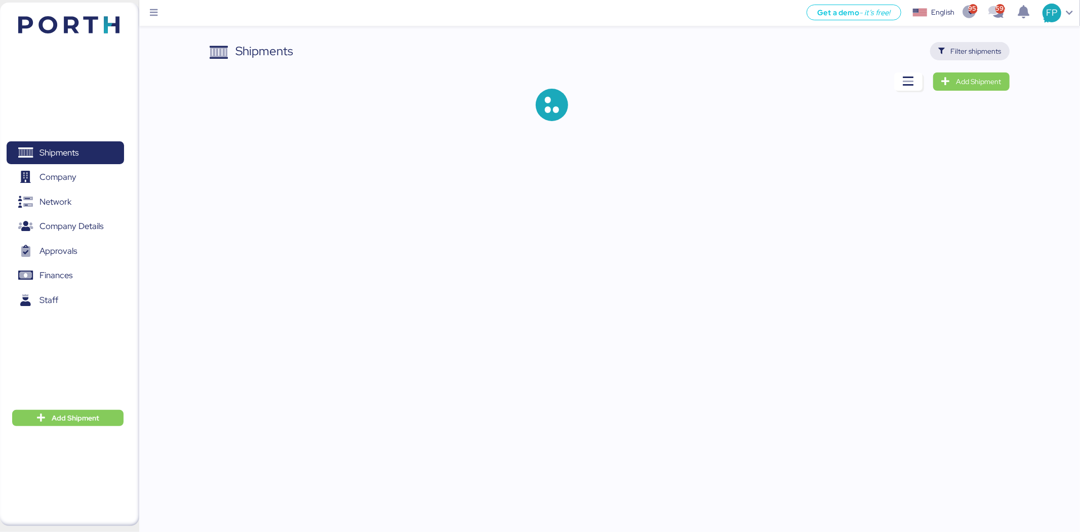
click at [985, 53] on span "Filter shipments" at bounding box center [976, 51] width 51 height 12
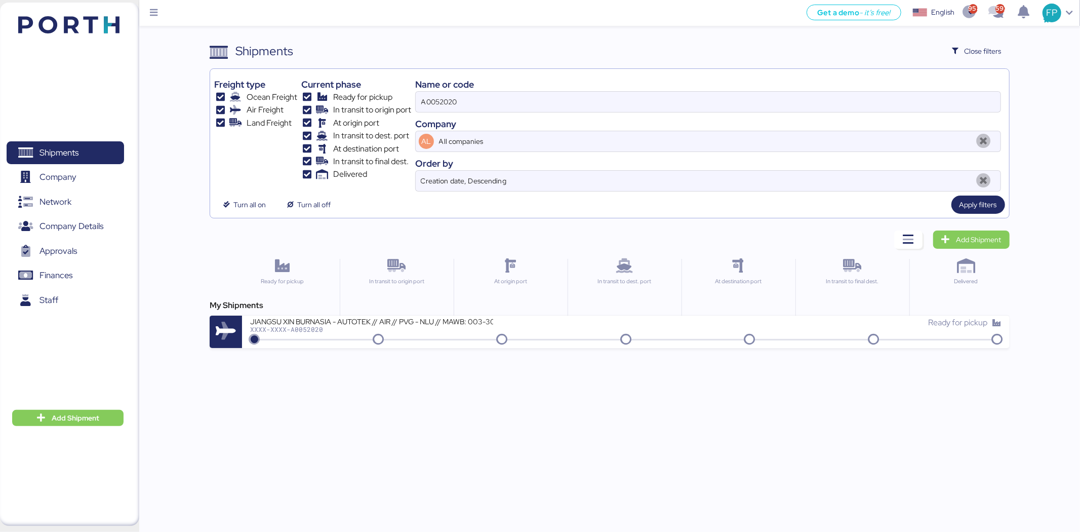
click at [476, 87] on div "Name or code" at bounding box center [708, 84] width 586 height 14
click at [463, 103] on input "A0052020" at bounding box center [708, 102] width 585 height 20
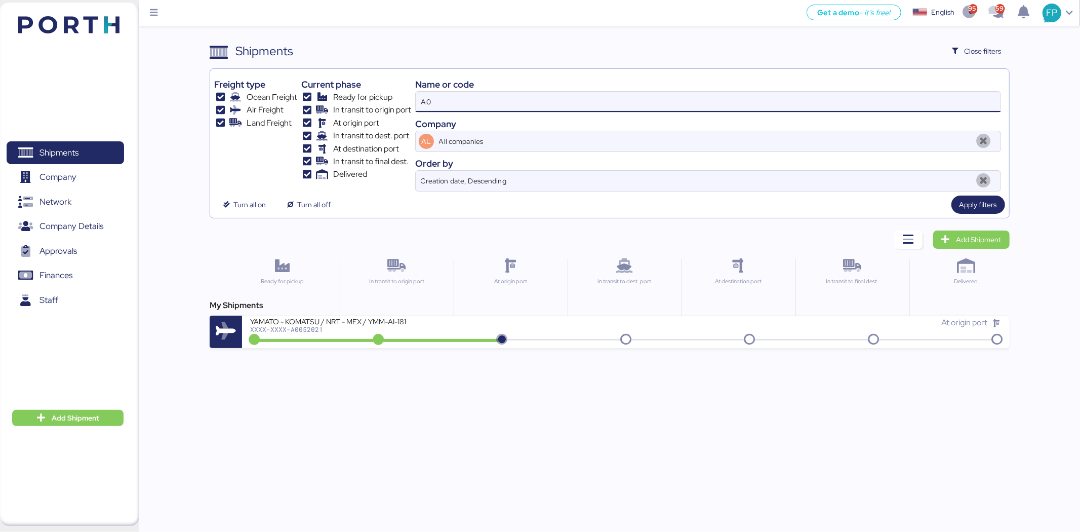
type input "A"
type input "51730"
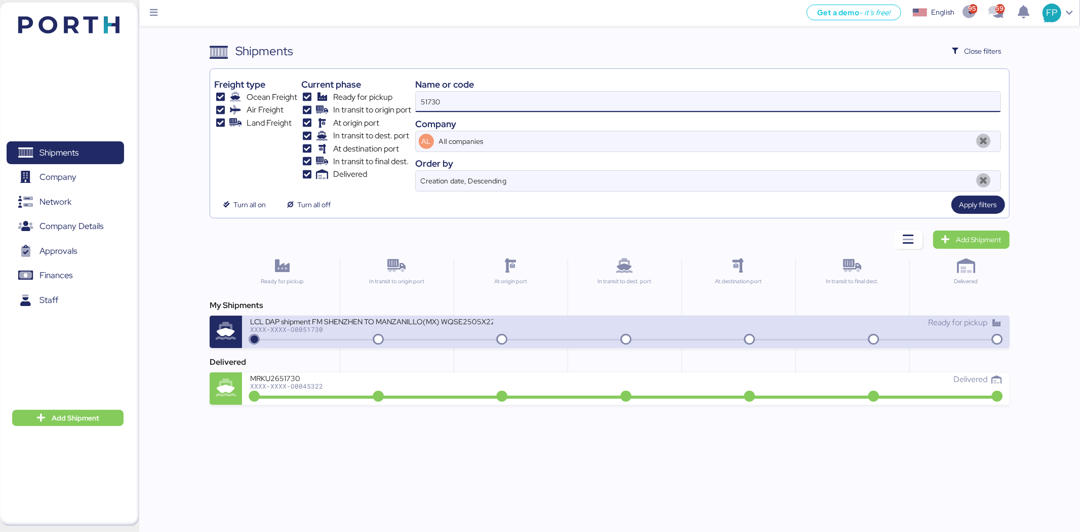
click at [430, 323] on div "LCL DAP shipment FM SHENZHEN TO MANZANILLO(MX) WQSE2505X22" at bounding box center [371, 321] width 243 height 9
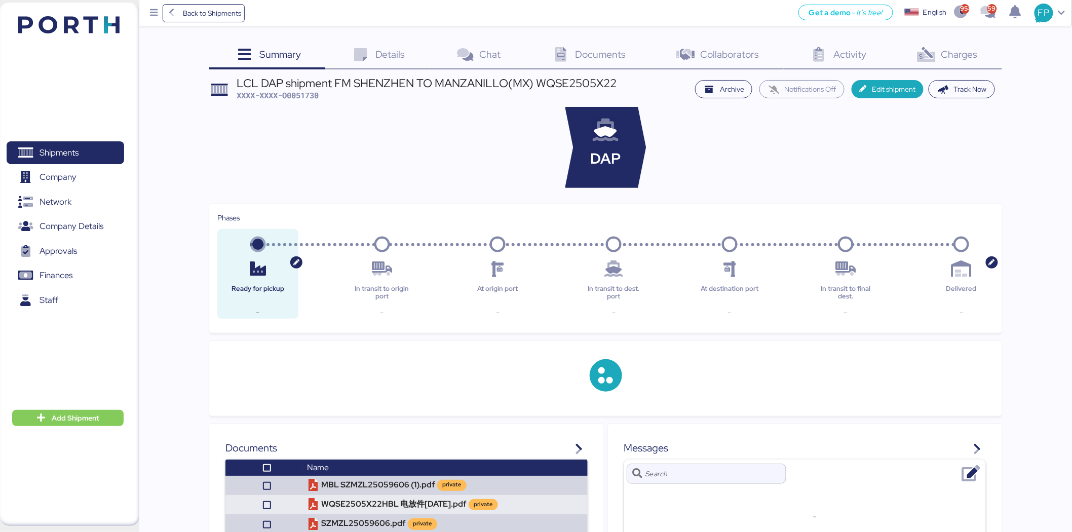
click at [959, 64] on div "Charges 0" at bounding box center [946, 55] width 111 height 27
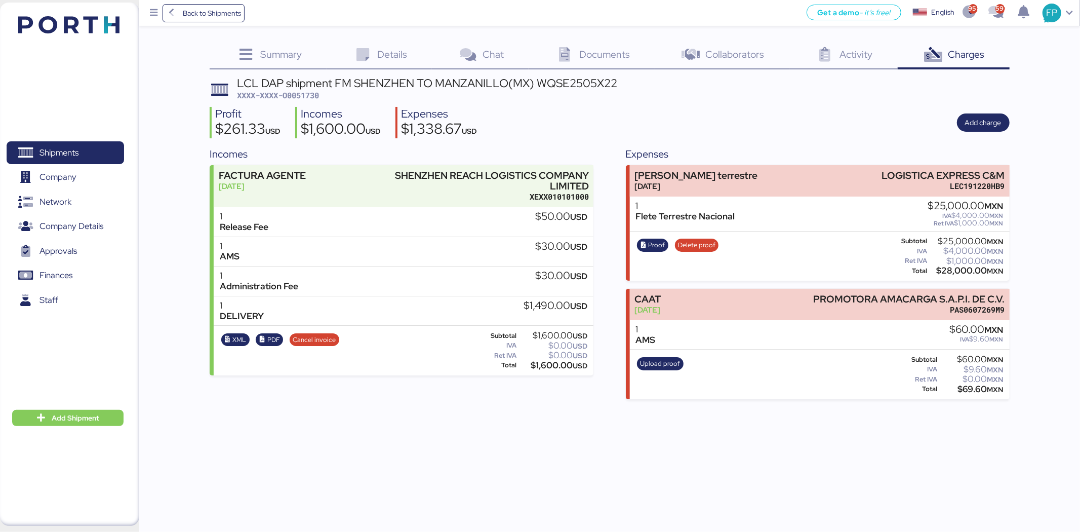
click at [310, 90] on span "XXXX-XXXX-O0051730" at bounding box center [278, 95] width 82 height 10
click at [956, 267] on div "$28,000.00 MXN" at bounding box center [966, 271] width 74 height 8
click at [659, 245] on span "Proof" at bounding box center [656, 245] width 17 height 11
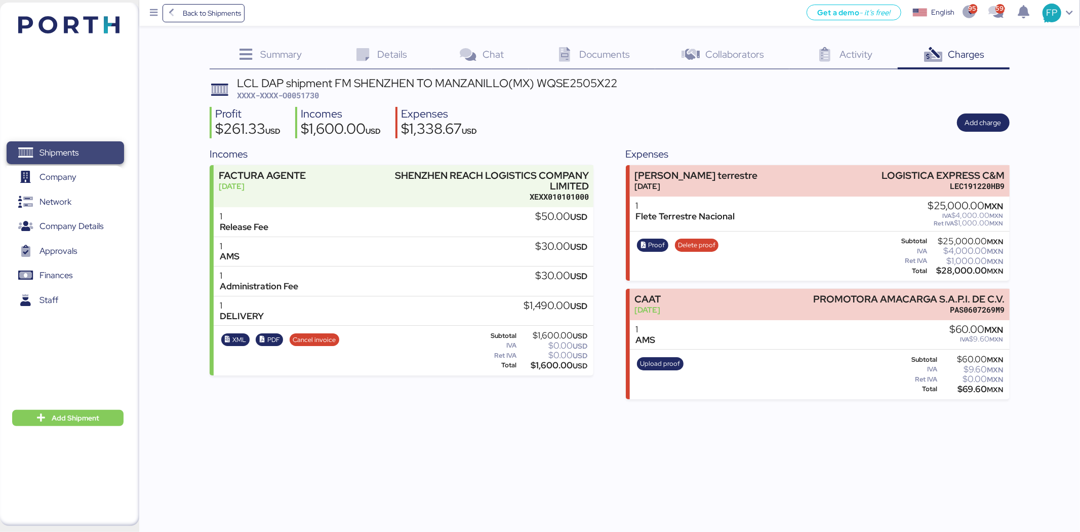
click at [84, 160] on span "Shipments" at bounding box center [65, 152] width 109 height 15
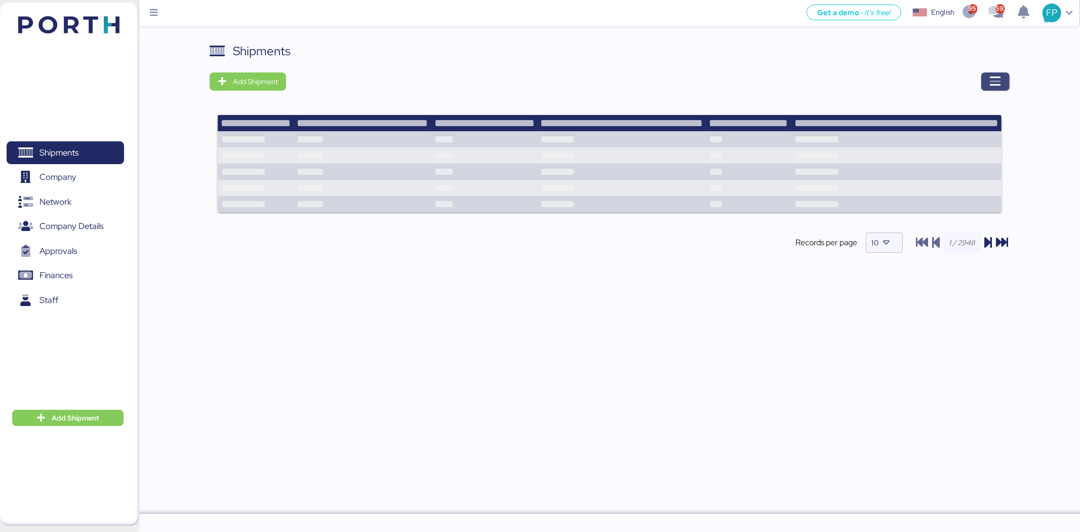
click at [999, 86] on icon "button" at bounding box center [996, 81] width 12 height 12
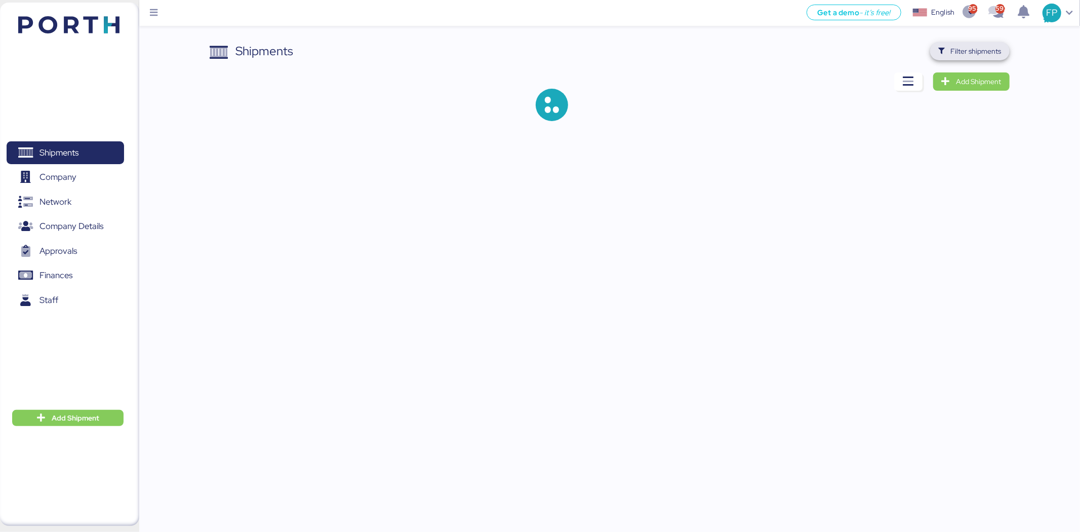
click at [963, 51] on span "Filter shipments" at bounding box center [976, 51] width 51 height 12
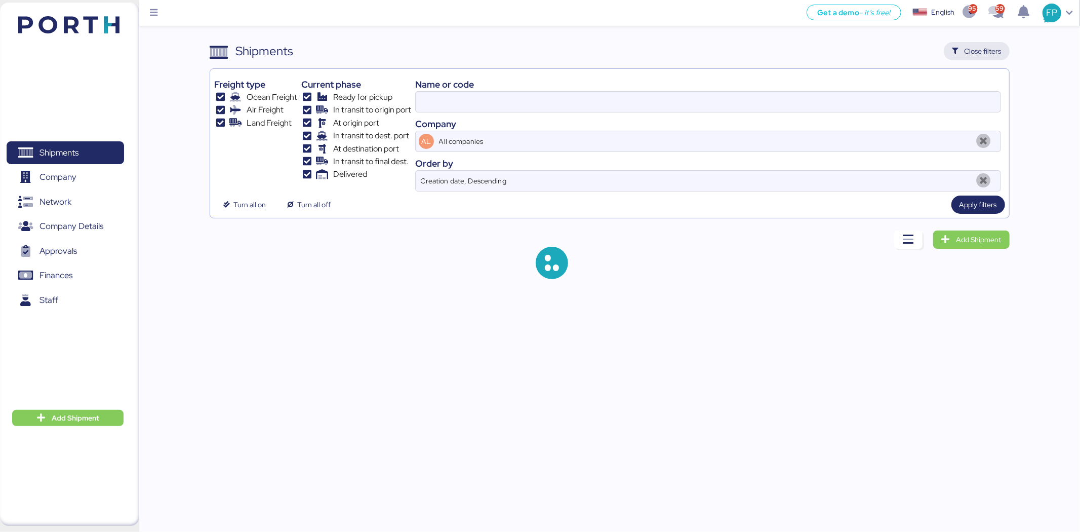
type input "51730"
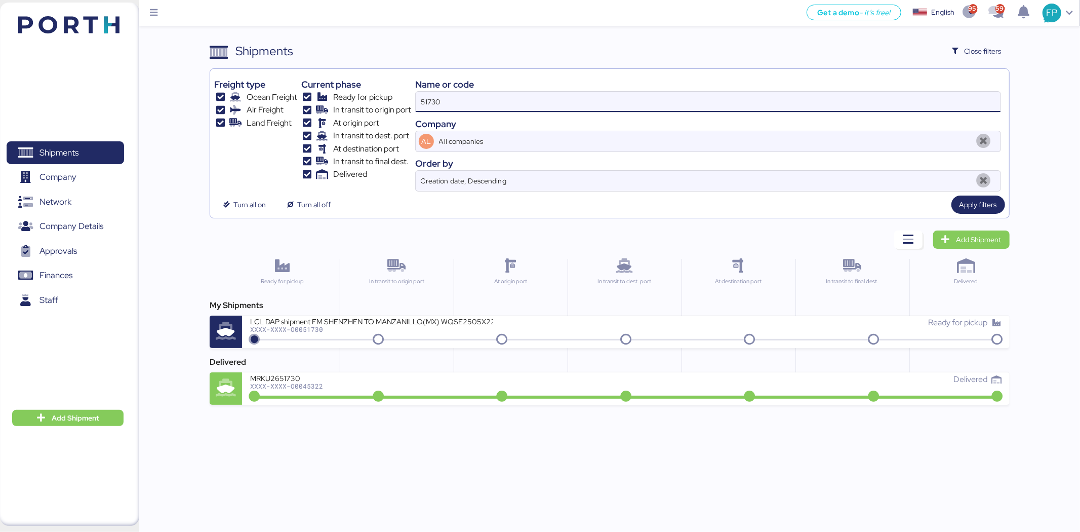
click at [436, 104] on input "51730" at bounding box center [708, 102] width 585 height 20
type input "51727"
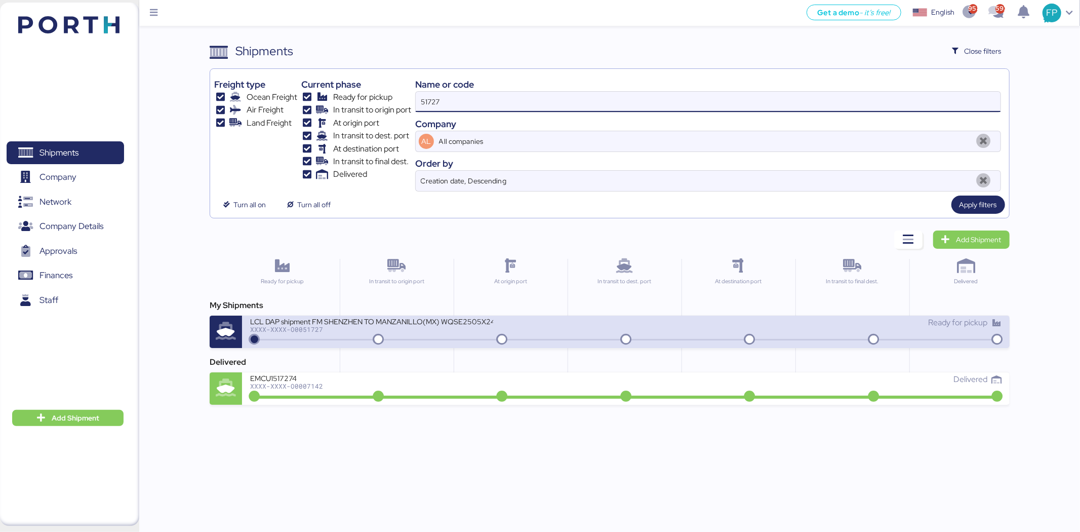
click at [407, 321] on div "LCL DAP shipment FM SHENZHEN TO MANZANILLO(MX) WQSE2505X24" at bounding box center [371, 321] width 243 height 9
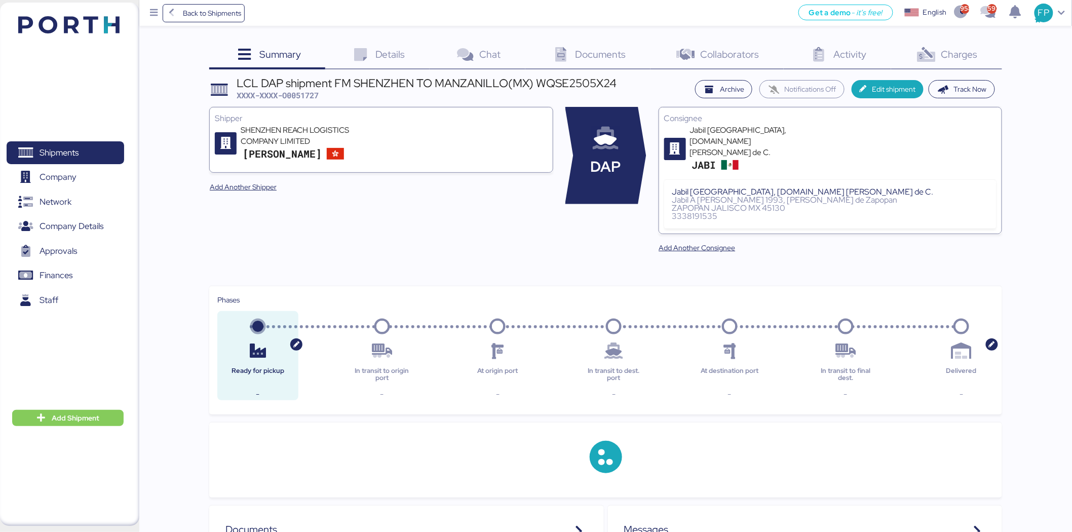
click at [950, 61] on div "Charges 0" at bounding box center [946, 55] width 111 height 27
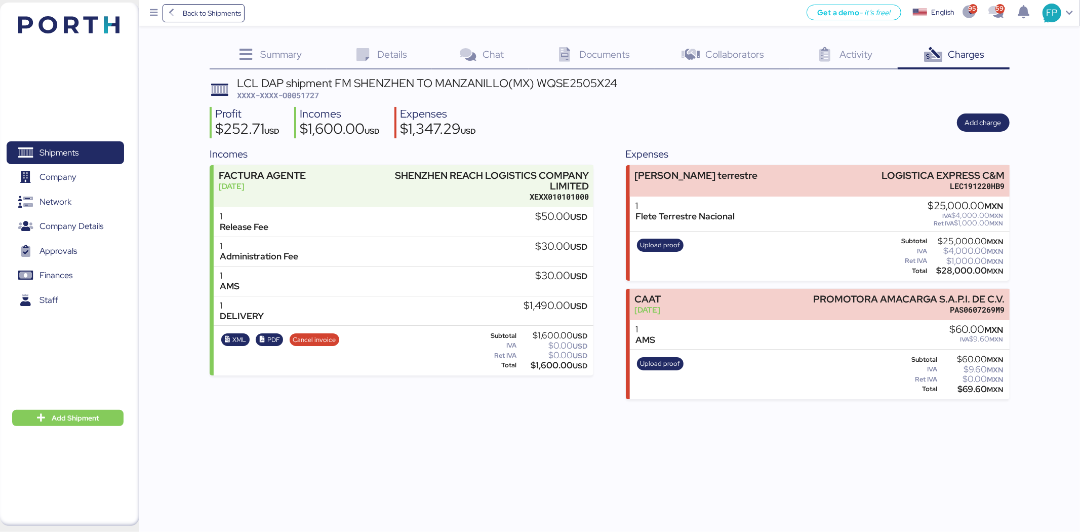
click at [289, 100] on span "XXXX-XXXX-O0051727" at bounding box center [278, 95] width 82 height 10
click at [293, 100] on span "XXXX-XXXX-O0051727" at bounding box center [278, 95] width 82 height 10
click at [951, 270] on div "$28,000.00 MXN" at bounding box center [966, 271] width 74 height 8
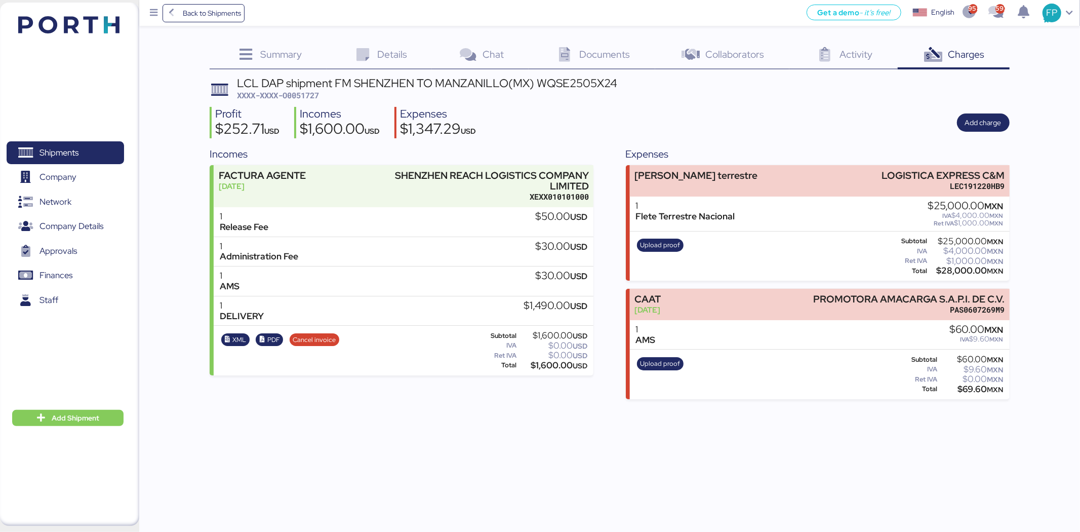
click at [951, 270] on div "$28,000.00 MXN" at bounding box center [966, 271] width 74 height 8
click at [64, 157] on span "Shipments" at bounding box center [58, 152] width 39 height 15
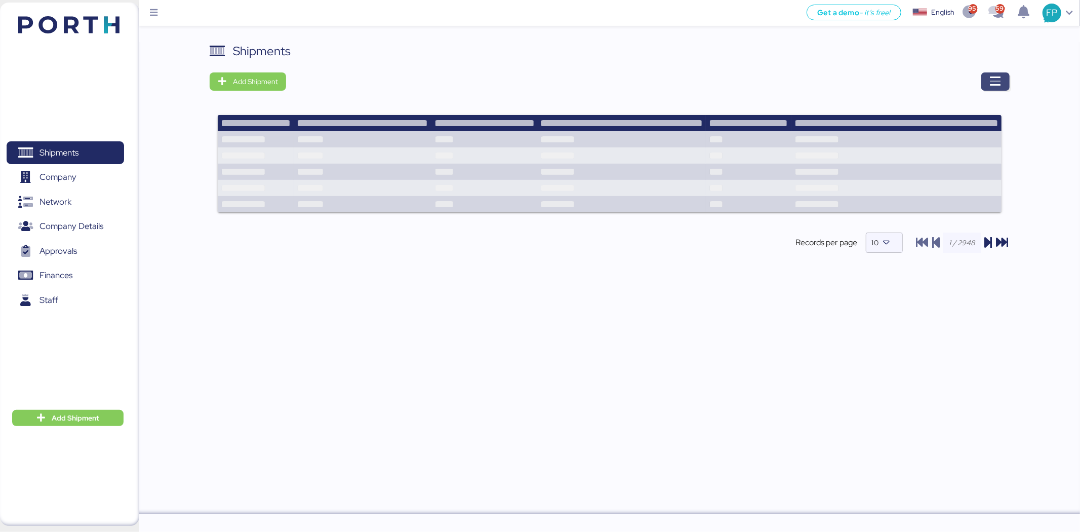
click at [1003, 74] on span "button" at bounding box center [995, 81] width 28 height 18
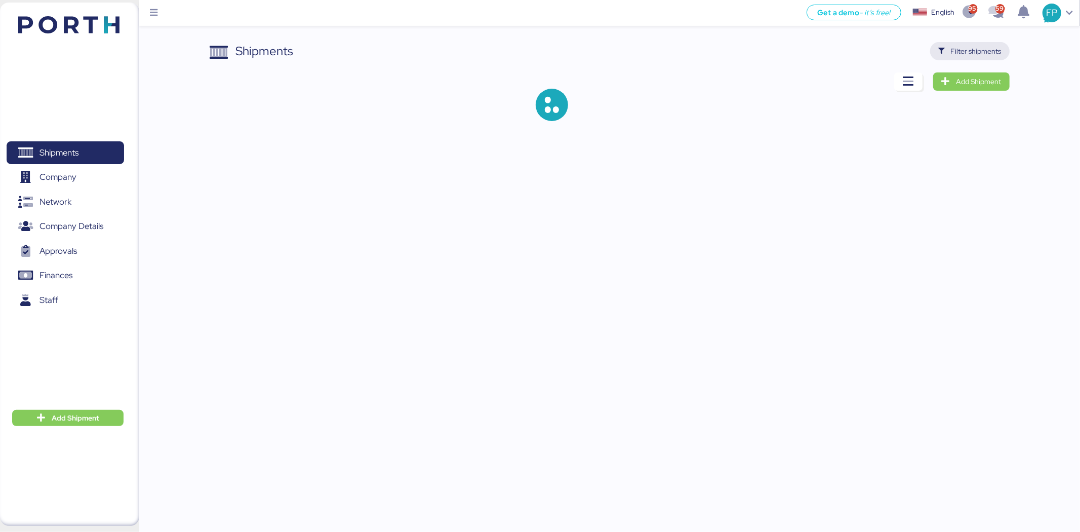
click at [970, 52] on span "Filter shipments" at bounding box center [976, 51] width 51 height 12
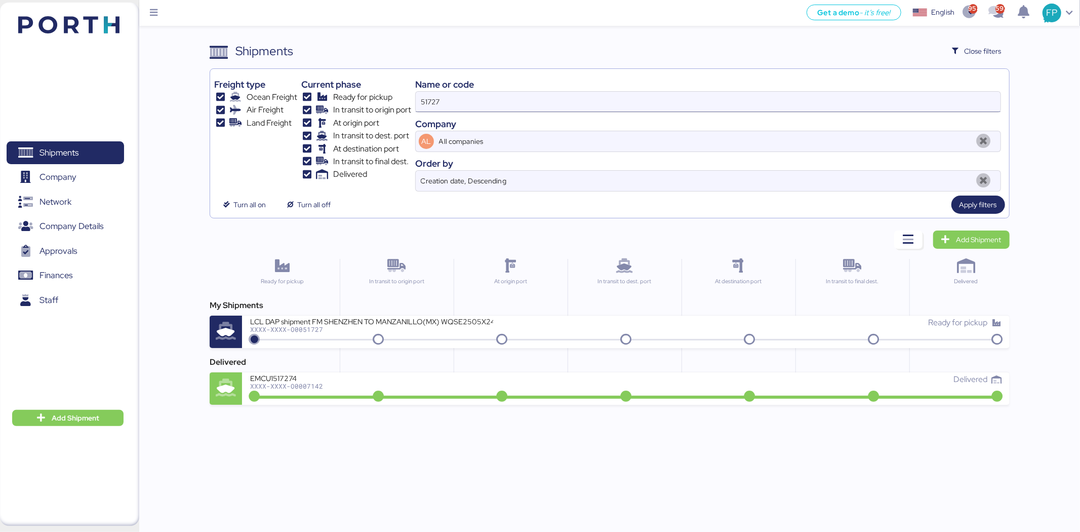
click at [432, 103] on input "51727" at bounding box center [708, 102] width 585 height 20
paste input "O0051899"
type input "O0051899"
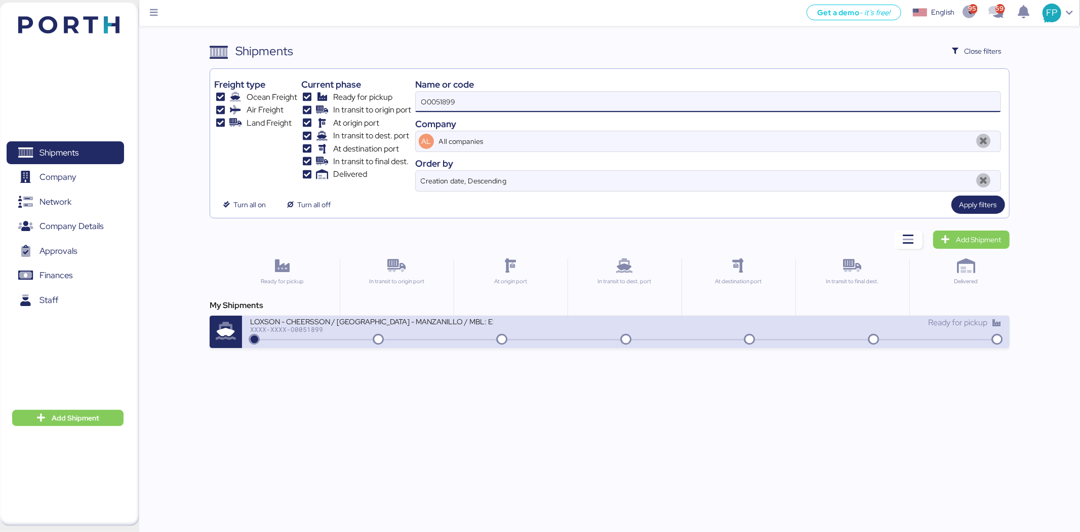
click at [419, 326] on div "XXXX-XXXX-O0051899" at bounding box center [371, 329] width 243 height 7
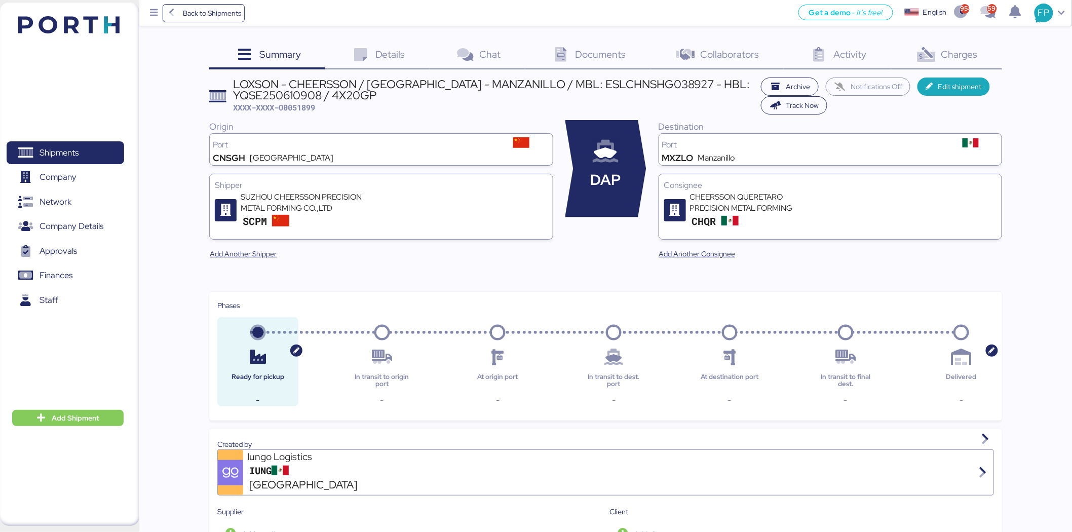
click at [960, 51] on span "Charges" at bounding box center [959, 54] width 36 height 13
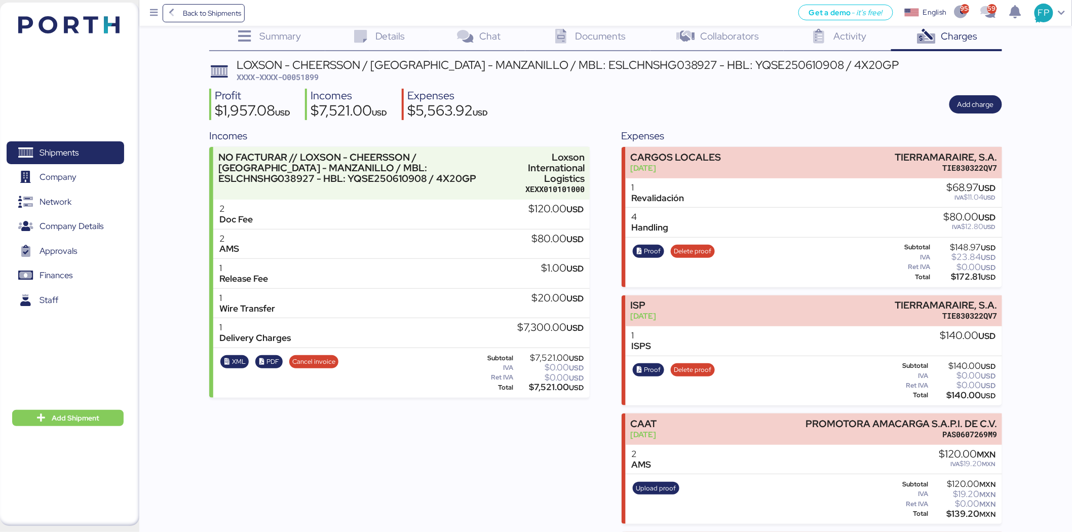
scroll to position [17, 0]
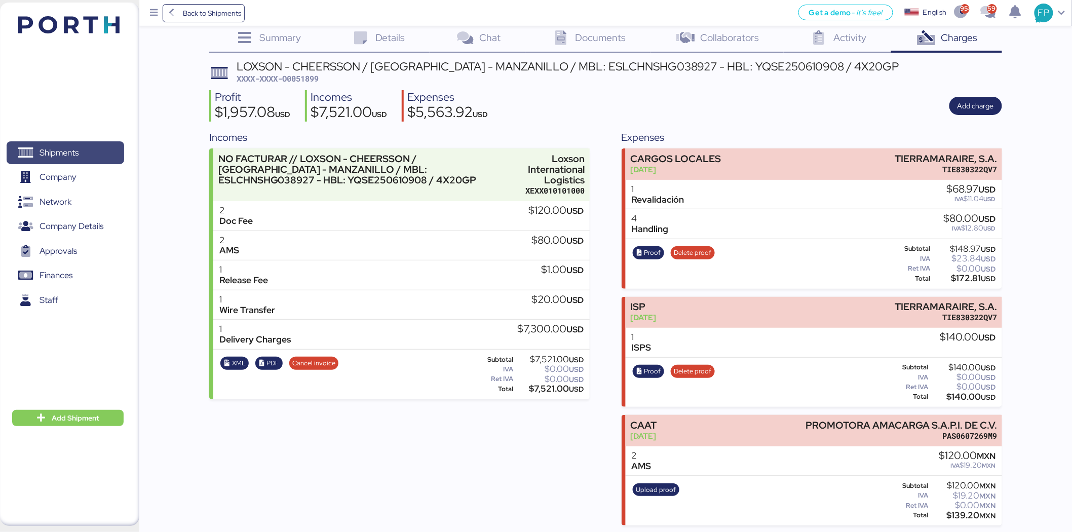
click at [99, 160] on span "Shipments" at bounding box center [65, 152] width 109 height 15
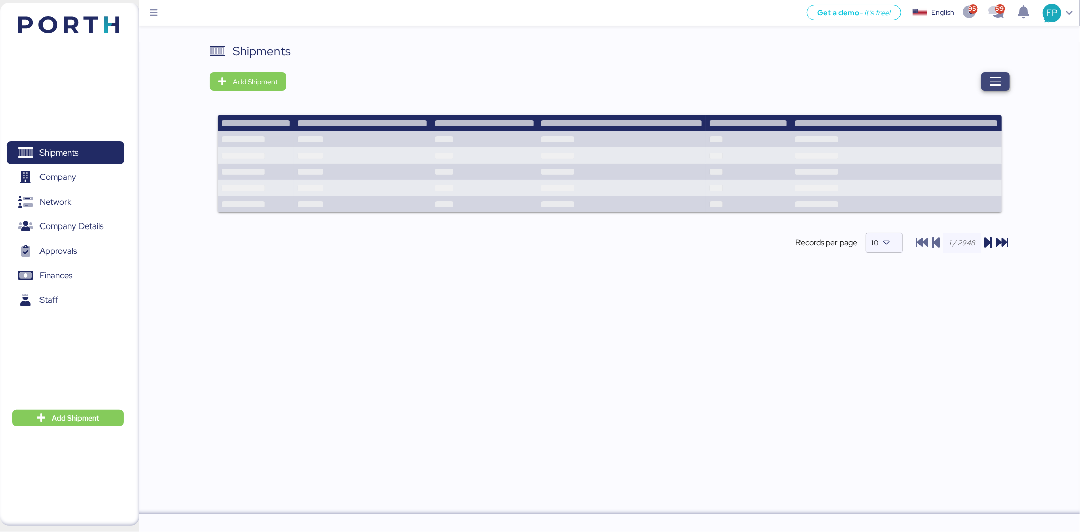
click at [999, 78] on icon "button" at bounding box center [996, 81] width 12 height 12
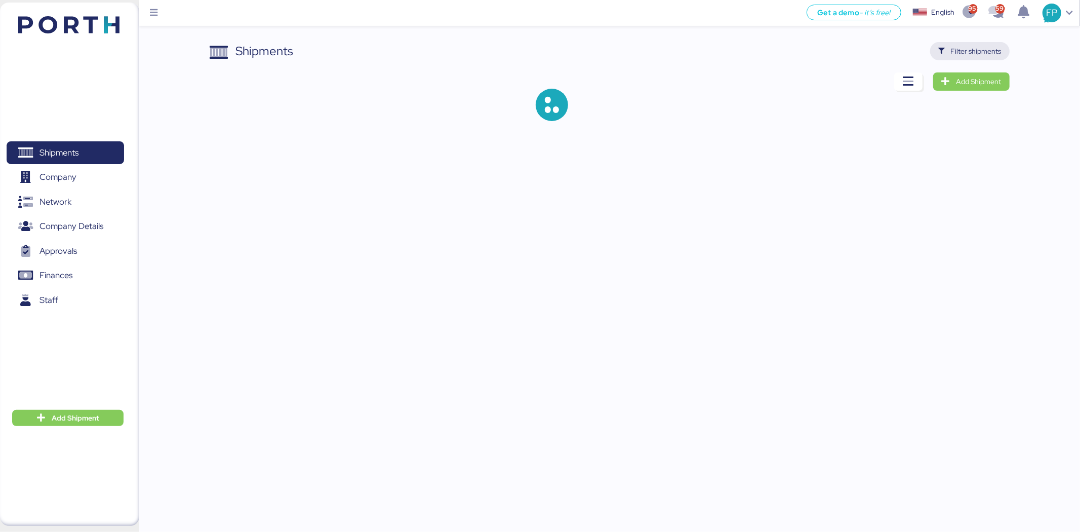
click at [980, 57] on span "Filter shipments" at bounding box center [969, 51] width 63 height 14
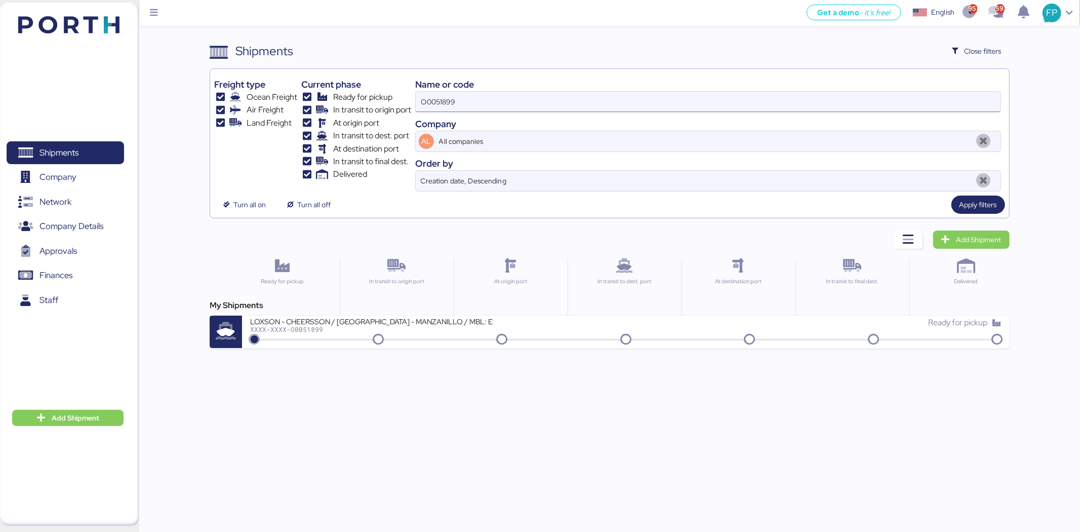
click at [442, 96] on input "O0051899" at bounding box center [708, 102] width 585 height 20
paste input "08"
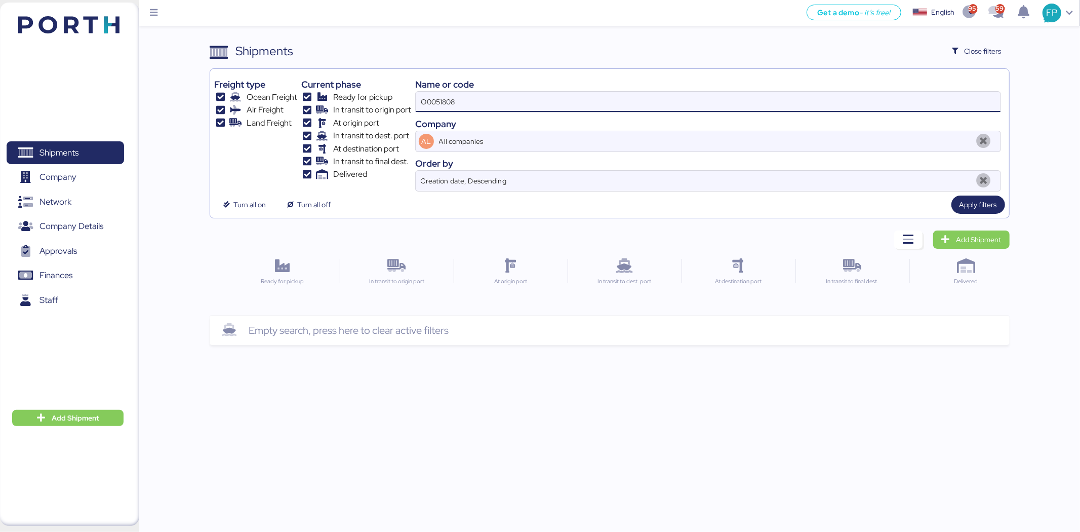
type input "O0051808"
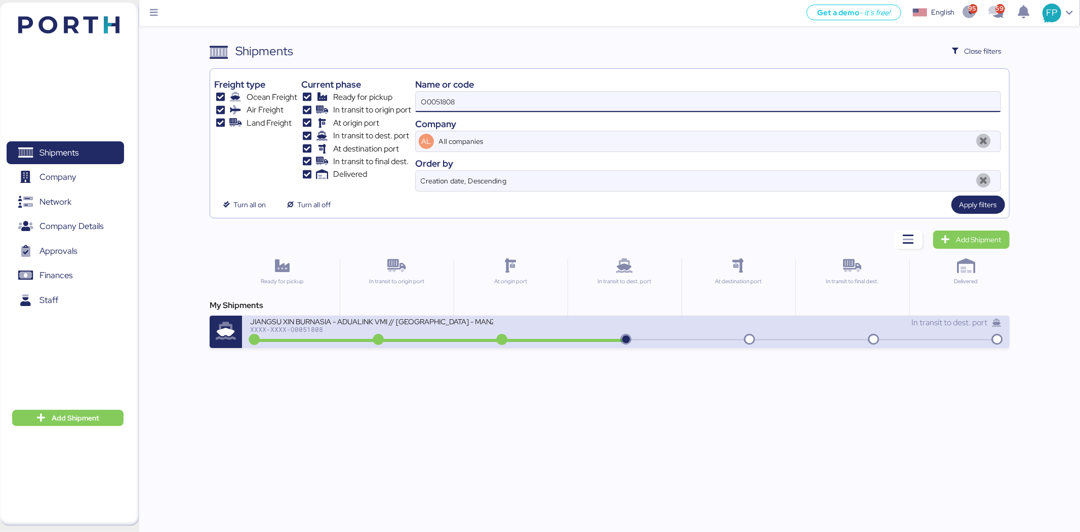
click at [499, 332] on div "JIANGSU XIN BURNASIA - ADUALINK VMI // SHANGHAI - MANZANILLO // HBL: BYKS250612…" at bounding box center [438, 328] width 376 height 22
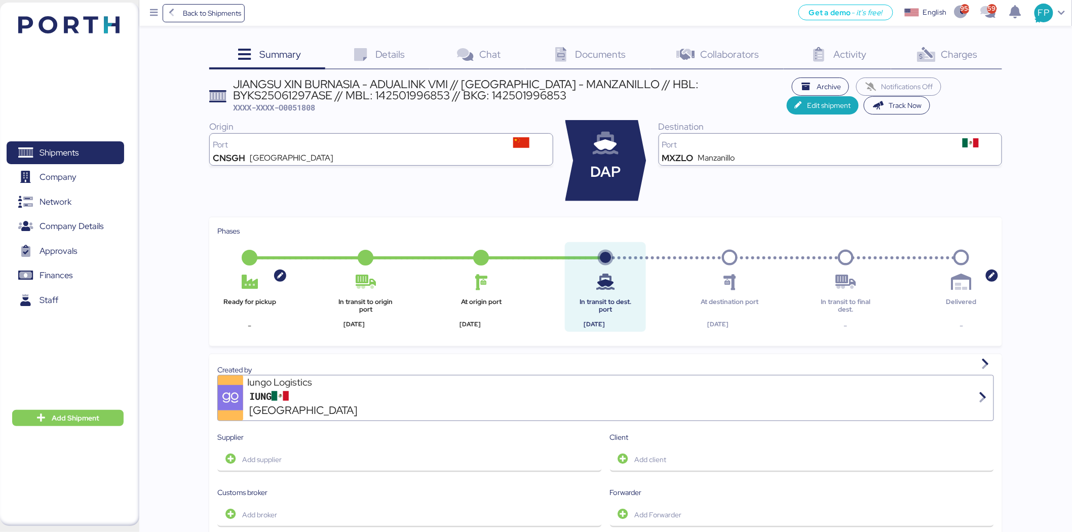
click at [934, 57] on icon at bounding box center [926, 55] width 22 height 15
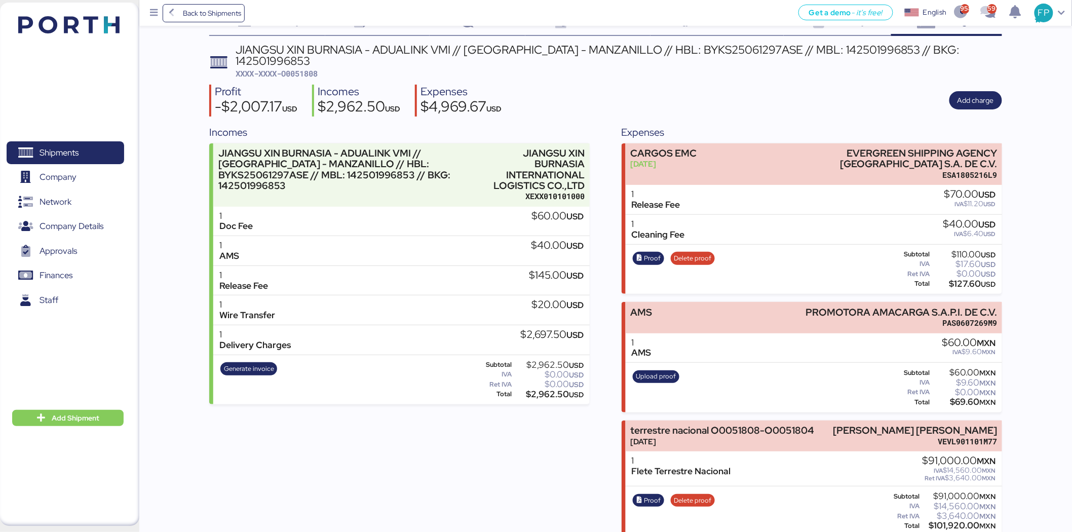
scroll to position [33, 0]
click at [310, 69] on span "XXXX-XXXX-O0051808" at bounding box center [276, 74] width 82 height 10
click at [305, 68] on span "XXXX-XXXX-O0051808" at bounding box center [276, 73] width 82 height 10
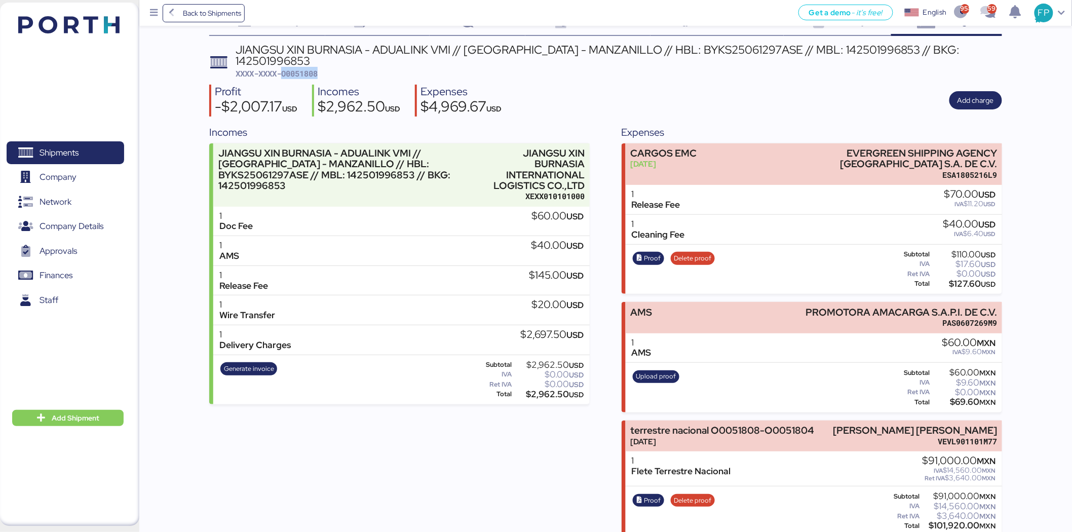
click at [305, 68] on span "XXXX-XXXX-O0051808" at bounding box center [276, 73] width 82 height 10
click at [243, 363] on div "Generate invoice" at bounding box center [248, 380] width 63 height 42
click at [246, 363] on span "Generate invoice" at bounding box center [248, 368] width 57 height 13
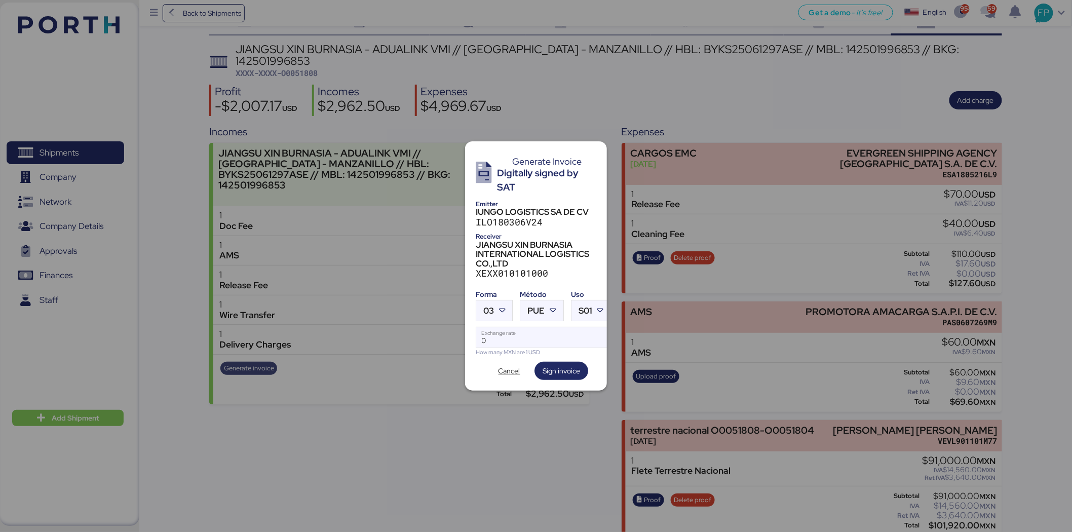
scroll to position [0, 0]
click at [529, 309] on span "PUE" at bounding box center [535, 310] width 17 height 9
click at [555, 347] on div "PPD" at bounding box center [583, 346] width 109 height 10
click at [495, 311] on div at bounding box center [503, 310] width 18 height 20
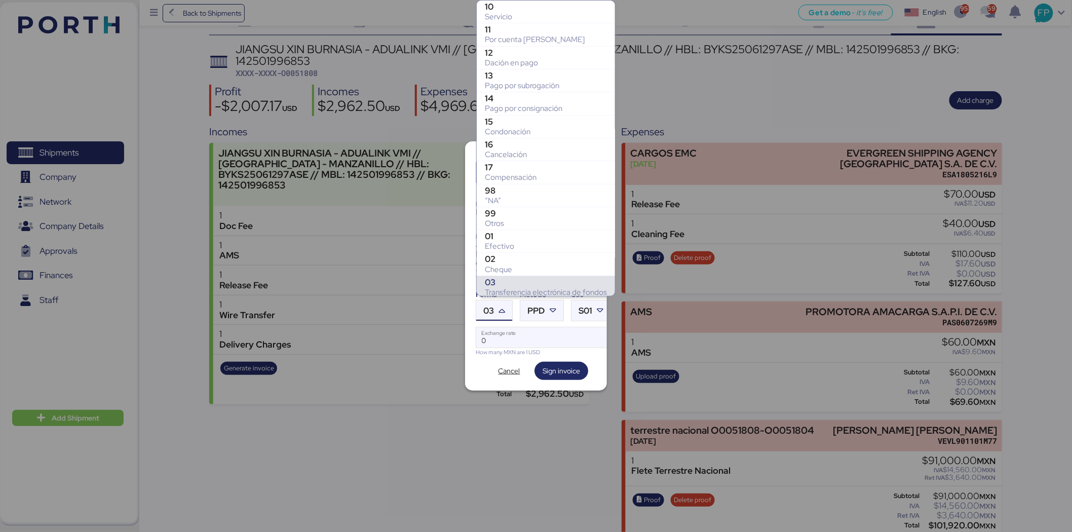
scroll to position [142, 0]
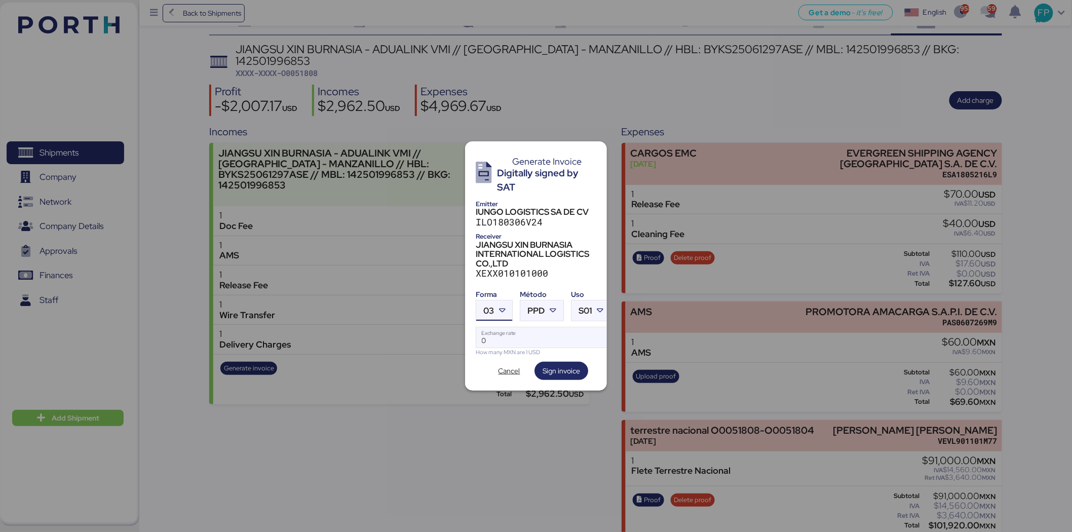
click at [495, 304] on div at bounding box center [503, 310] width 18 height 20
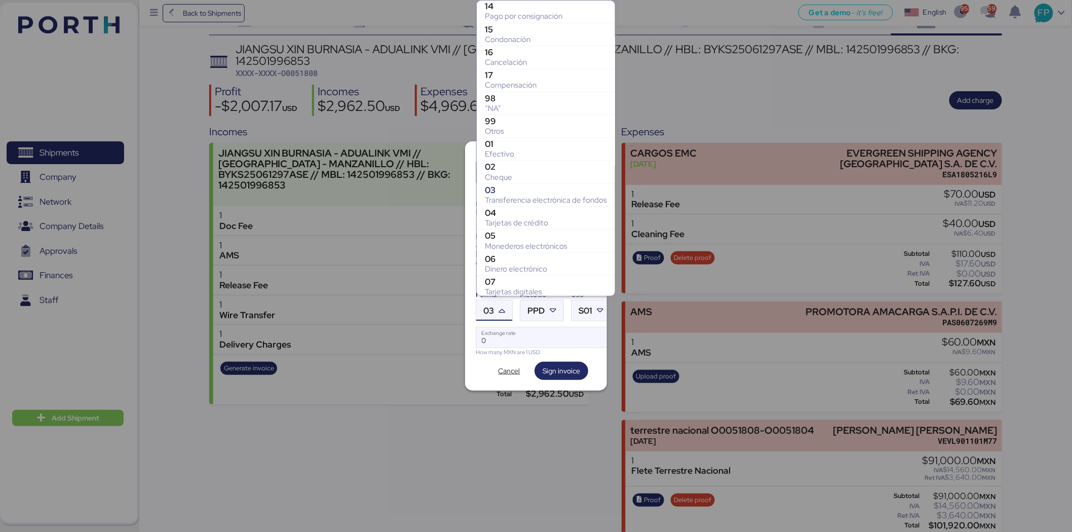
scroll to position [93, 0]
click at [508, 127] on div "Otros" at bounding box center [546, 131] width 122 height 10
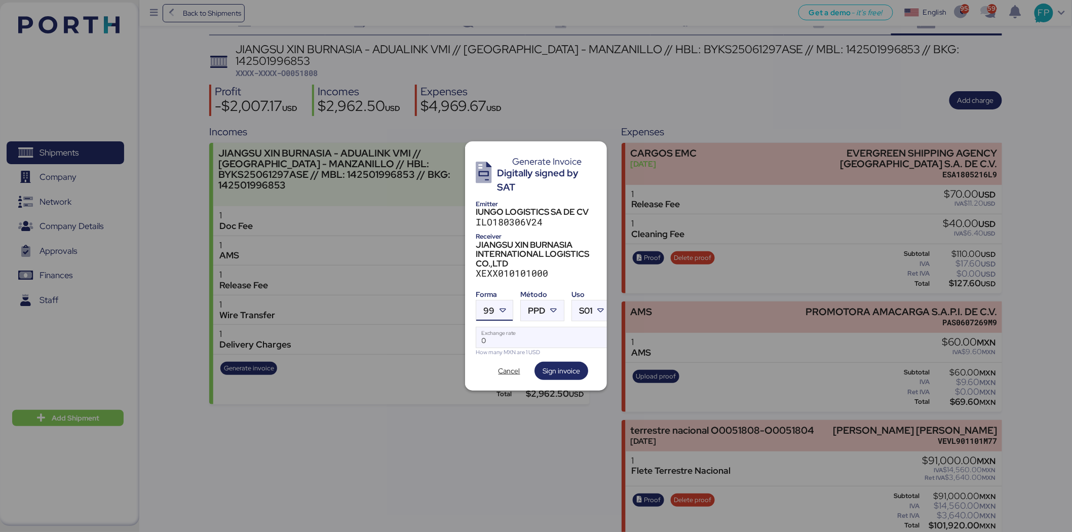
click at [503, 348] on div "How many MXN are 1 USD" at bounding box center [544, 352] width 136 height 9
click at [504, 336] on input "Exchange rate" at bounding box center [543, 337] width 135 height 20
type input "0"
click at [497, 341] on input "Exchange rate" at bounding box center [543, 337] width 135 height 20
type input "0"
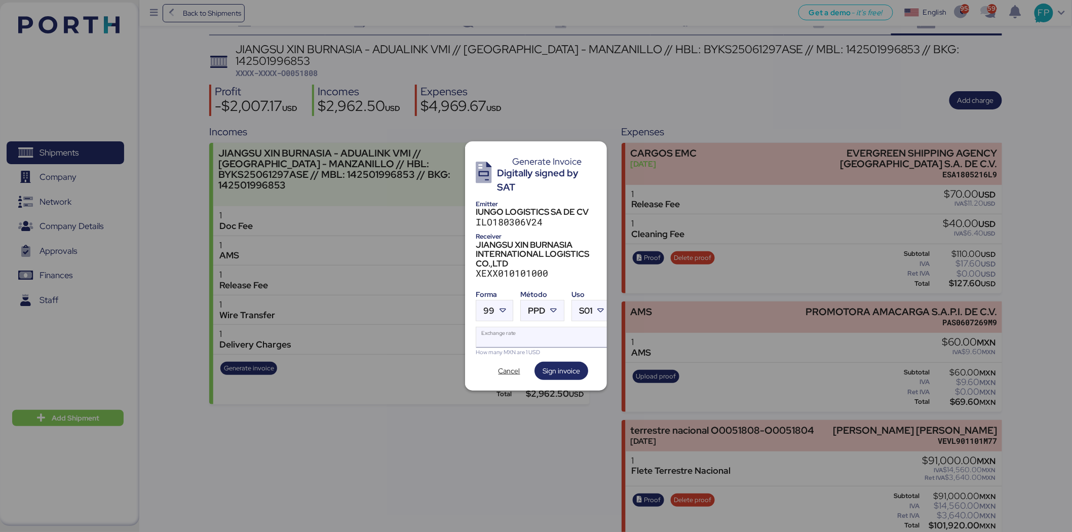
click at [499, 339] on input "Exchange rate" at bounding box center [543, 337] width 135 height 20
type input "0"
click at [492, 337] on input "Exchange rate" at bounding box center [543, 337] width 135 height 20
type input "0"
click at [530, 333] on input "Exchange rate" at bounding box center [543, 337] width 135 height 20
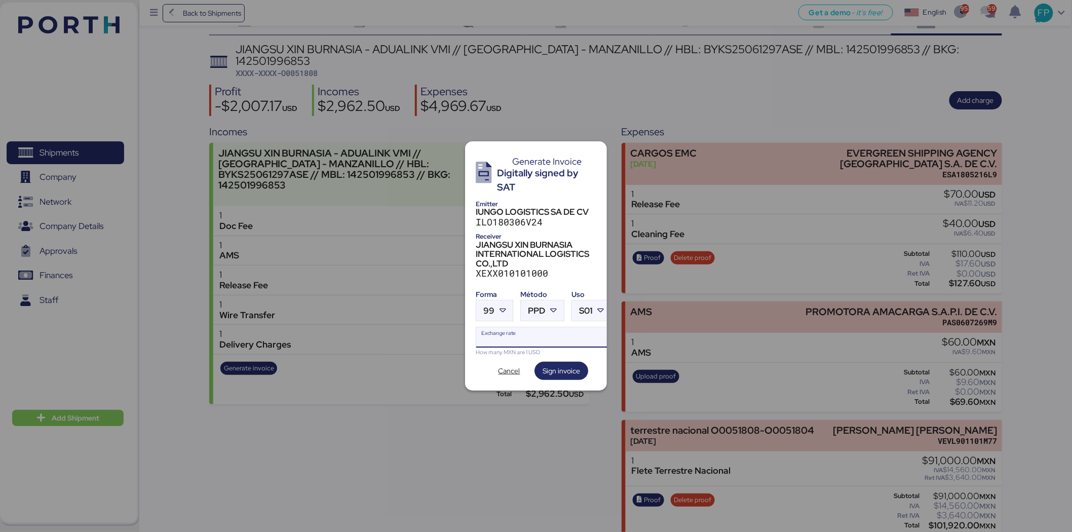
type input "0"
click at [489, 327] on input "Exchange rate" at bounding box center [543, 337] width 135 height 20
paste input "18.5803"
type input "18.5803"
click at [543, 365] on span "Sign invoice" at bounding box center [560, 371] width 37 height 12
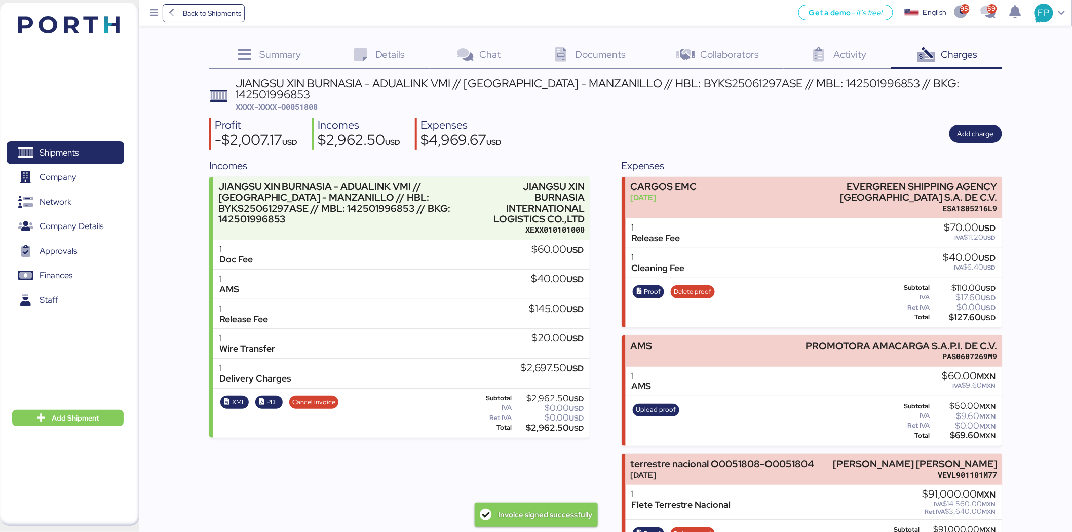
click at [307, 102] on span "XXXX-XXXX-O0051808" at bounding box center [276, 107] width 82 height 10
click at [399, 56] on span "Details" at bounding box center [390, 54] width 30 height 13
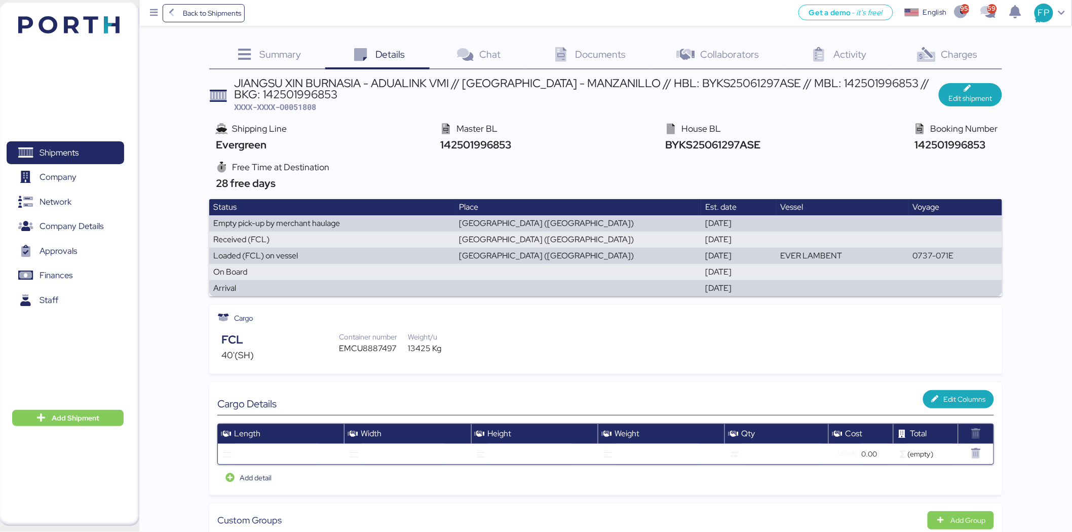
click at [956, 51] on span "Charges" at bounding box center [959, 54] width 36 height 13
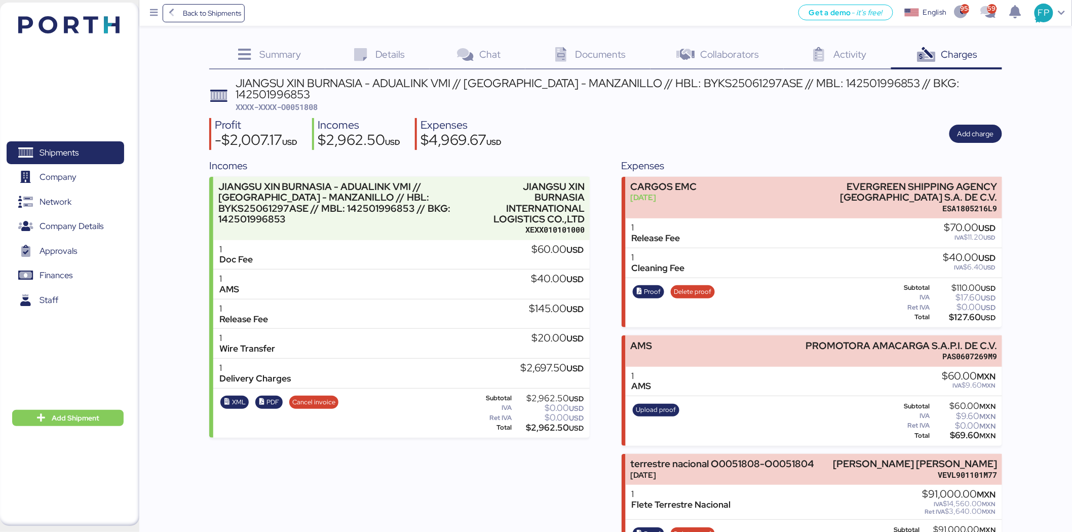
click at [547, 424] on div "$2,962.50 USD" at bounding box center [549, 428] width 70 height 8
click at [816, 85] on div "JIANGSU XIN BURNASIA - ADUALINK VMI // SHANGHAI - MANZANILLO // HBL: BYKS250612…" at bounding box center [618, 88] width 766 height 23
click at [305, 102] on span "XXXX-XXXX-O0051808" at bounding box center [276, 107] width 82 height 10
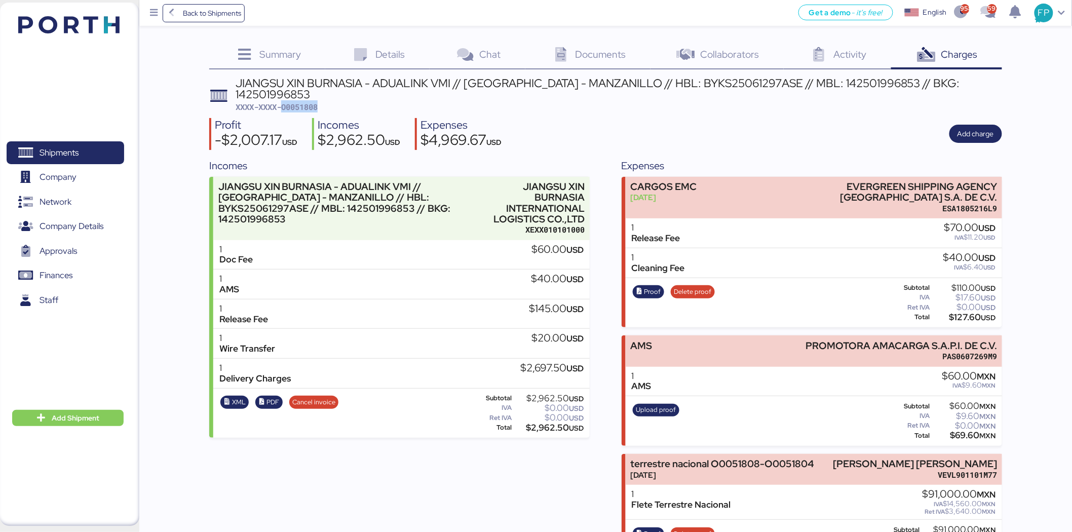
click at [305, 102] on span "XXXX-XXXX-O0051808" at bounding box center [276, 107] width 82 height 10
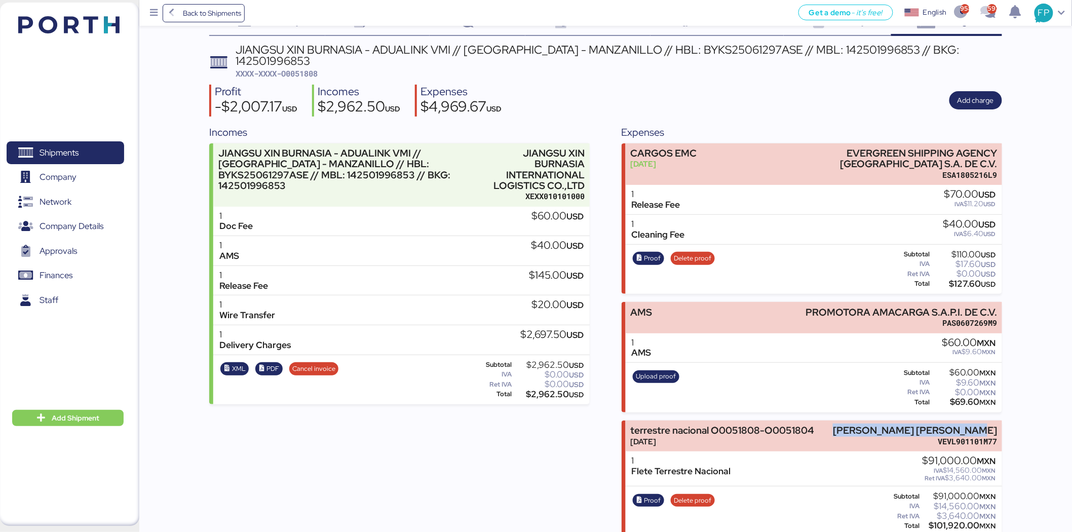
drag, startPoint x: 845, startPoint y: 418, endPoint x: 1036, endPoint y: 404, distance: 191.4
click at [1036, 404] on div "Summary 0 Details 0 Chat 0 Documents 0 Collaborators 0 Activity 0 Charges 0 JIA…" at bounding box center [536, 251] width 1072 height 569
click at [951, 522] on div "$101,920.00 MXN" at bounding box center [958, 526] width 74 height 8
click at [642, 495] on span "Proof" at bounding box center [648, 500] width 25 height 11
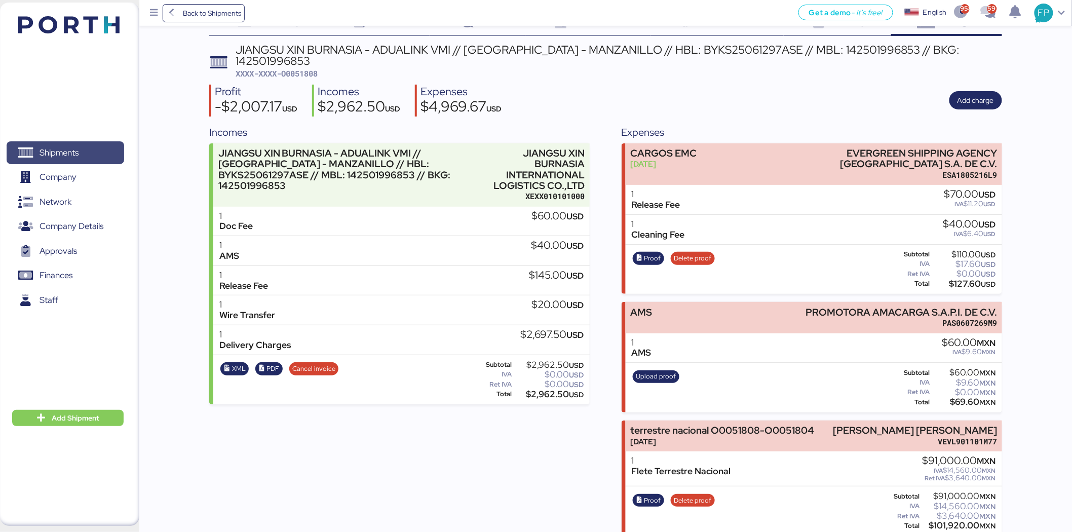
click at [88, 148] on span "Shipments" at bounding box center [65, 152] width 109 height 15
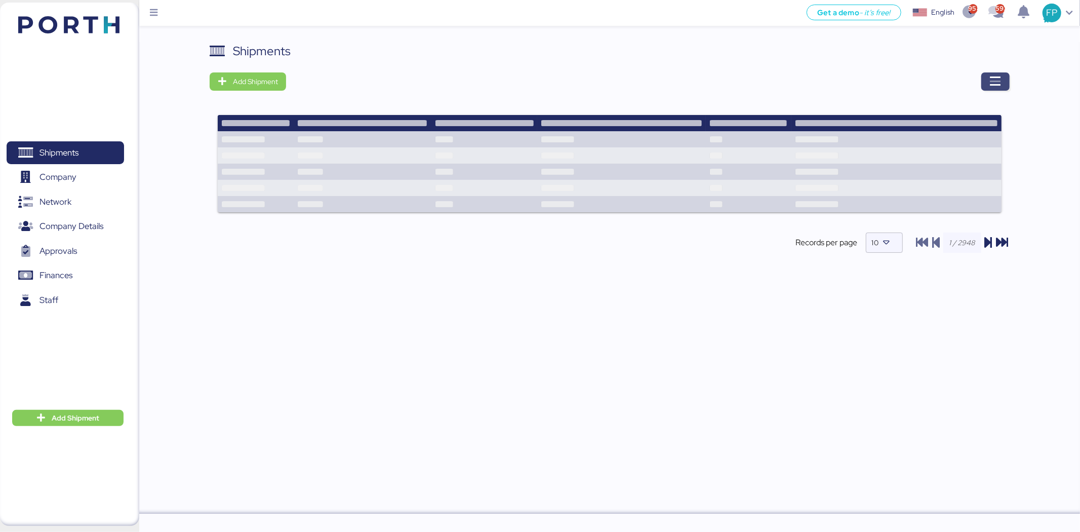
click at [1004, 74] on span "button" at bounding box center [995, 81] width 28 height 18
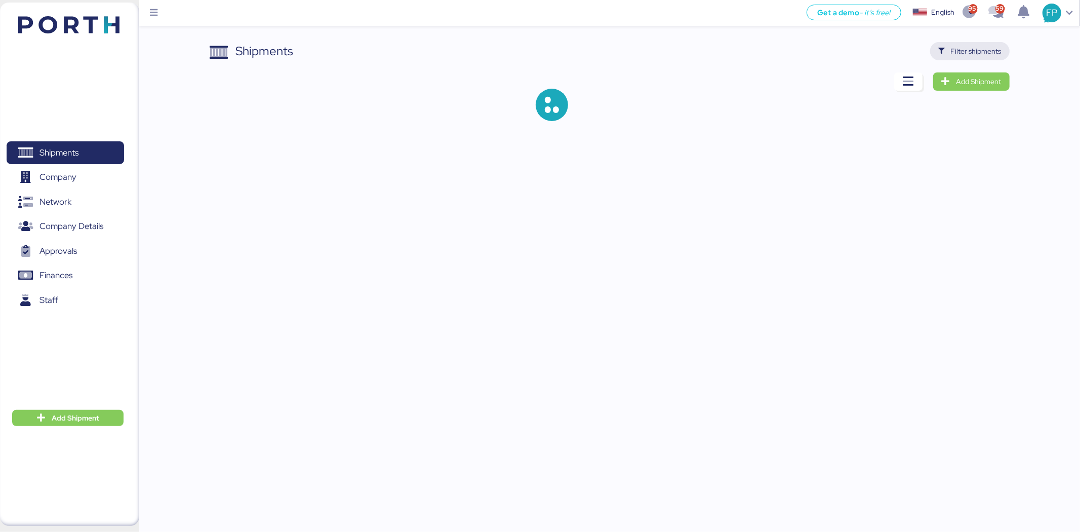
click at [983, 50] on span "Filter shipments" at bounding box center [976, 51] width 51 height 12
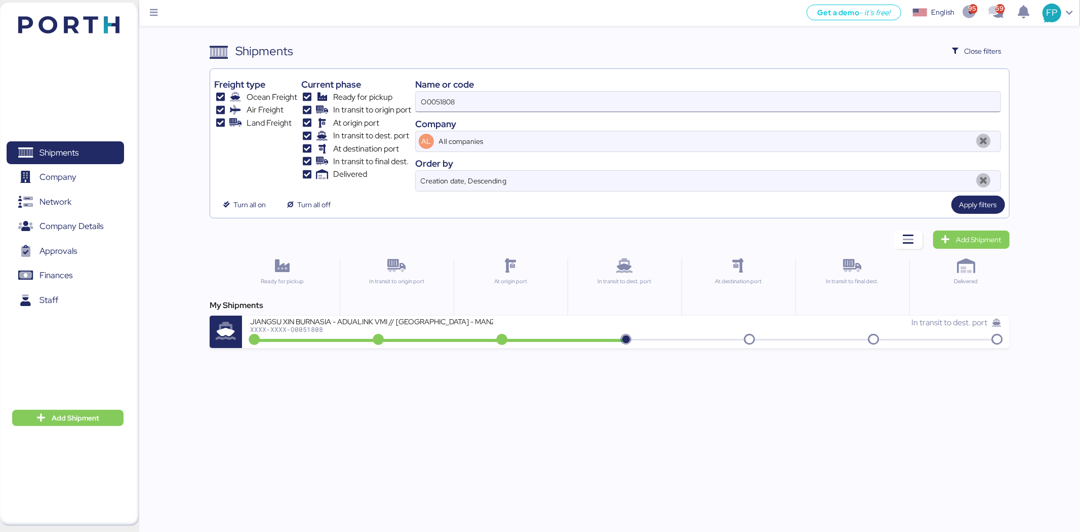
click at [439, 97] on input "O0051808" at bounding box center [708, 102] width 585 height 20
click at [440, 100] on input "O0051808" at bounding box center [708, 102] width 585 height 20
paste input "4"
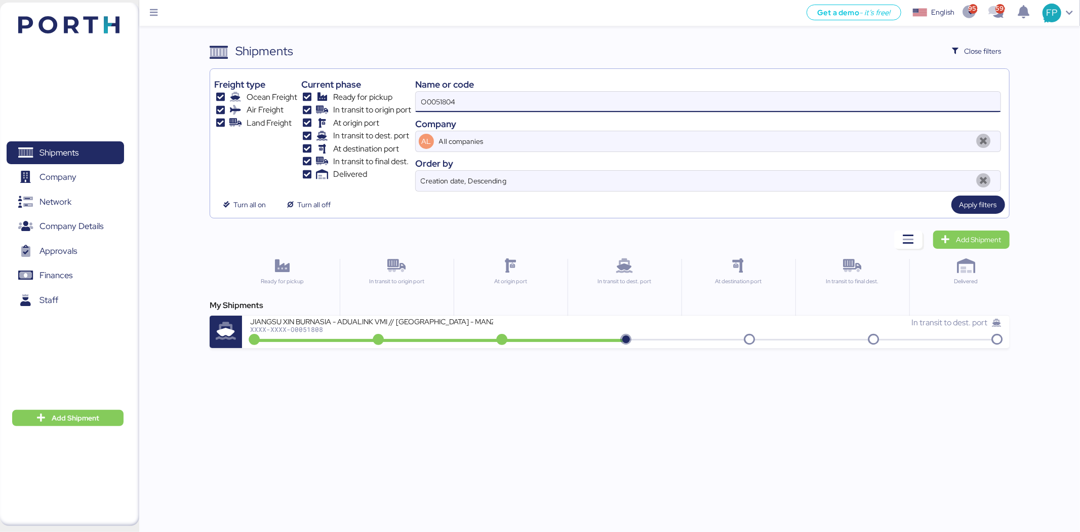
type input "O0051804"
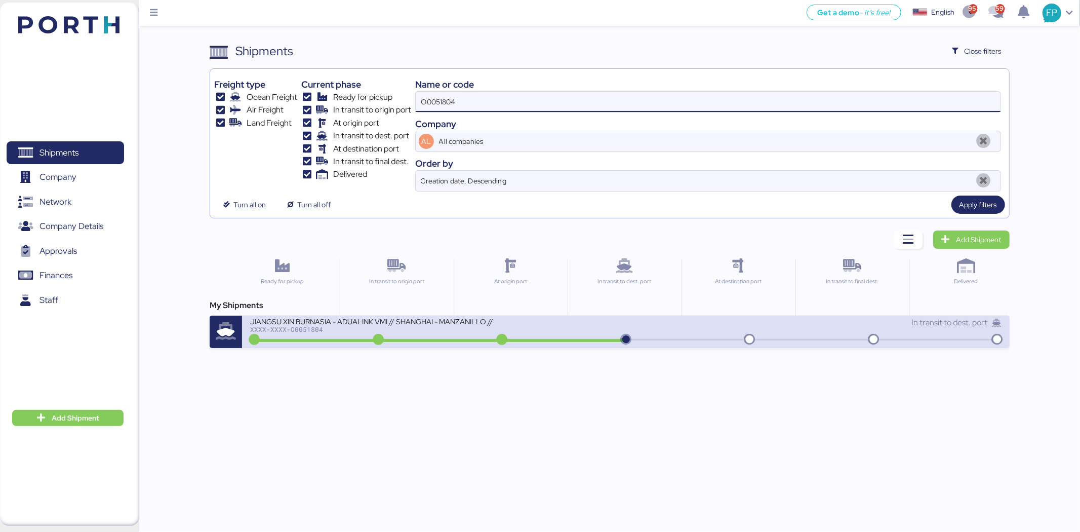
click at [381, 326] on div "XXXX-XXXX-O0051804" at bounding box center [371, 329] width 243 height 7
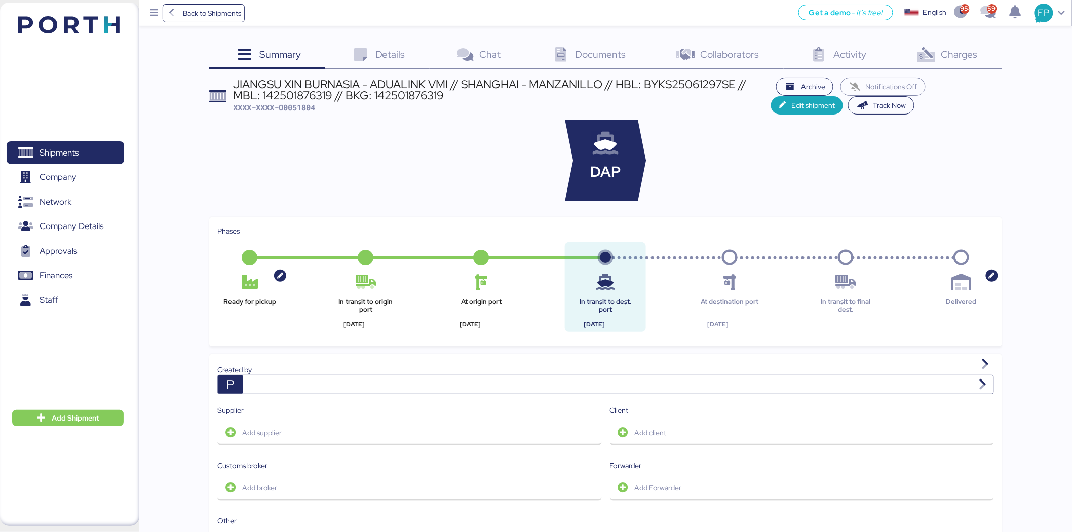
click at [959, 45] on div "Charges 0" at bounding box center [946, 55] width 111 height 27
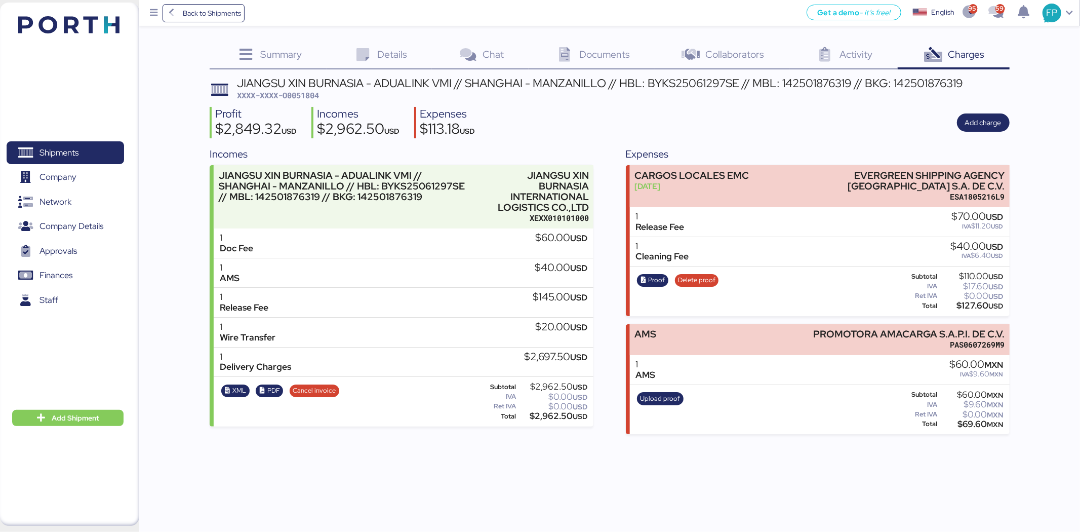
click at [307, 98] on span "XXXX-XXXX-O0051804" at bounding box center [278, 95] width 82 height 10
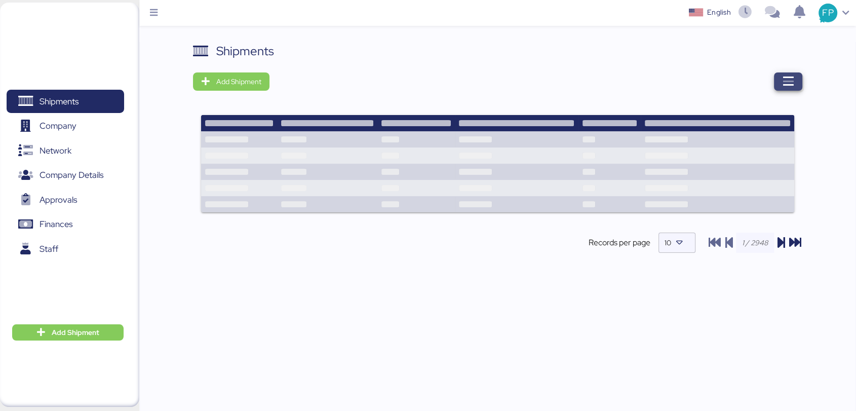
click at [782, 84] on icon "button" at bounding box center [788, 81] width 12 height 12
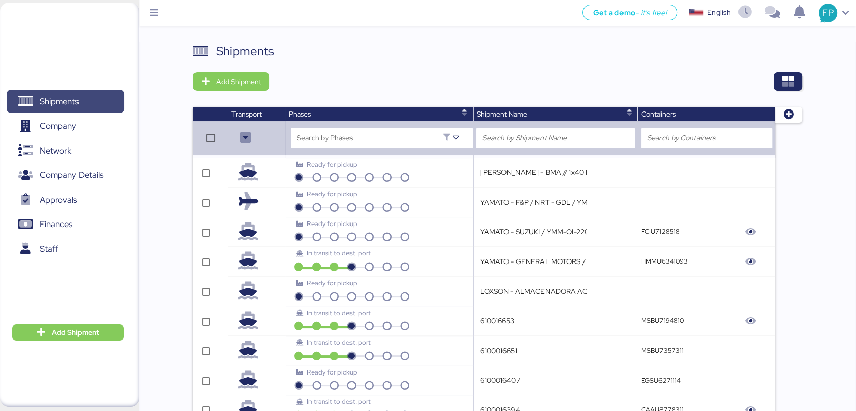
click at [48, 94] on span "Shipments" at bounding box center [58, 101] width 39 height 15
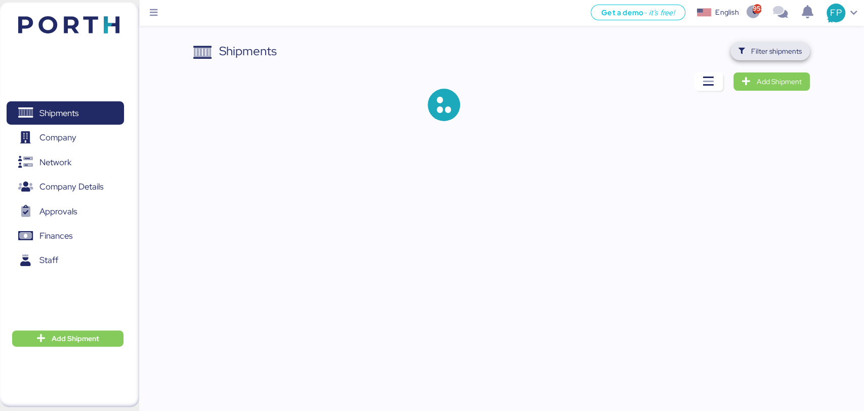
click at [770, 54] on span "Filter shipments" at bounding box center [777, 51] width 51 height 12
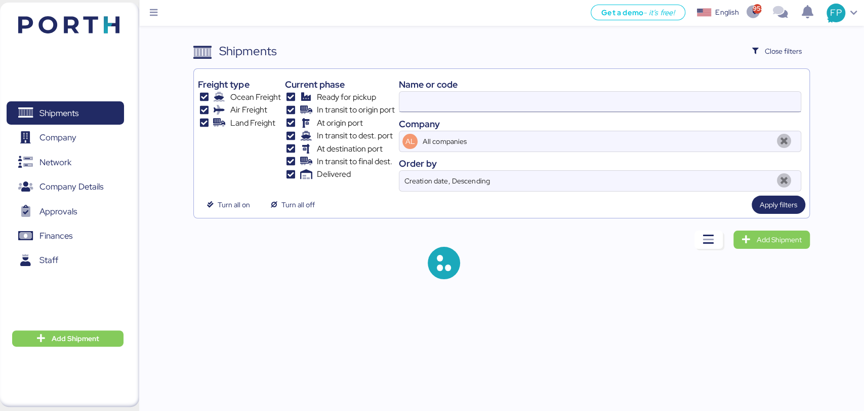
click at [423, 100] on input at bounding box center [600, 102] width 401 height 20
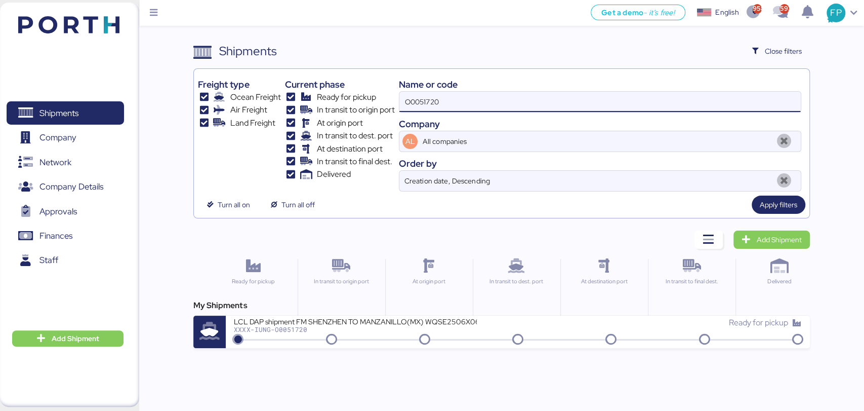
click at [423, 100] on input "O0051720" at bounding box center [600, 102] width 401 height 20
paste input "A00520"
type input "A0052020"
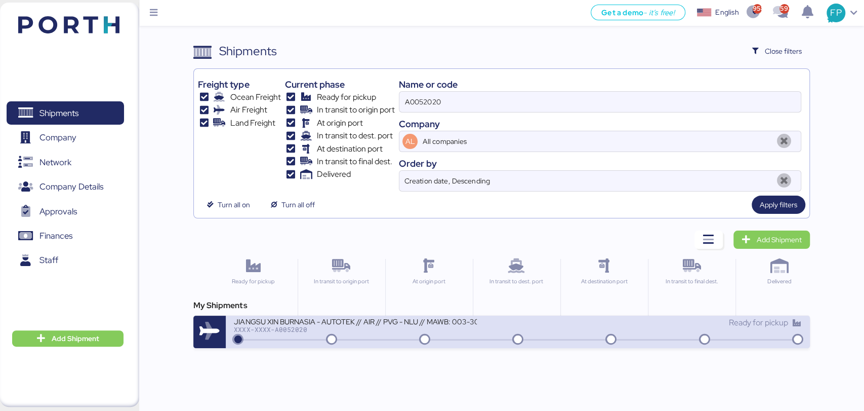
click at [357, 321] on div "JIANGSU XIN BURNASIA - AUTOTEK // AIR // PVG - NLU // MAWB: 003-30545970 - HAWB…" at bounding box center [355, 321] width 243 height 9
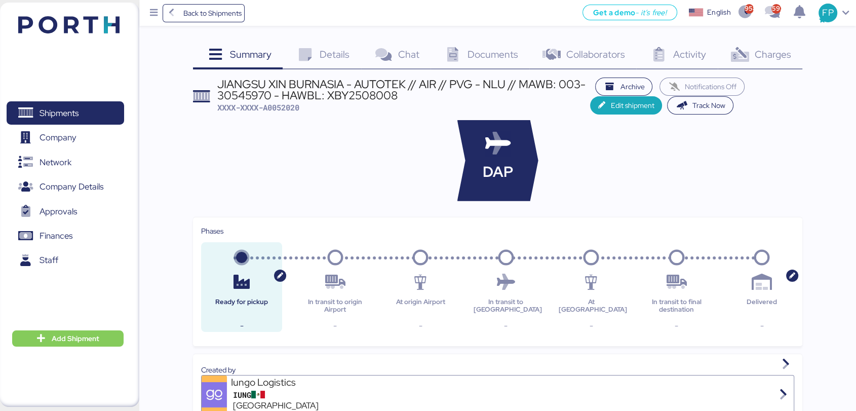
click at [786, 65] on div "Charges 0" at bounding box center [760, 55] width 85 height 27
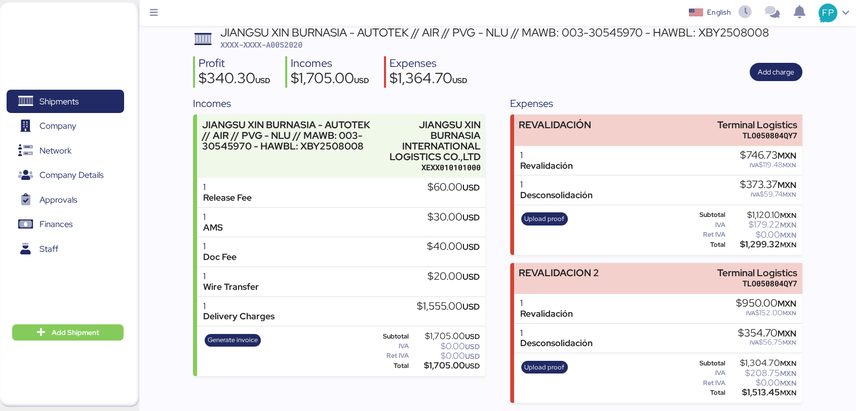
scroll to position [52, 0]
click at [753, 394] on div "$1,513.45 MXN" at bounding box center [761, 392] width 69 height 8
copy div "1,513.45"
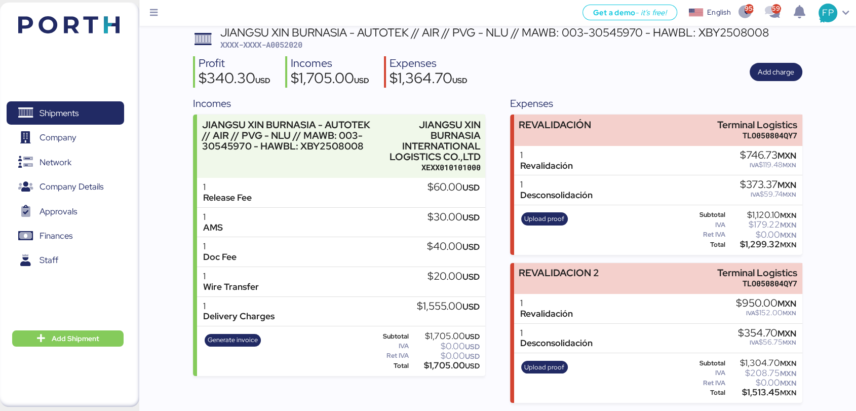
click at [564, 31] on div "JIANGSU XIN BURNASIA - AUTOTEK // AIR // PVG - NLU // MAWB: 003-30545970 - HAWB…" at bounding box center [494, 32] width 548 height 11
drag, startPoint x: 641, startPoint y: 30, endPoint x: 560, endPoint y: 30, distance: 81.0
click at [560, 30] on div "JIANGSU XIN BURNASIA - AUTOTEK // AIR // PVG - NLU // MAWB: 003-30545970 - HAWB…" at bounding box center [494, 32] width 548 height 11
copy div "003-30545970"
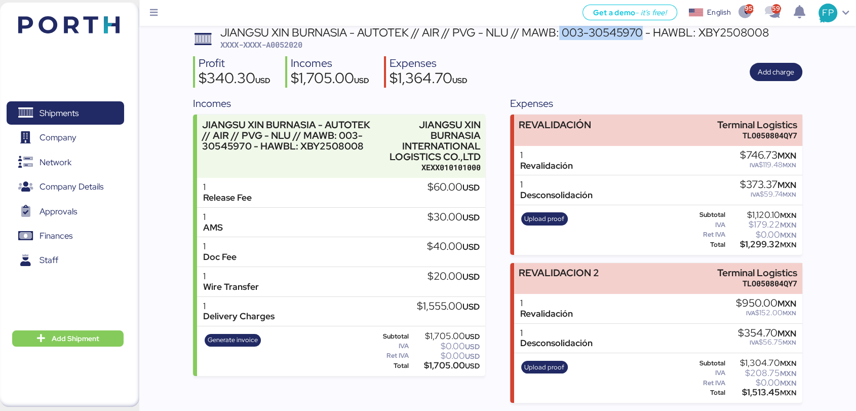
scroll to position [53, 0]
click at [760, 396] on div "$1,513.45 MXN" at bounding box center [761, 392] width 69 height 8
copy div "1,513.45"
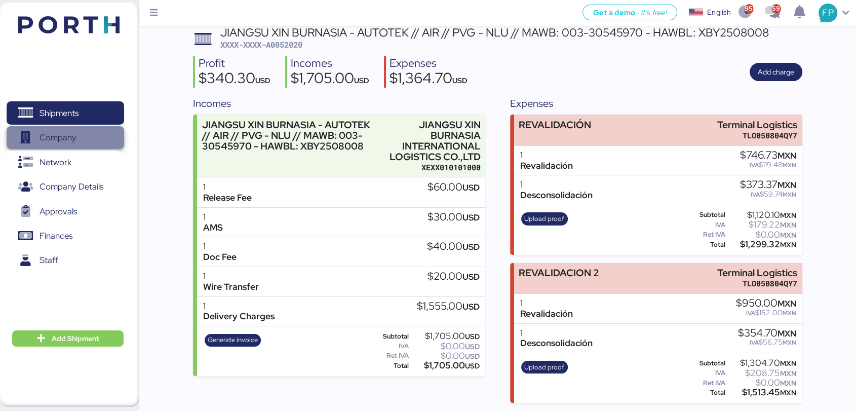
click at [105, 130] on span "Company" at bounding box center [65, 137] width 109 height 15
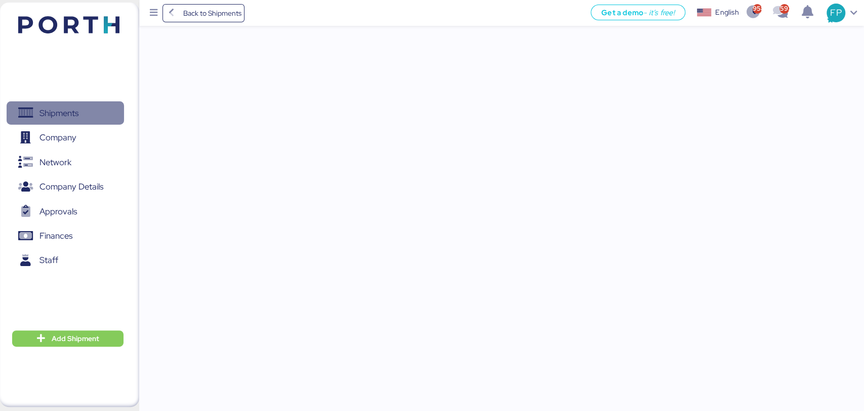
click at [104, 120] on span "Shipments" at bounding box center [65, 113] width 109 height 15
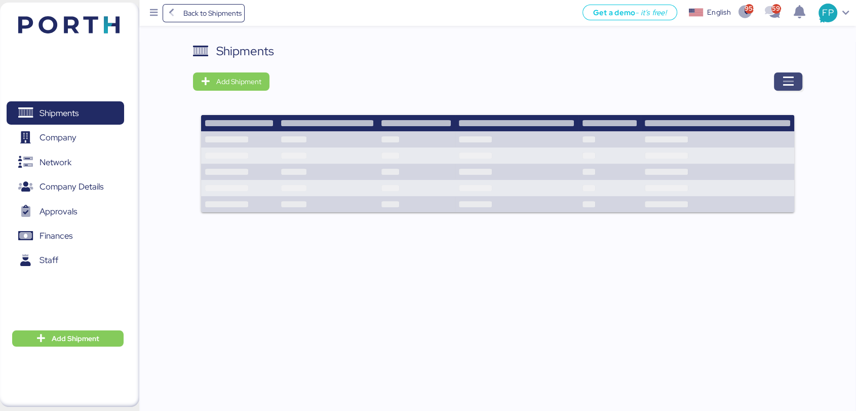
click at [788, 77] on icon "button" at bounding box center [788, 81] width 12 height 12
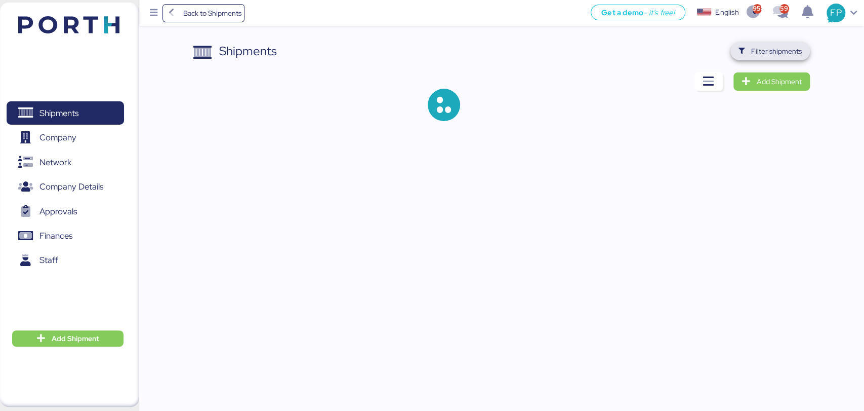
click at [781, 46] on span "Filter shipments" at bounding box center [777, 51] width 51 height 12
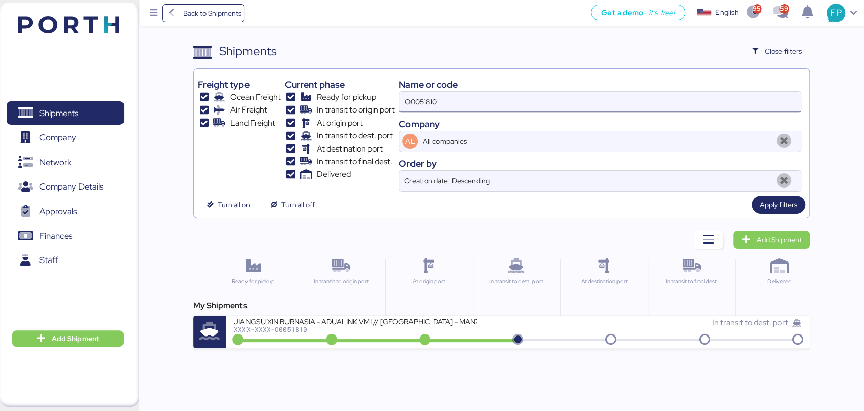
click at [420, 101] on input "O0051810" at bounding box center [600, 102] width 401 height 20
paste input "96"
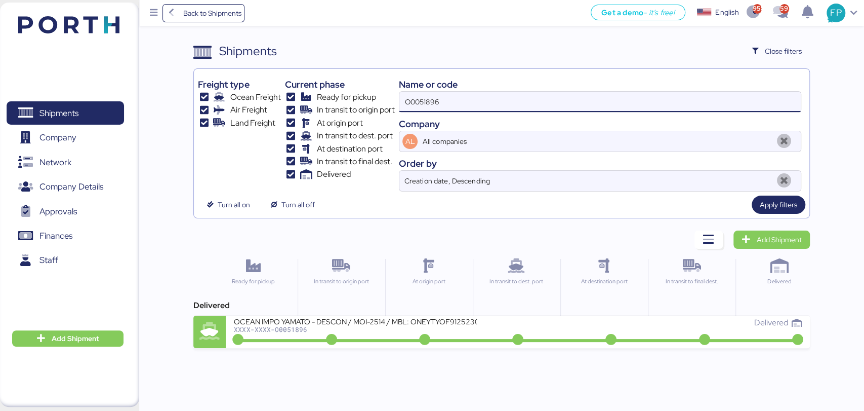
click at [426, 92] on input "O0051896" at bounding box center [600, 102] width 401 height 20
click at [427, 97] on input "O0051896" at bounding box center [600, 102] width 401 height 20
paste input "O0051896"
drag, startPoint x: 487, startPoint y: 95, endPoint x: 295, endPoint y: 87, distance: 191.6
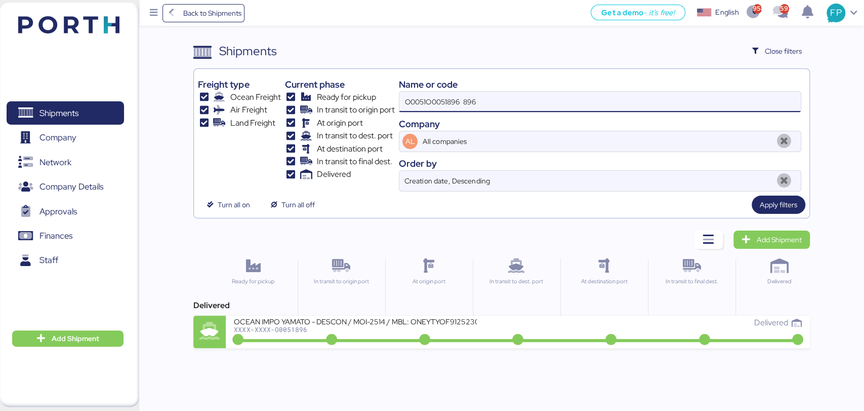
click at [295, 87] on div "Freight type Ocean Freight Air Freight Land Freight Current phase Ready for pic…" at bounding box center [501, 132] width 607 height 118
paste input "896"
type input "O0051896"
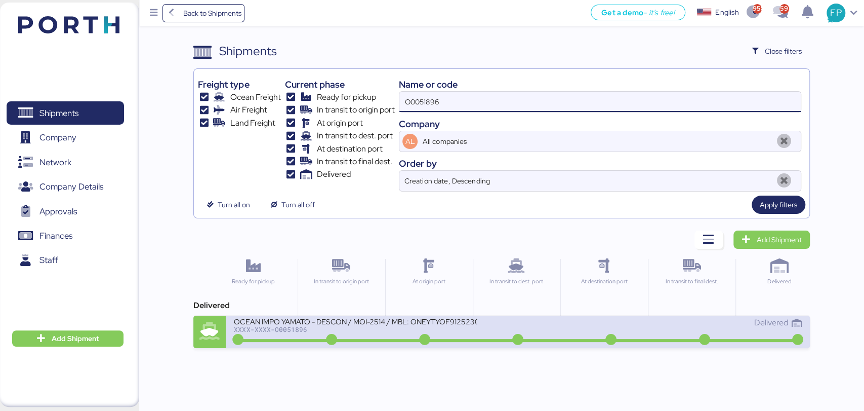
click at [387, 333] on div "OCEAN IMPO YAMATO - DESCON / MOI-2514 / MBL: ONEYTYOF91252300 - HBL: VARIOS / F…" at bounding box center [376, 328] width 284 height 22
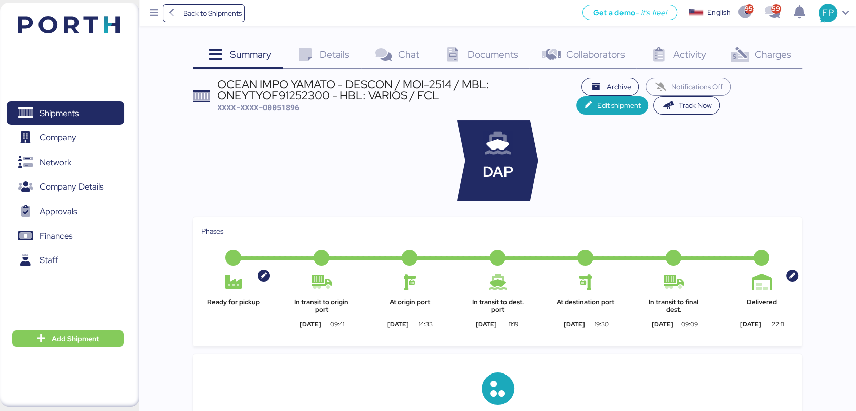
click at [771, 58] on span "Charges" at bounding box center [772, 54] width 36 height 13
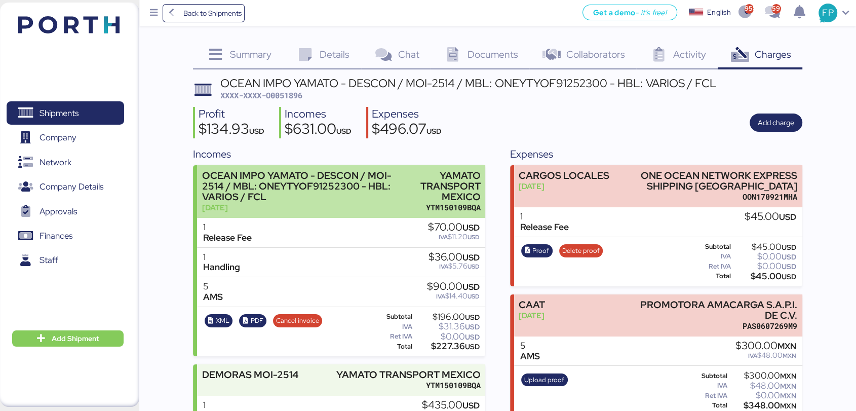
scroll to position [146, 0]
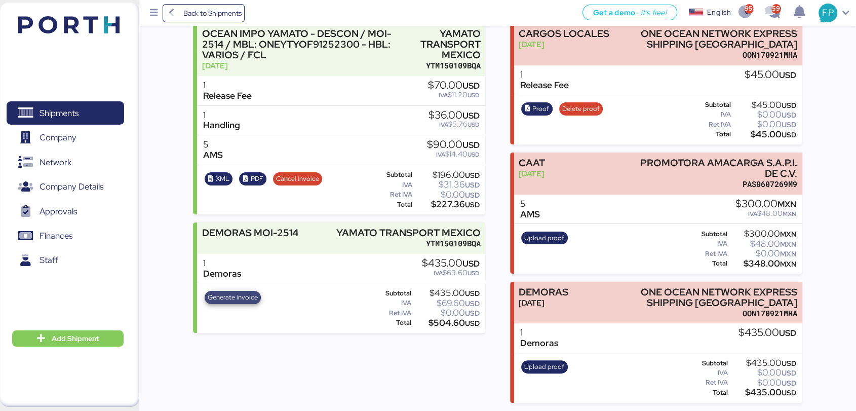
click at [243, 295] on span "Generate invoice" at bounding box center [233, 297] width 50 height 11
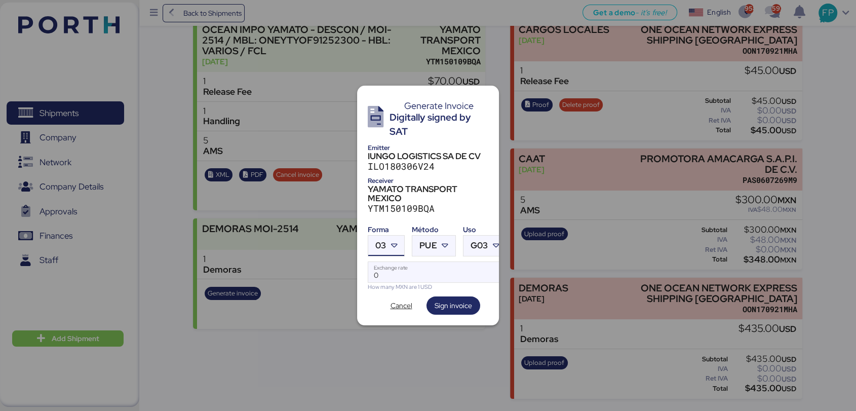
click at [393, 241] on icon at bounding box center [394, 246] width 10 height 10
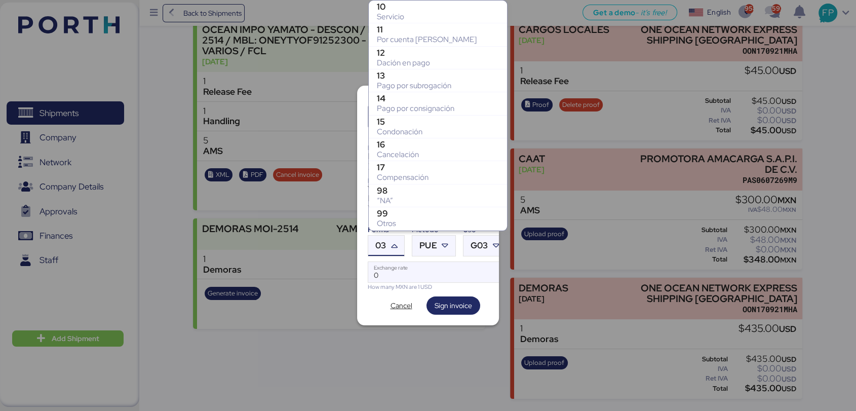
scroll to position [205, 0]
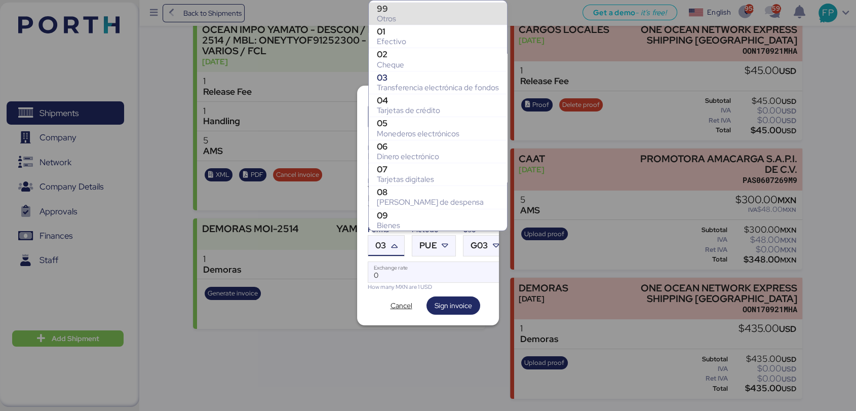
click at [406, 14] on div "Otros" at bounding box center [438, 19] width 122 height 10
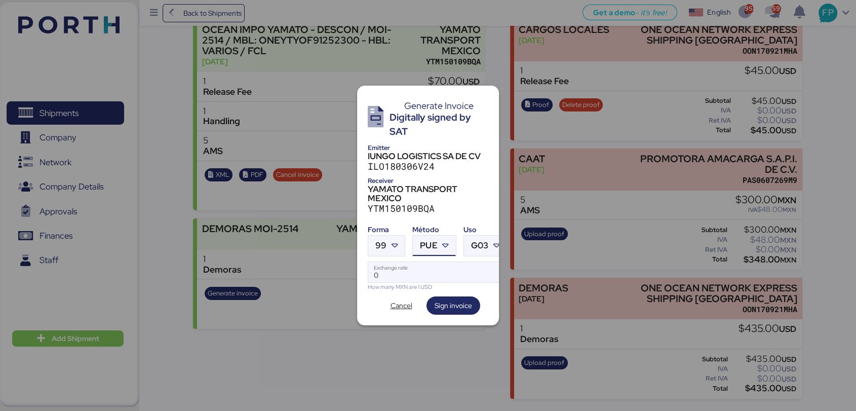
click at [441, 241] on icon at bounding box center [446, 246] width 10 height 10
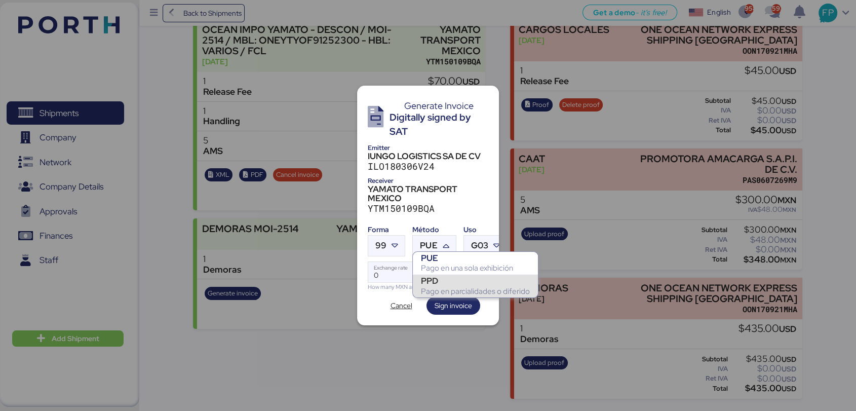
click at [461, 281] on div "PPD" at bounding box center [475, 280] width 109 height 10
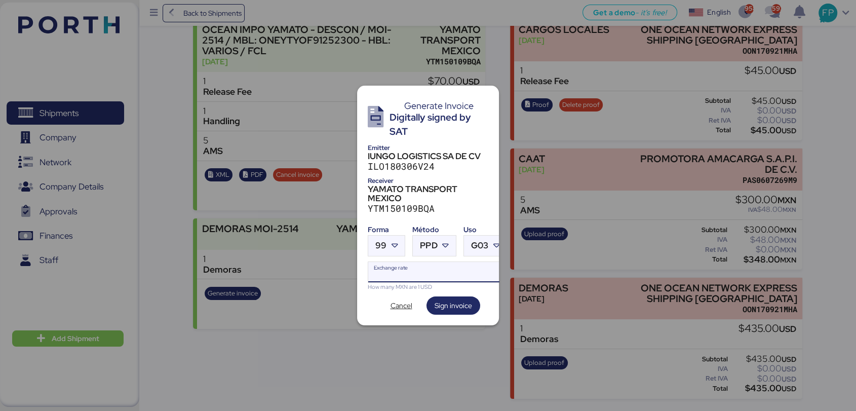
click at [423, 262] on input "Exchange rate" at bounding box center [437, 272] width 138 height 20
type input "0"
paste input "18.5803"
type input "18.5803"
click at [443, 299] on span "Sign invoice" at bounding box center [452, 305] width 37 height 12
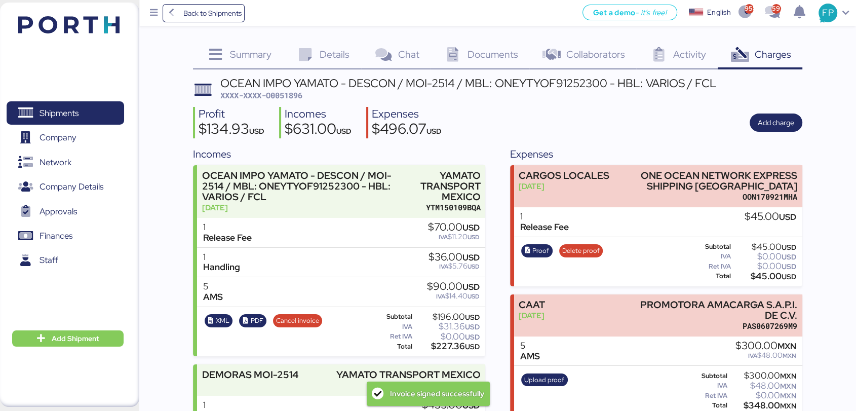
click at [285, 95] on span "XXXX-XXXX-O0051896" at bounding box center [261, 95] width 82 height 10
copy span "O0051896"
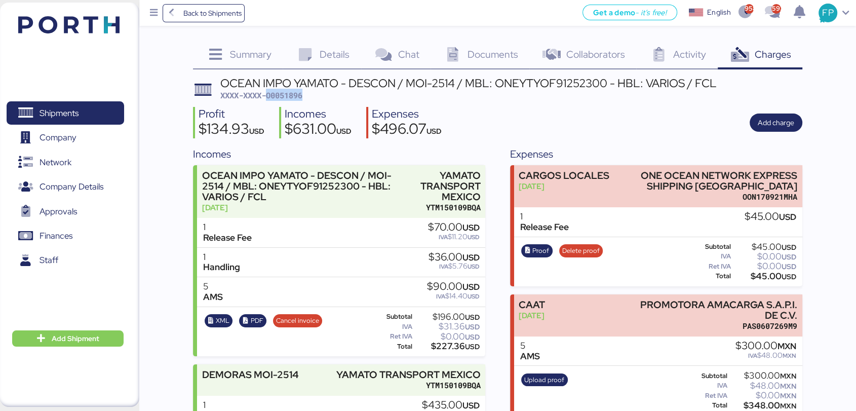
scroll to position [146, 0]
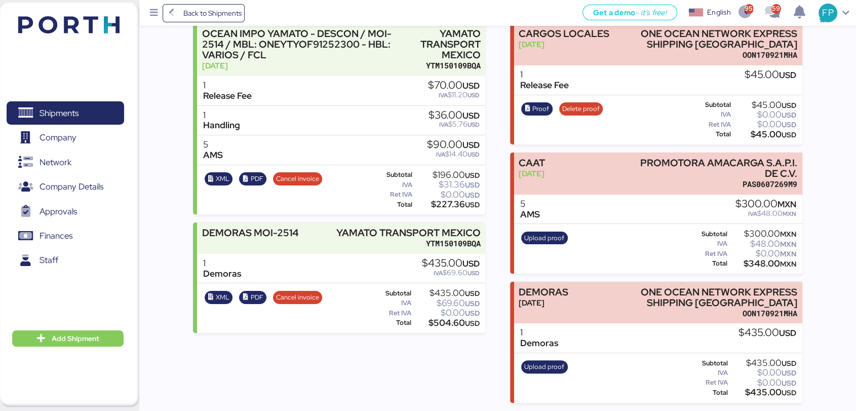
click at [439, 319] on div "$504.60 USD" at bounding box center [446, 323] width 66 height 8
copy div "504.60"
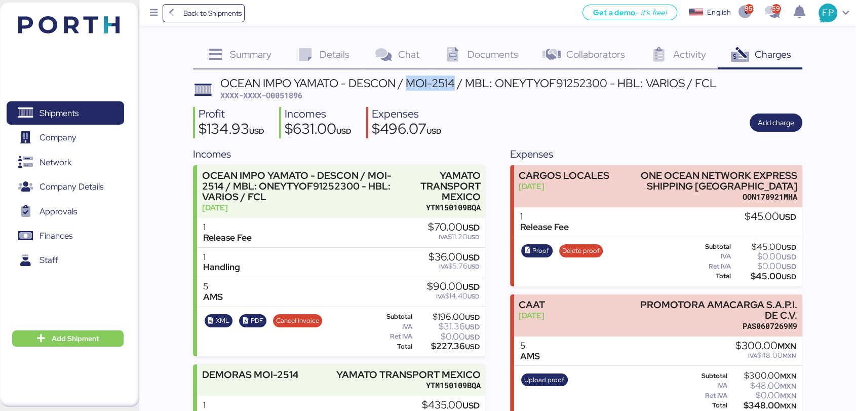
drag, startPoint x: 411, startPoint y: 87, endPoint x: 456, endPoint y: 86, distance: 45.6
click at [456, 86] on div "OCEAN IMPO YAMATO - DESCON / MOI-2514 / MBL: ONEYTYOF91252300 - HBL: VARIOS / F…" at bounding box center [468, 82] width 496 height 11
copy div "MOI-2514"
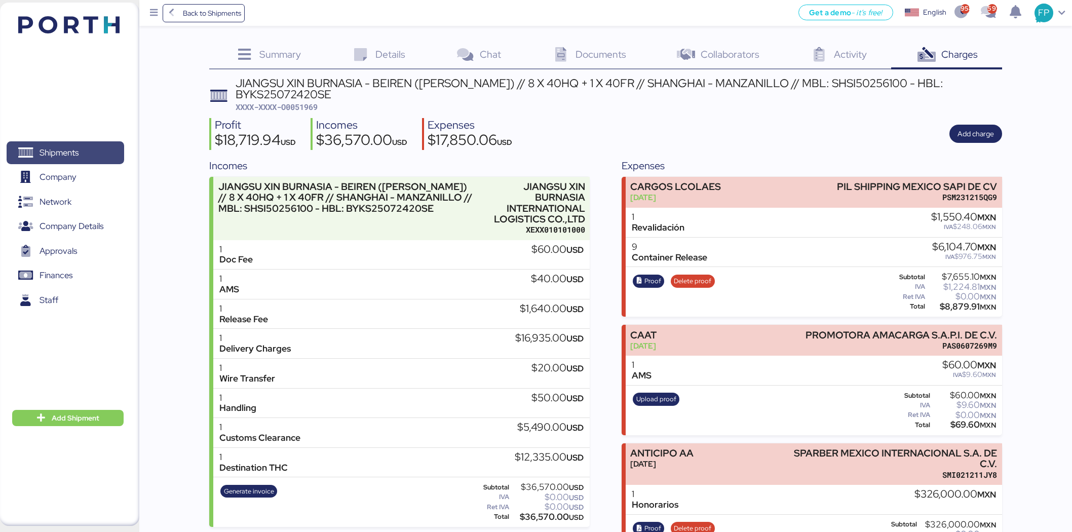
scroll to position [41, 0]
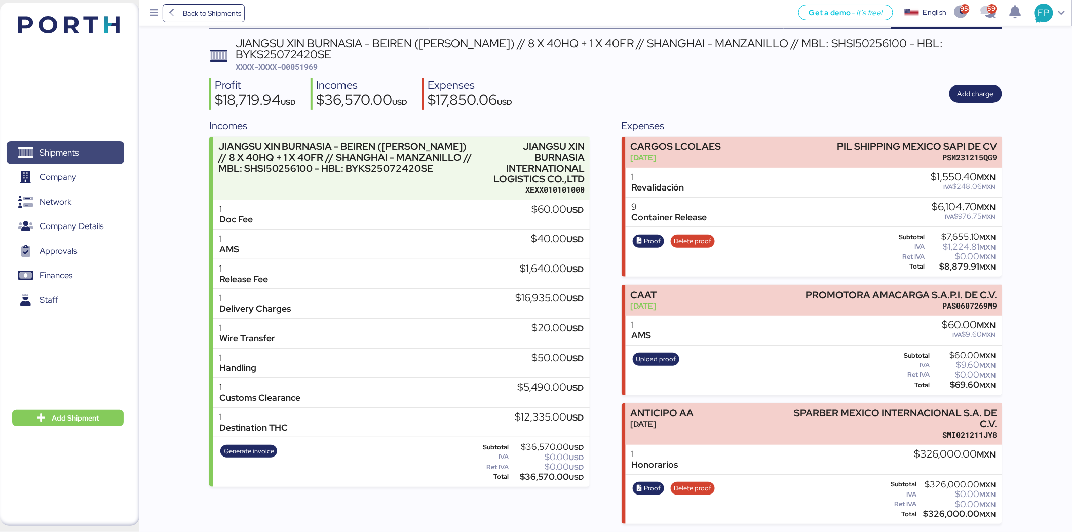
click at [67, 157] on span "Shipments" at bounding box center [58, 152] width 39 height 15
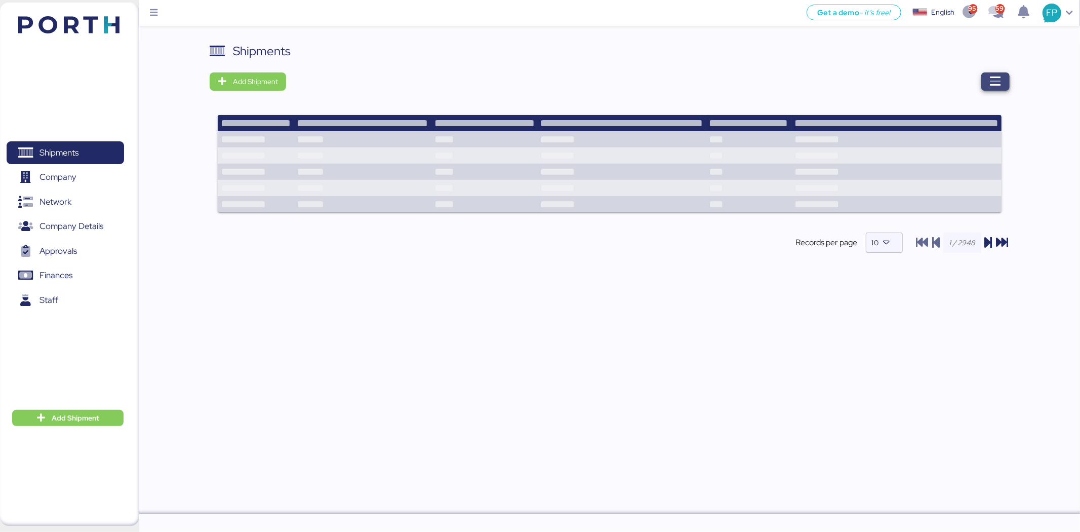
click at [985, 87] on span "button" at bounding box center [995, 81] width 28 height 18
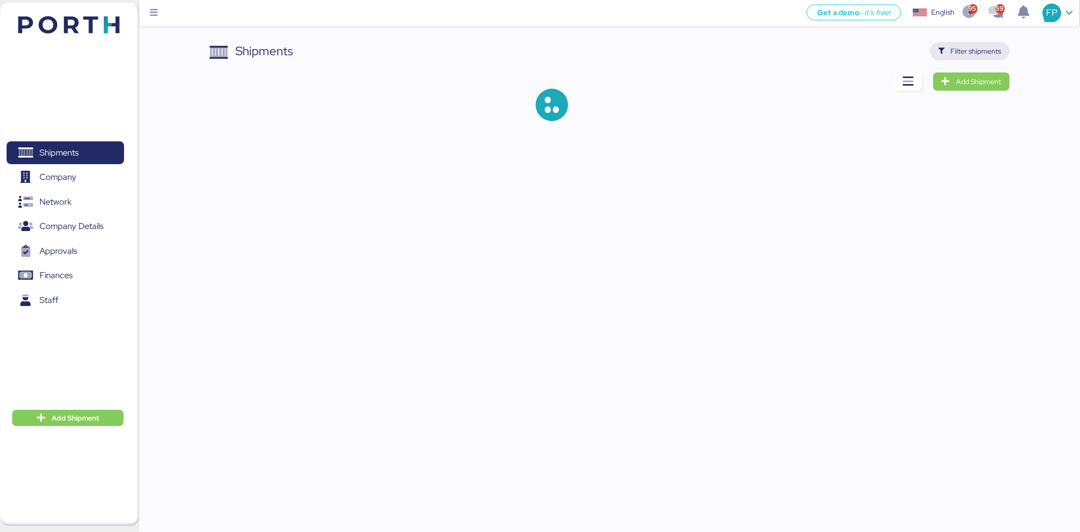
click at [969, 51] on span "Filter shipments" at bounding box center [976, 51] width 51 height 12
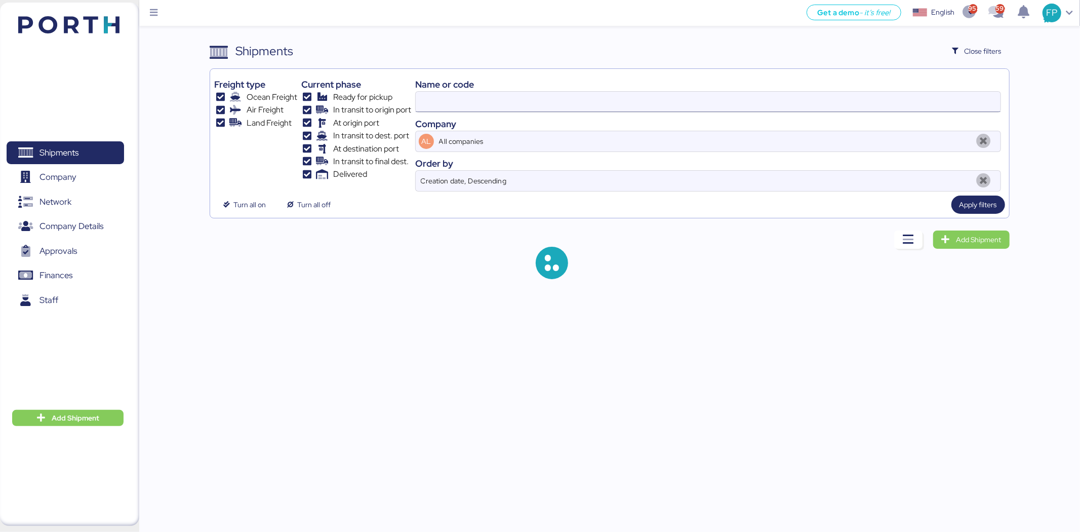
click at [448, 105] on input at bounding box center [708, 102] width 585 height 20
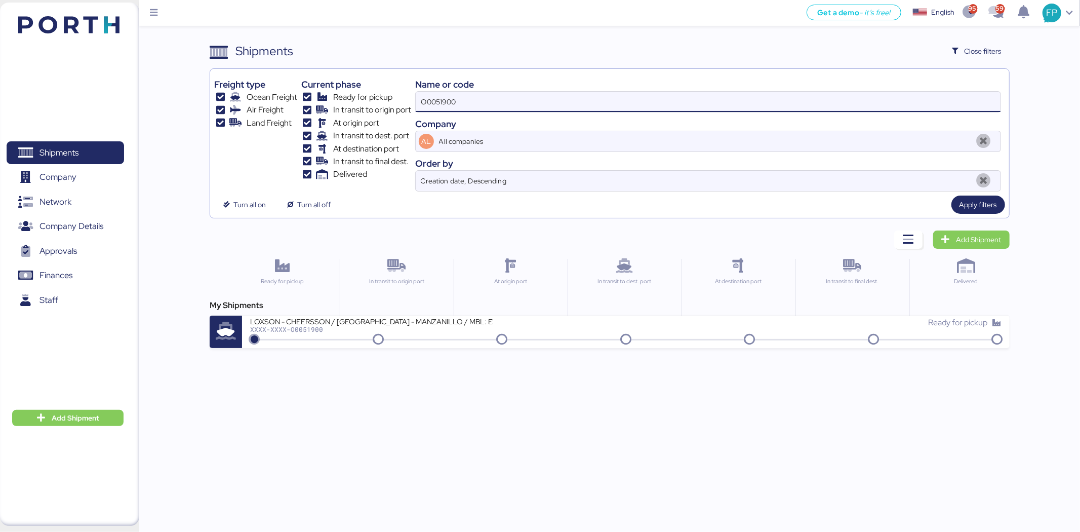
click at [448, 105] on input "O0051900" at bounding box center [708, 102] width 585 height 20
paste input "81"
type input "O0051810"
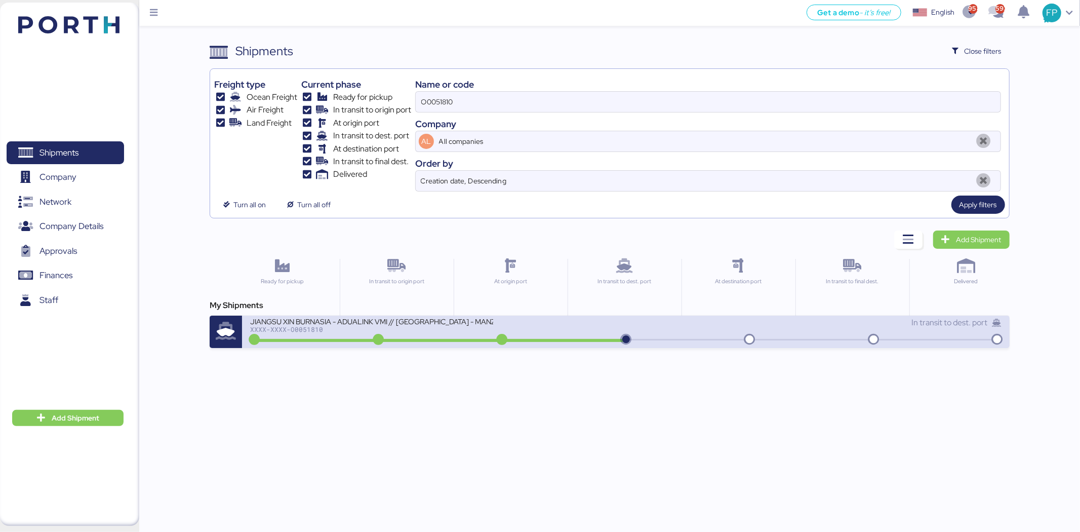
click at [428, 317] on div "JIANGSU XIN BURNASIA - ADUALINK VMI // [GEOGRAPHIC_DATA] - MANZANILLO // HBL: B…" at bounding box center [371, 321] width 243 height 9
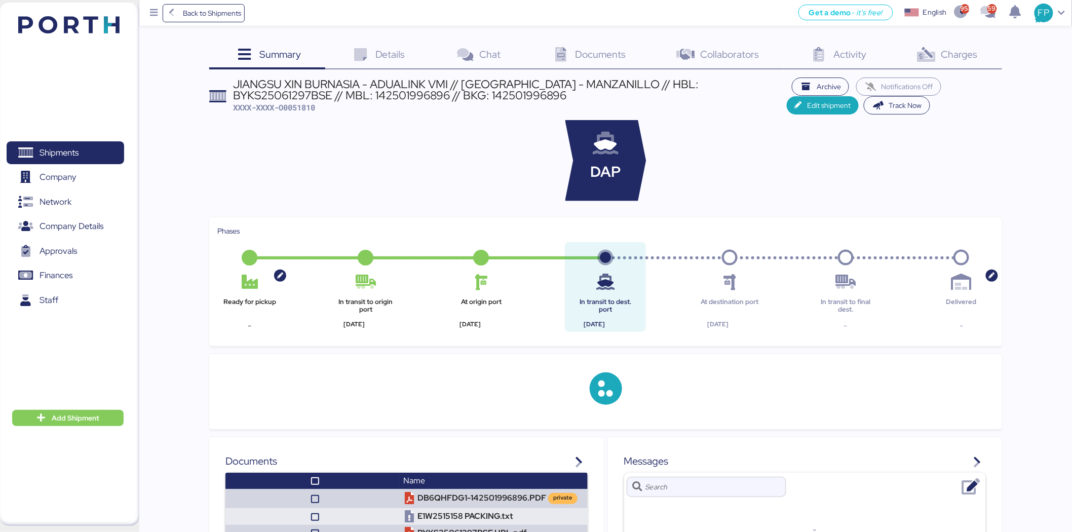
click at [943, 66] on div "Charges 0" at bounding box center [946, 55] width 111 height 27
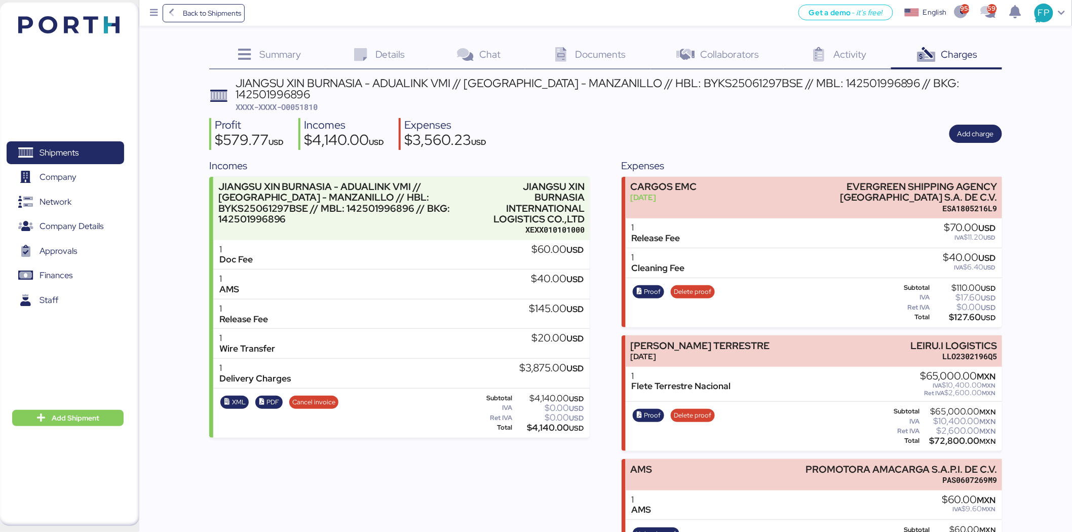
scroll to position [33, 0]
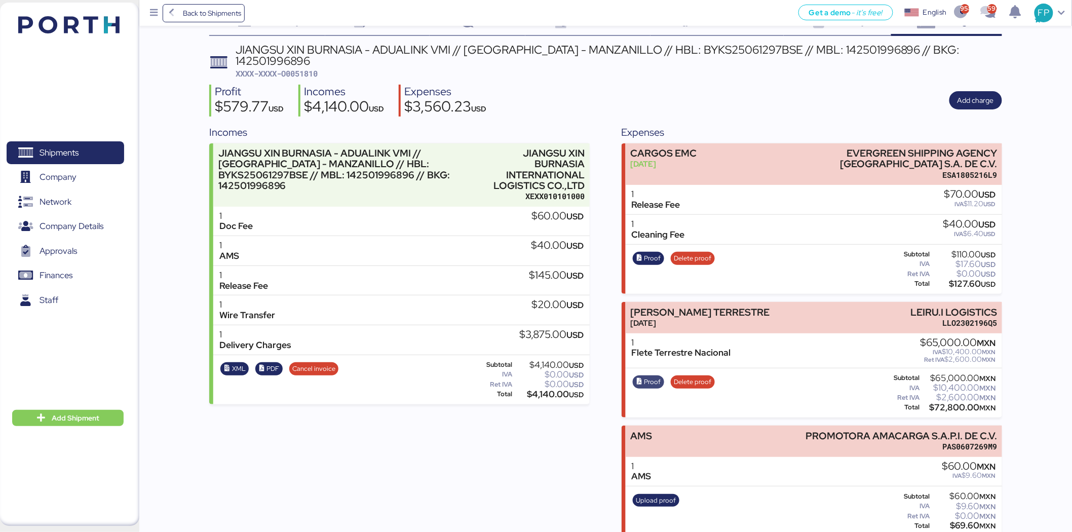
click at [647, 376] on span "Proof" at bounding box center [652, 381] width 17 height 11
